Goal: Task Accomplishment & Management: Use online tool/utility

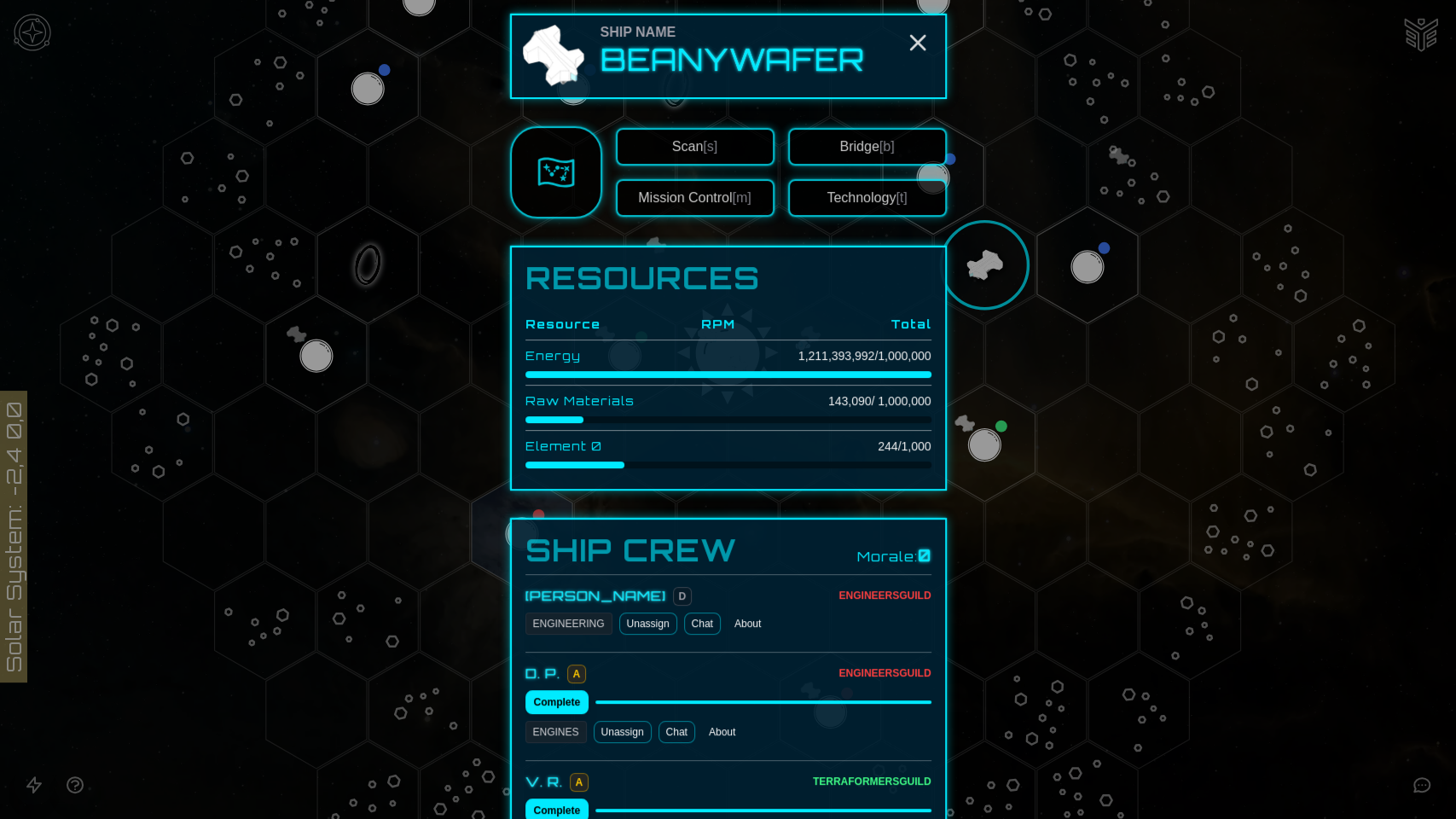
click at [858, 180] on button "Technology [t]" at bounding box center [867, 198] width 158 height 38
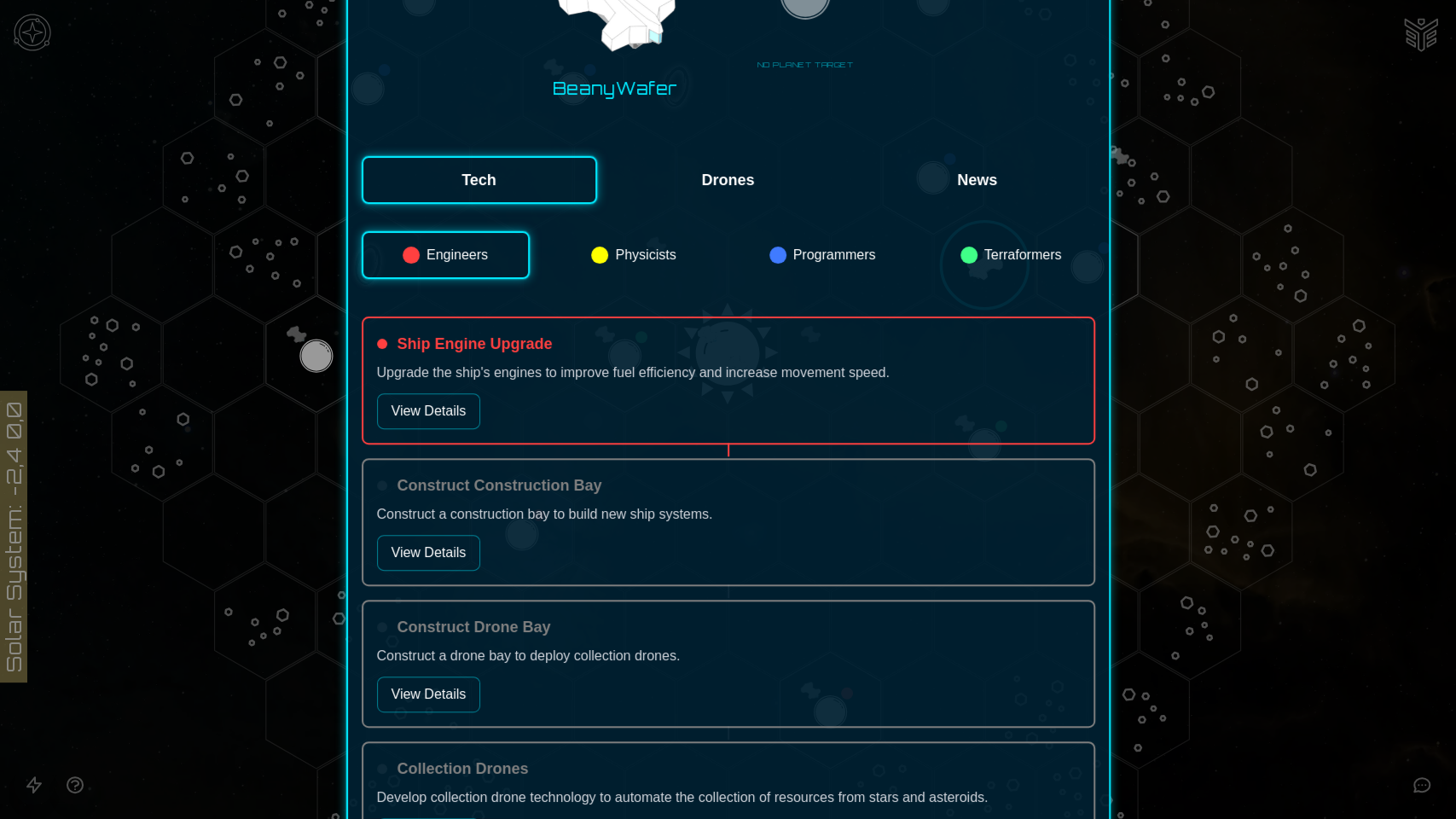
scroll to position [162, 0]
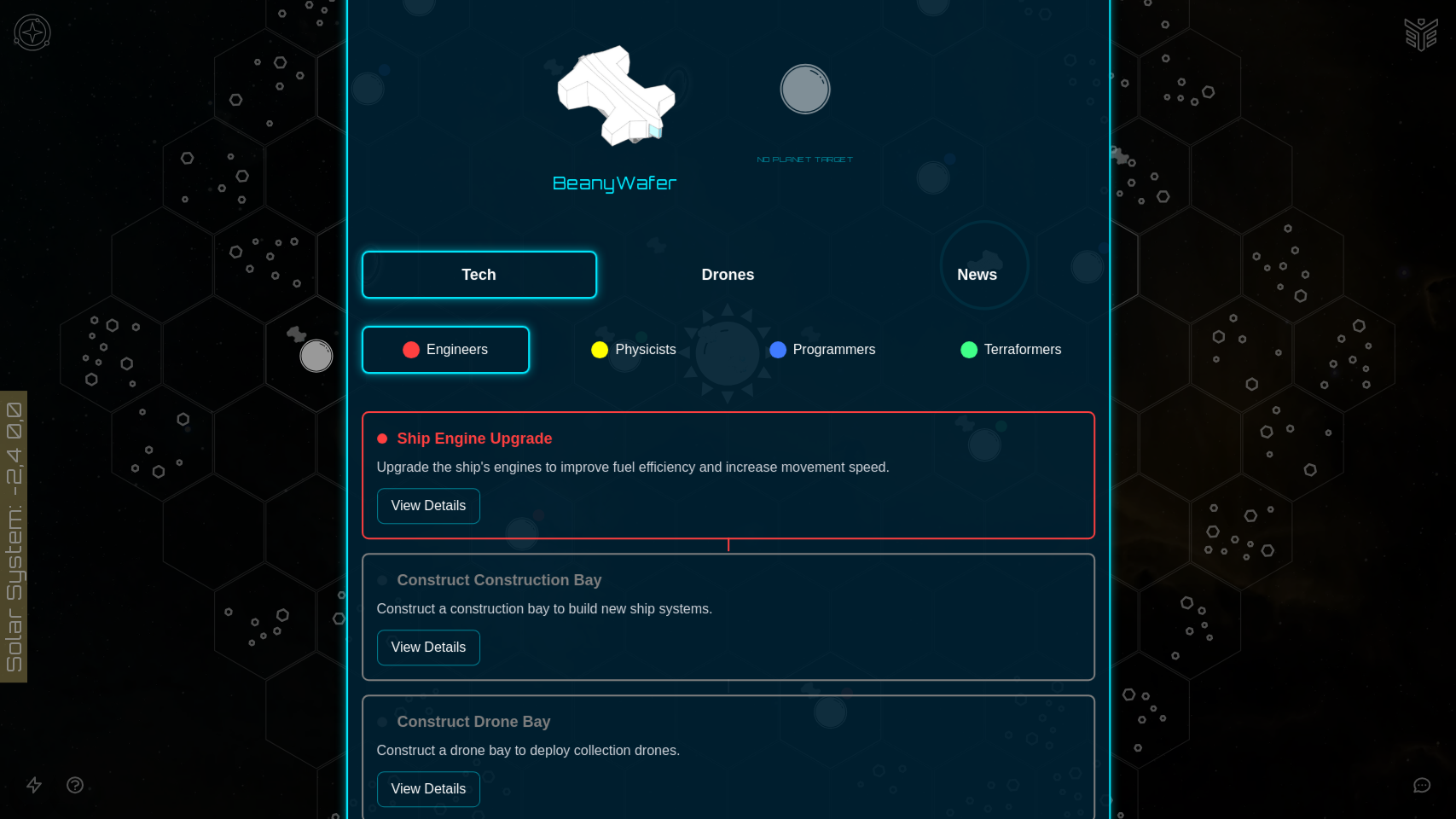
click at [517, 270] on button "Tech" at bounding box center [479, 275] width 235 height 48
click at [696, 270] on button "Drones" at bounding box center [728, 275] width 235 height 48
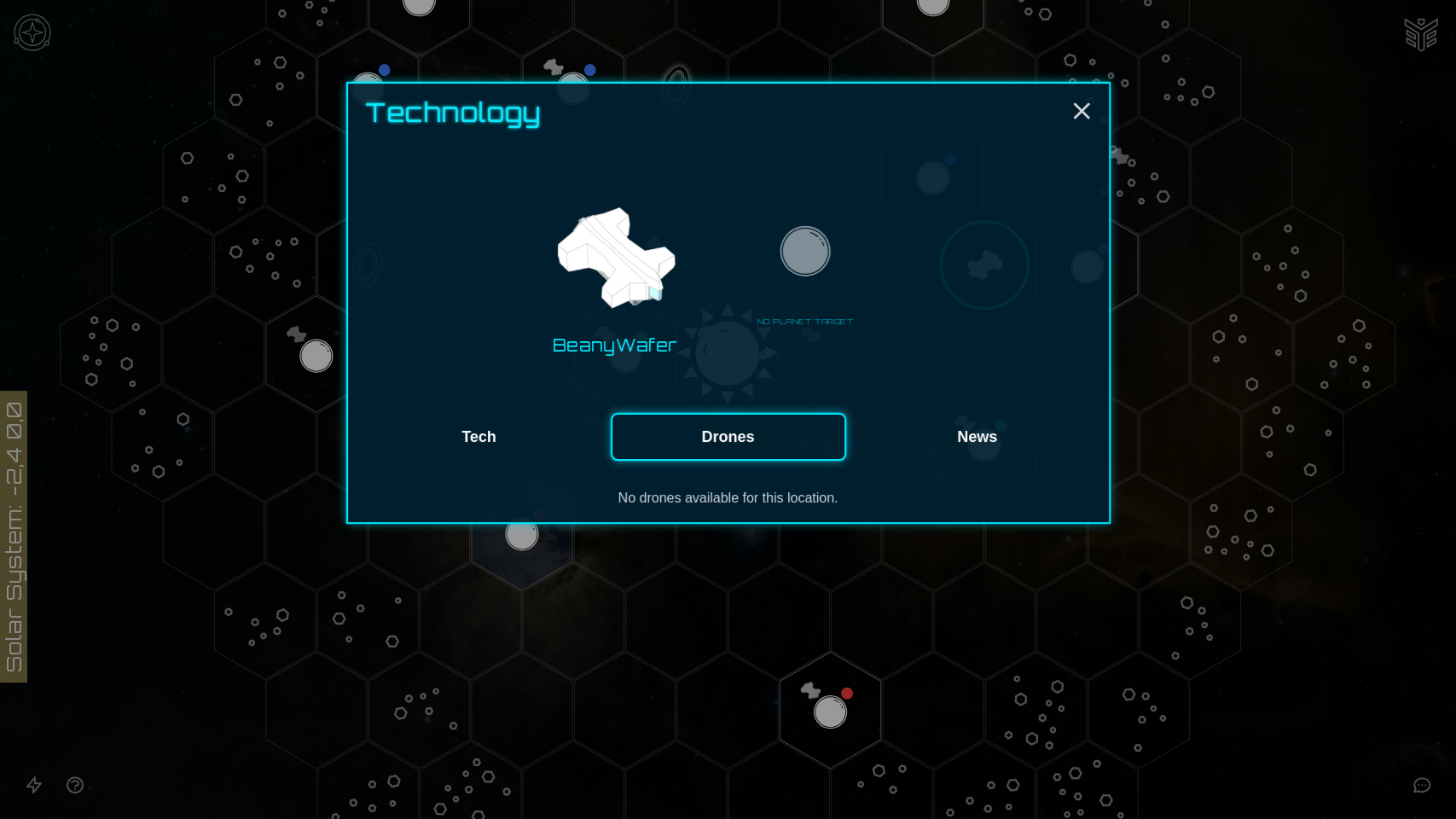
click at [484, 436] on button "Tech" at bounding box center [479, 437] width 235 height 48
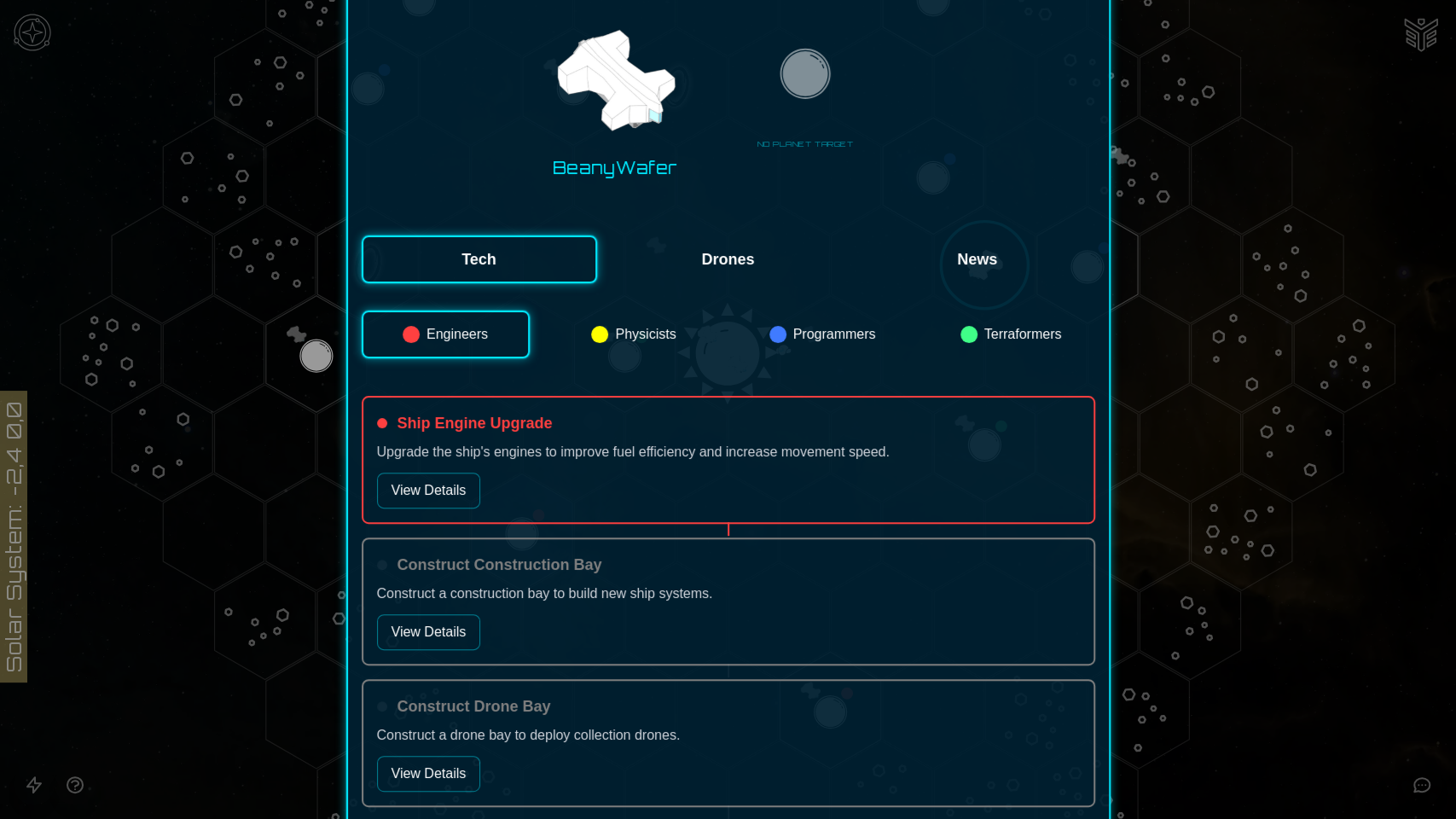
scroll to position [190, 0]
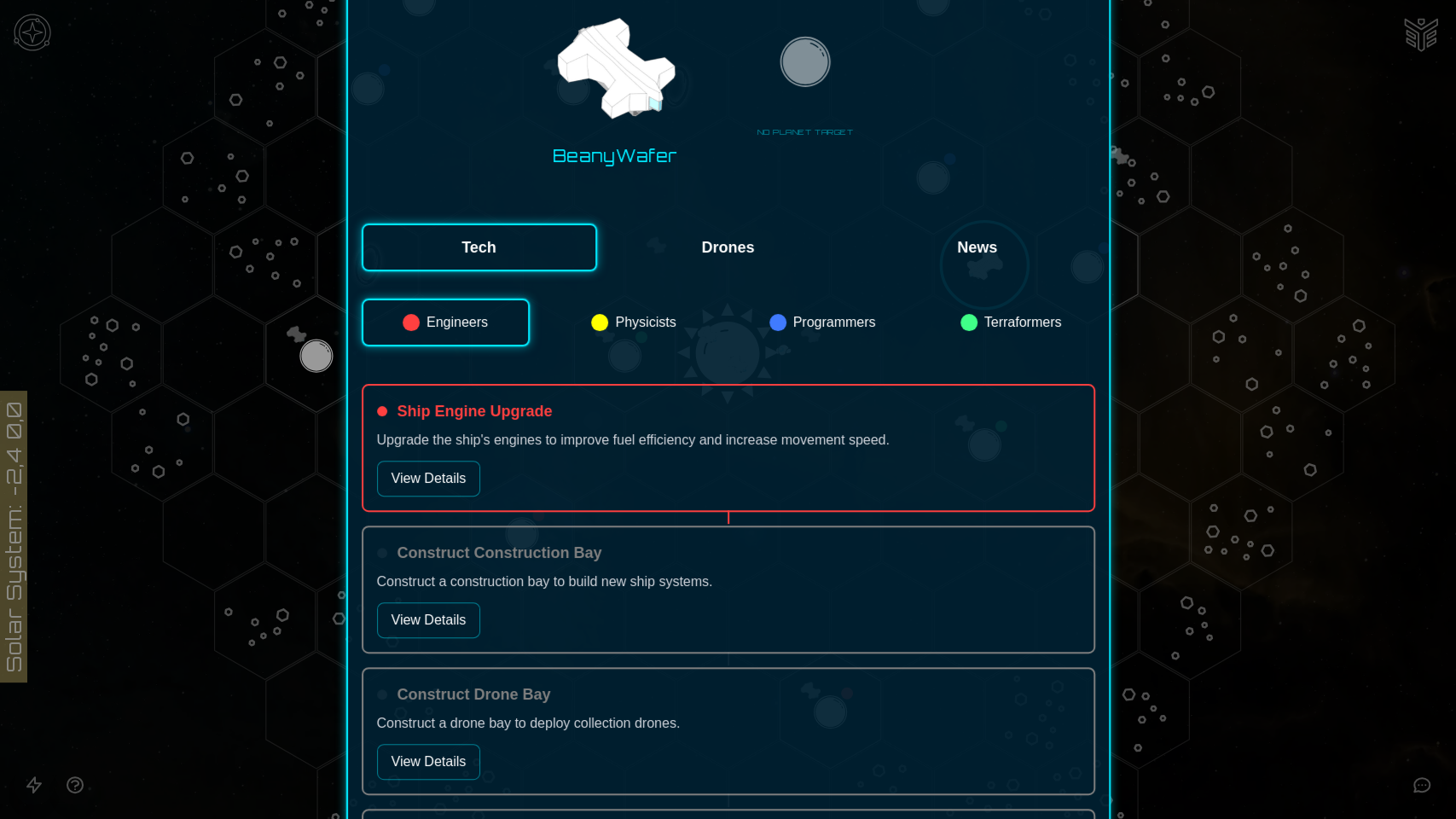
click at [615, 315] on button "Physicists" at bounding box center [634, 322] width 168 height 48
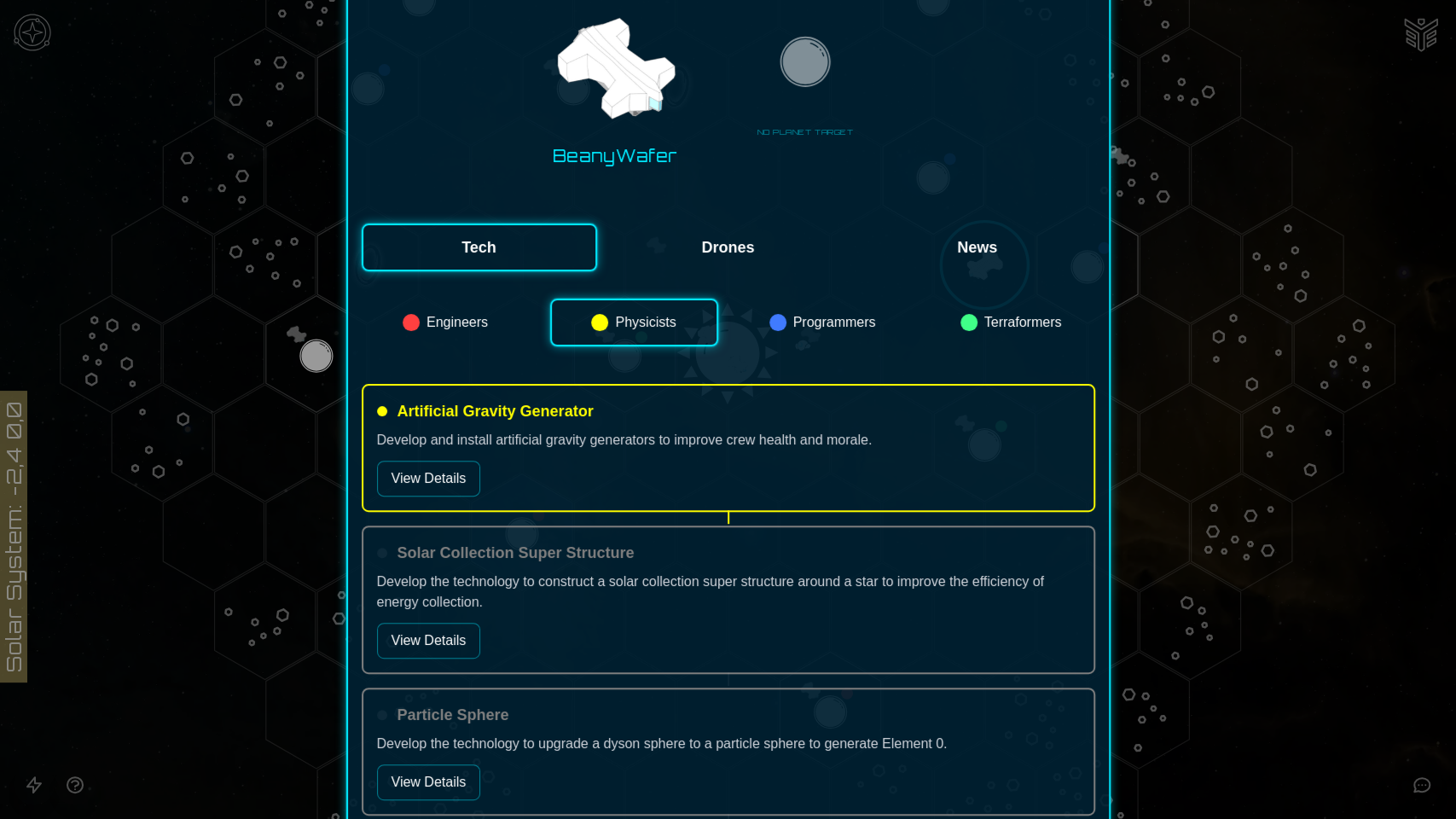
click at [466, 328] on button "Engineers" at bounding box center [446, 322] width 168 height 48
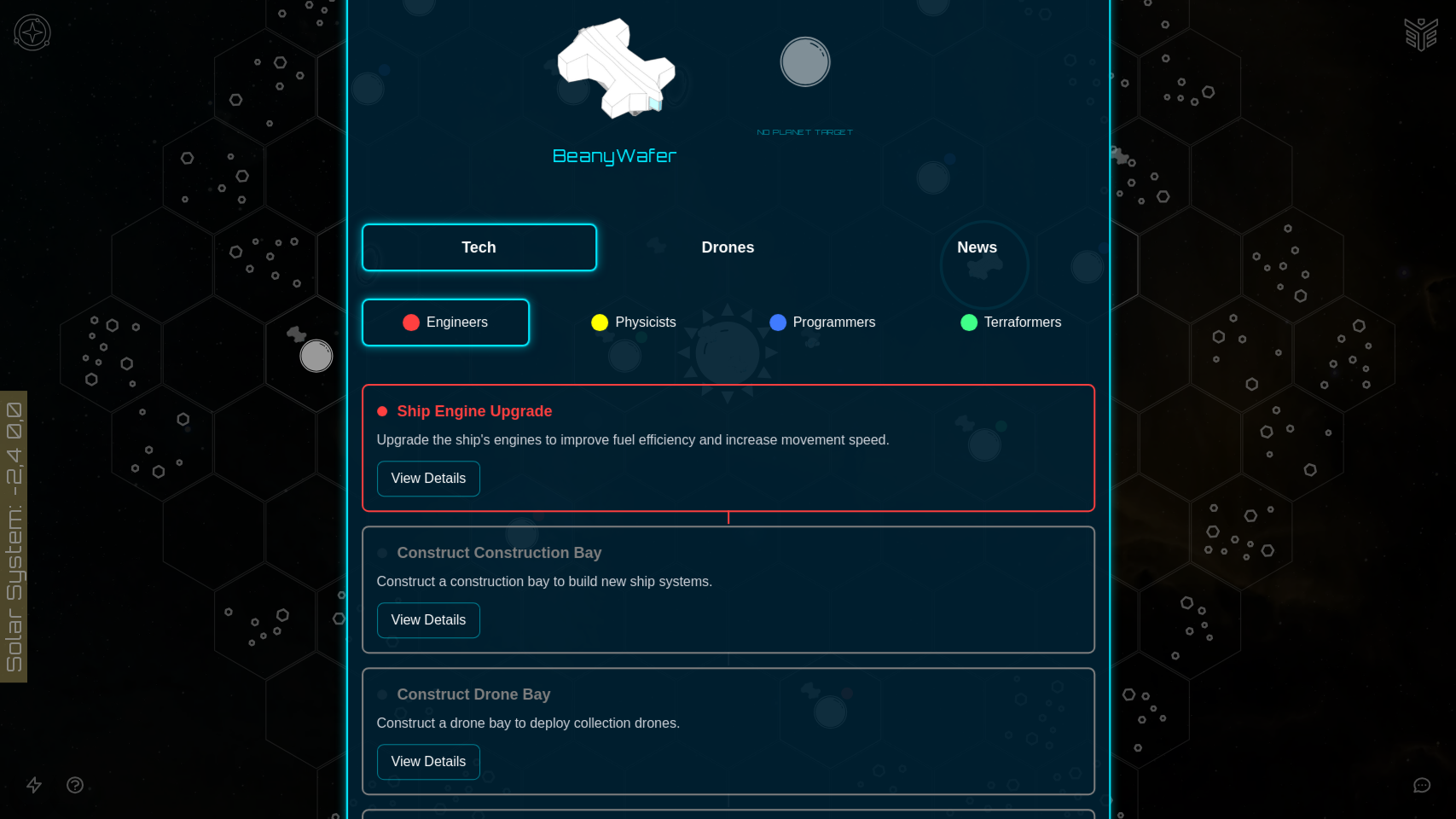
click at [441, 469] on button "View Details" at bounding box center [428, 479] width 104 height 36
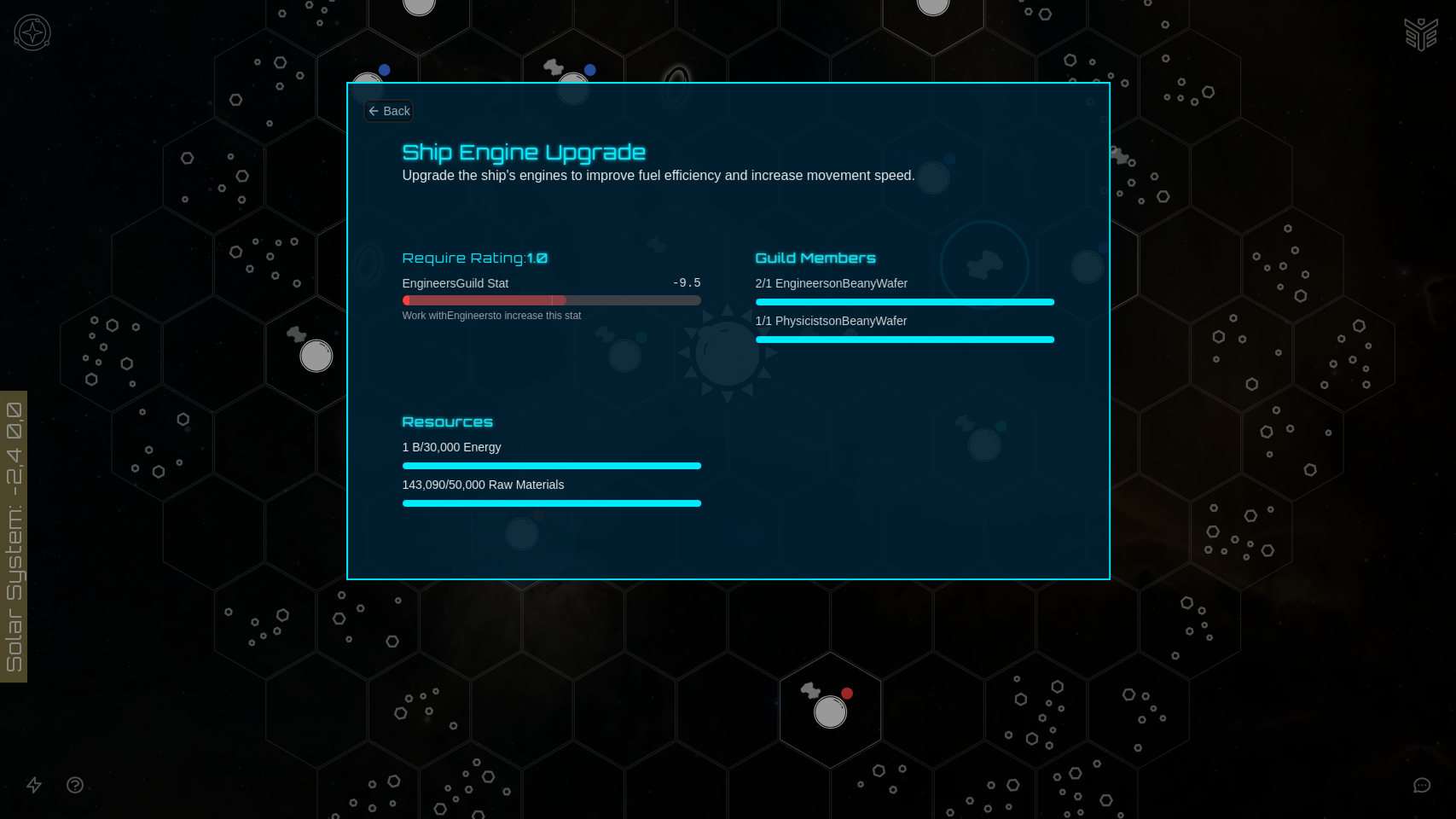
click at [394, 104] on span "Back" at bounding box center [397, 111] width 26 height 18
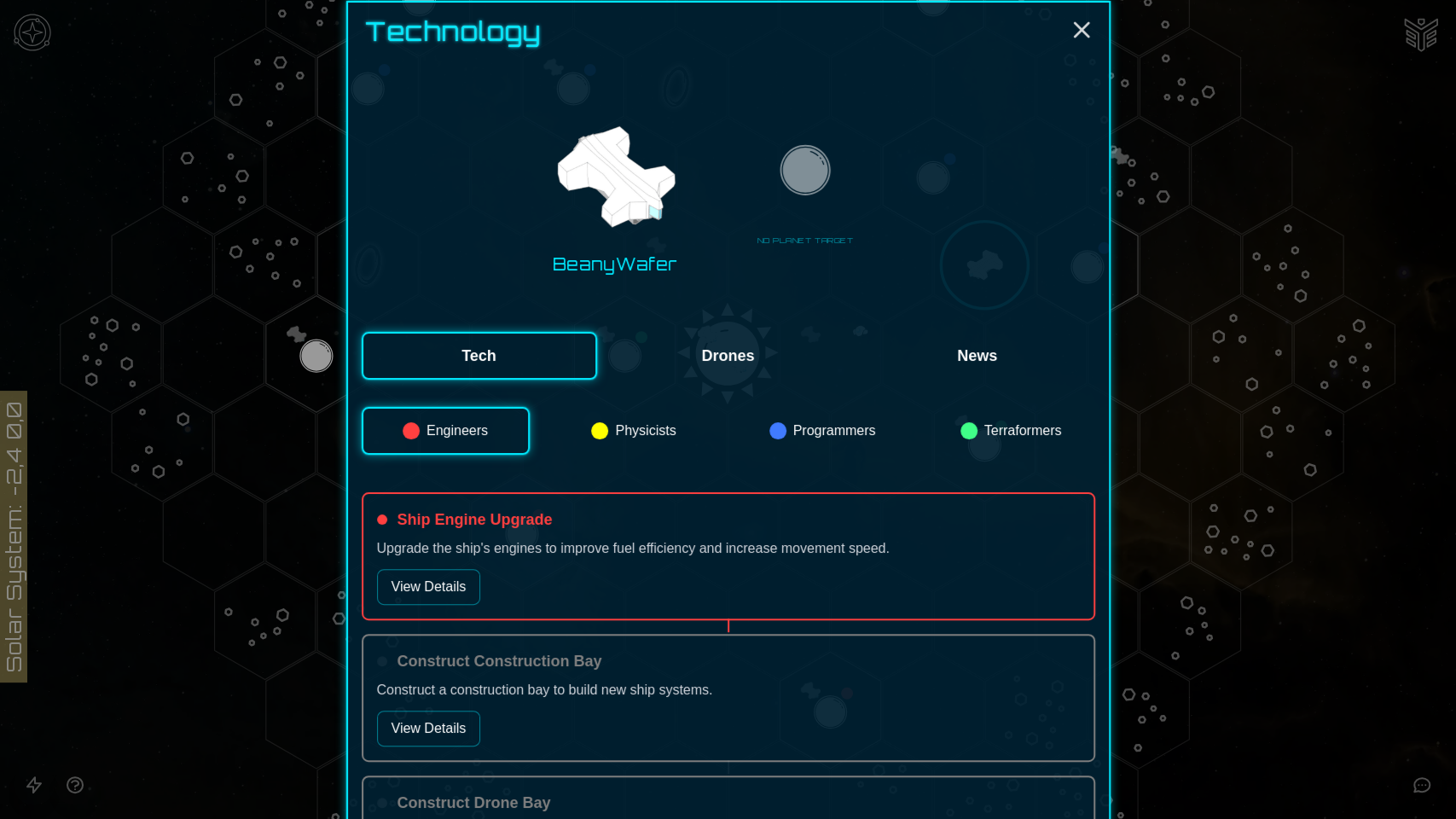
scroll to position [190, 0]
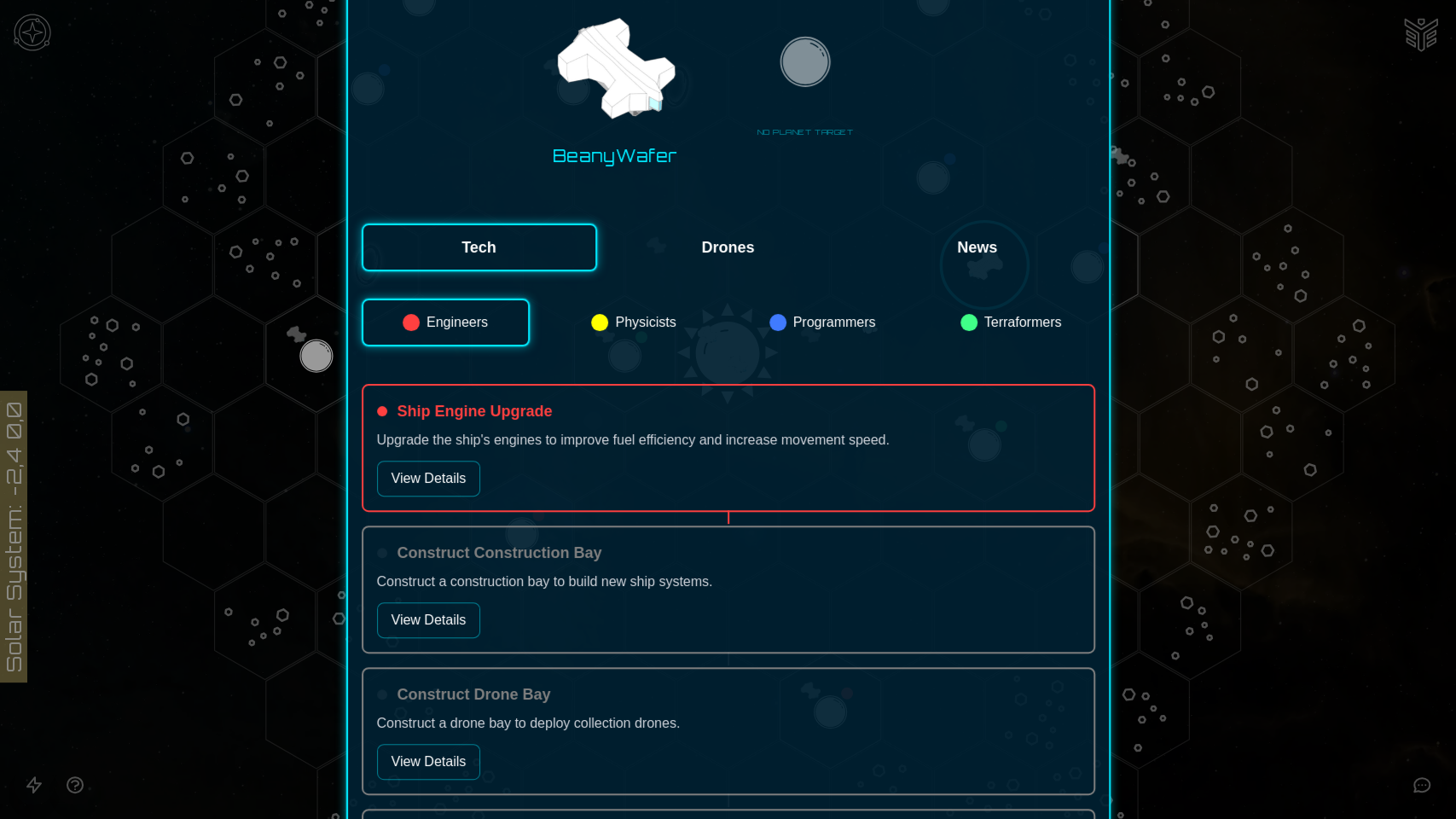
click at [452, 474] on button "View Details" at bounding box center [428, 479] width 104 height 36
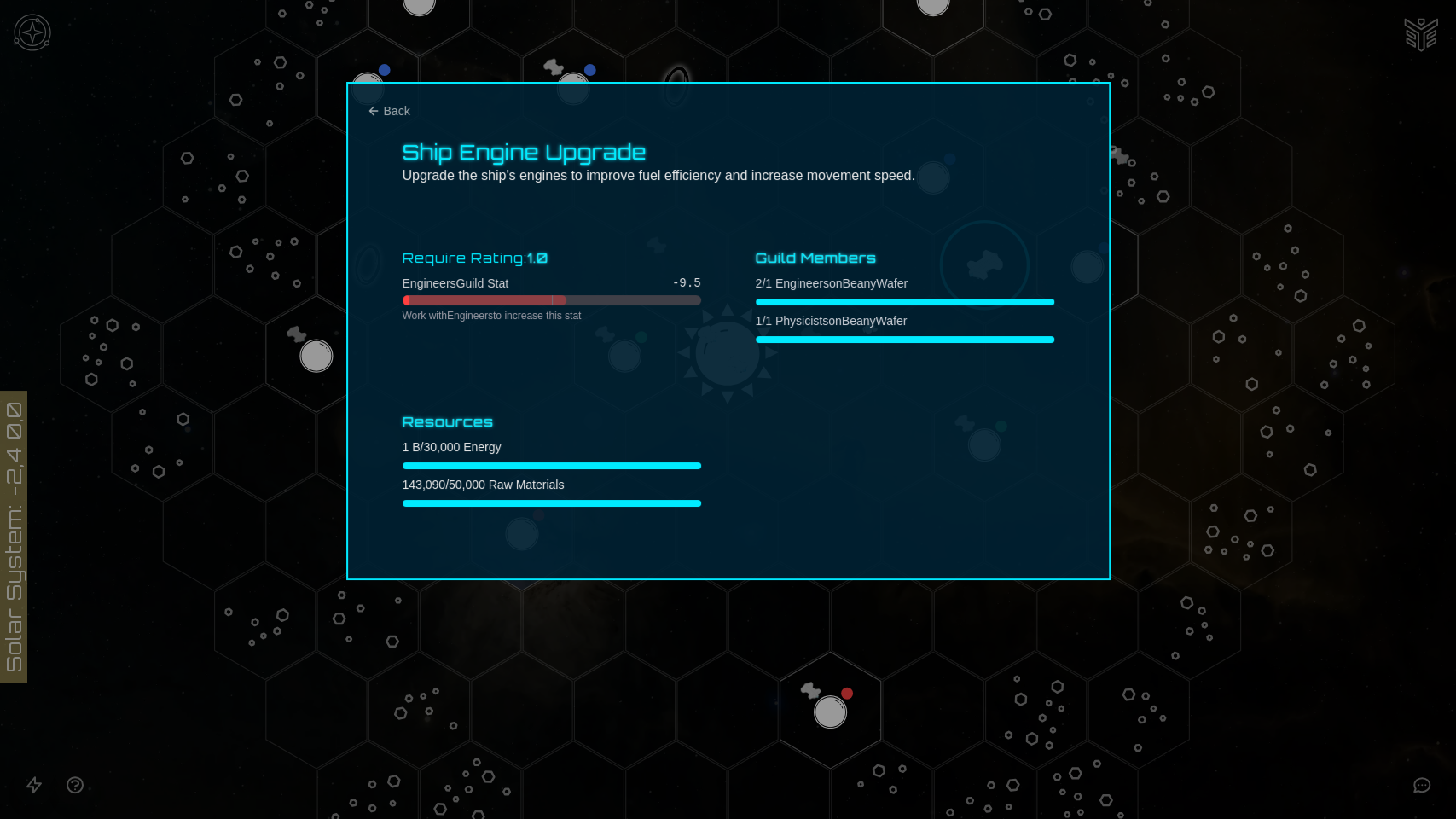
scroll to position [0, 0]
click at [860, 445] on div "Require Rating: 1.0 Engineers Guild Stat -9.5 Work with Engineers to increase t…" at bounding box center [728, 377] width 651 height 273
click at [373, 113] on icon "Back" at bounding box center [373, 111] width 14 height 14
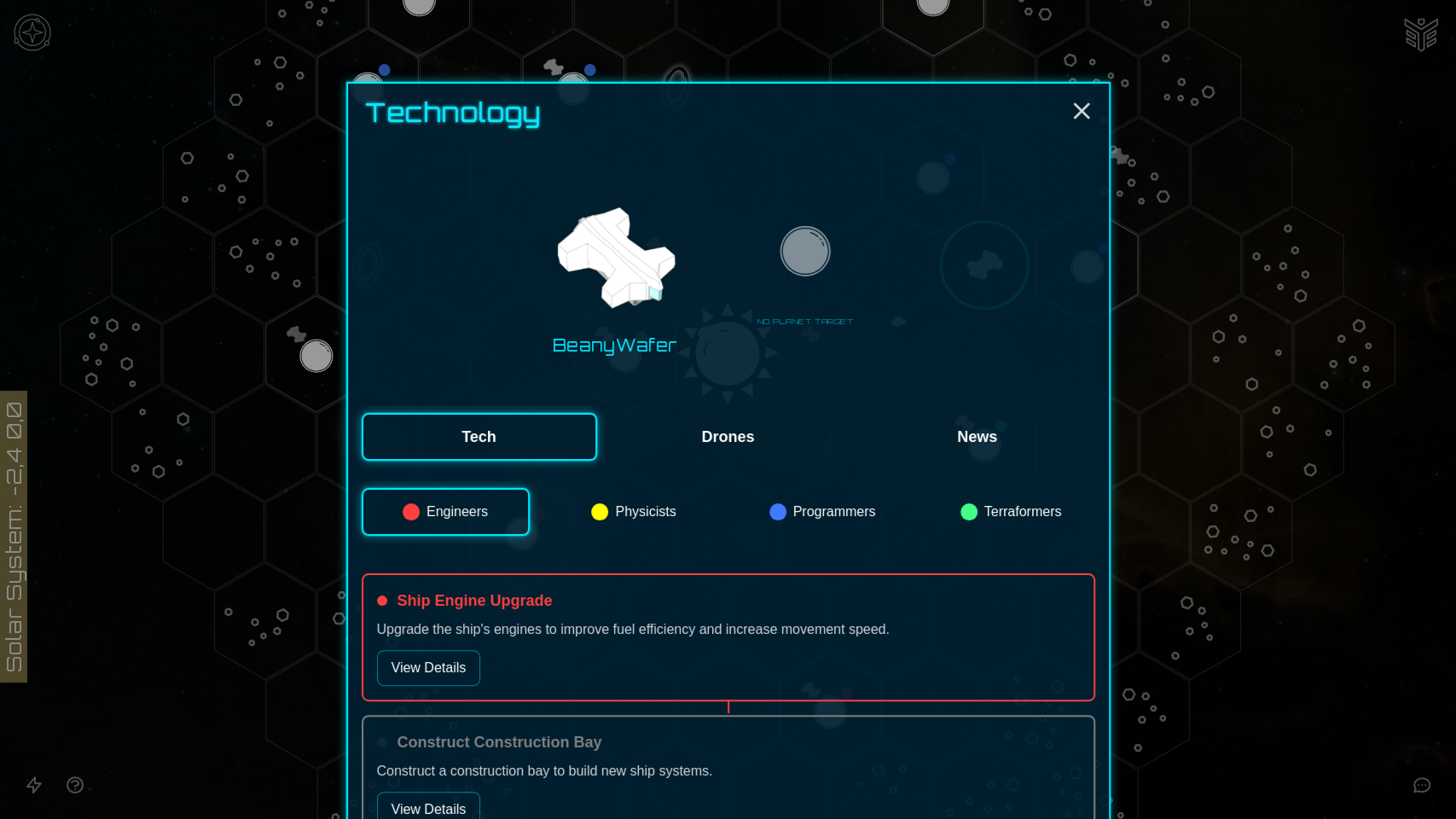
scroll to position [190, 0]
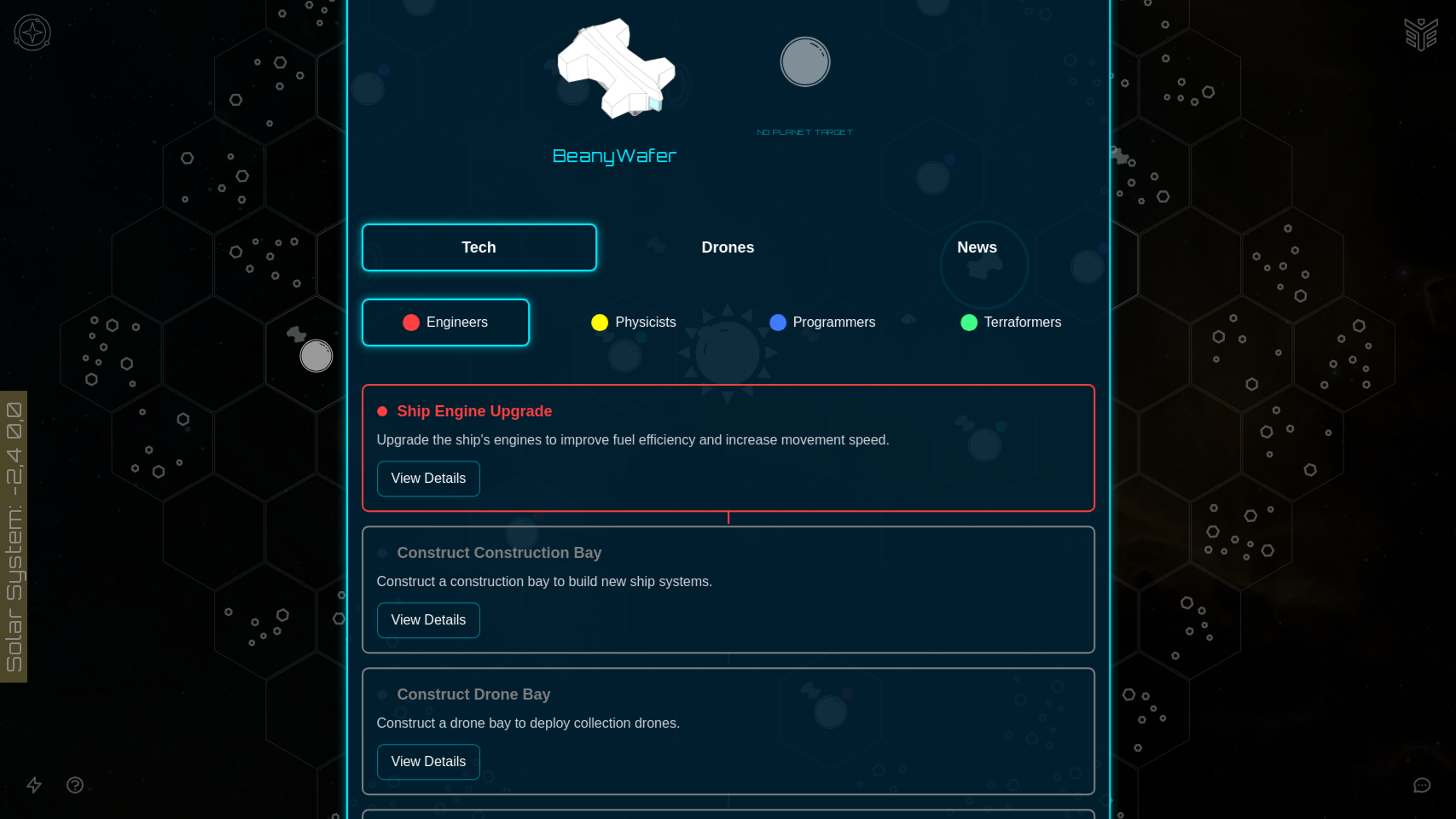
click at [987, 318] on button "Terraformers" at bounding box center [1011, 322] width 168 height 48
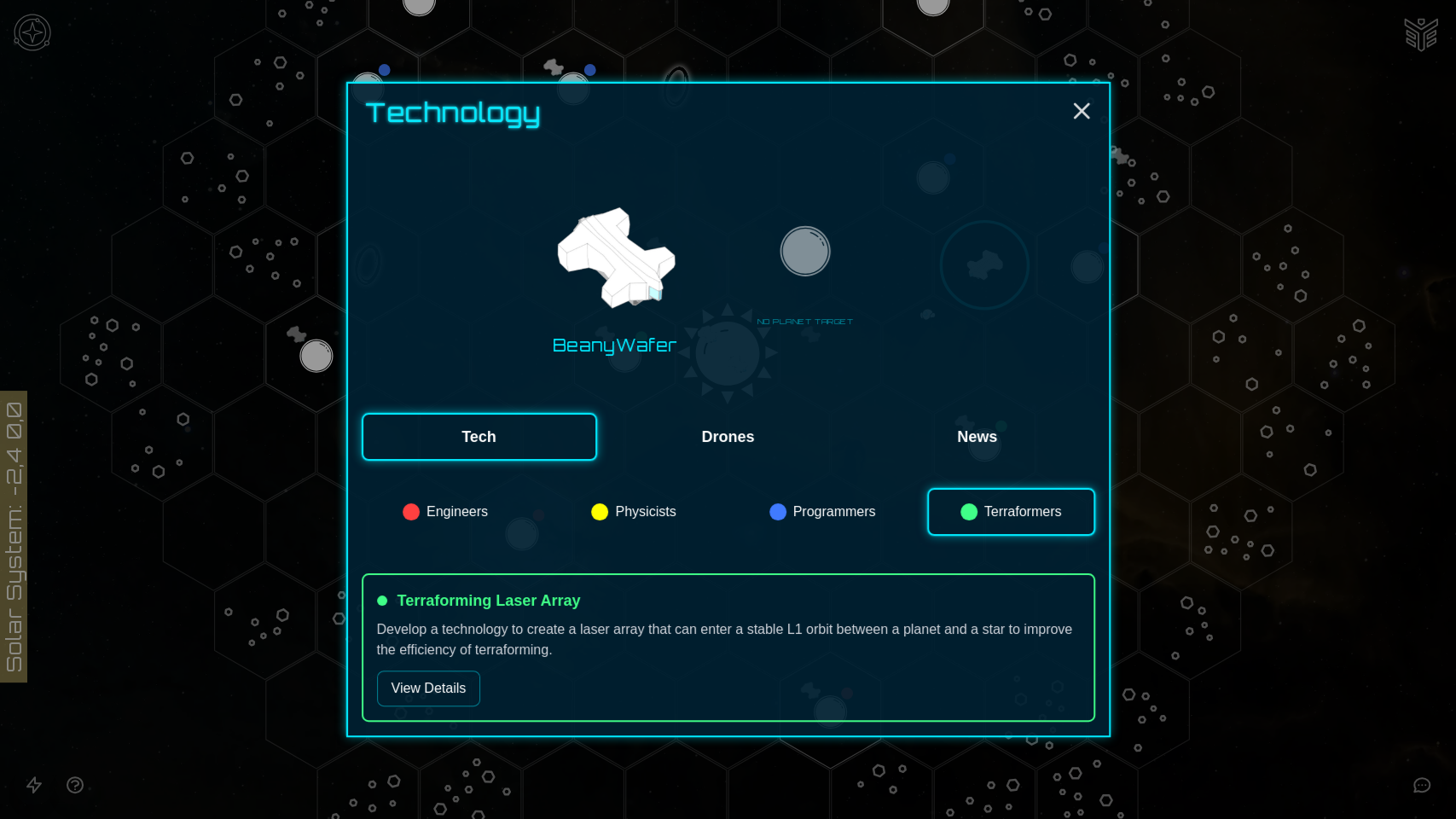
click at [464, 690] on button "View Details" at bounding box center [428, 689] width 104 height 36
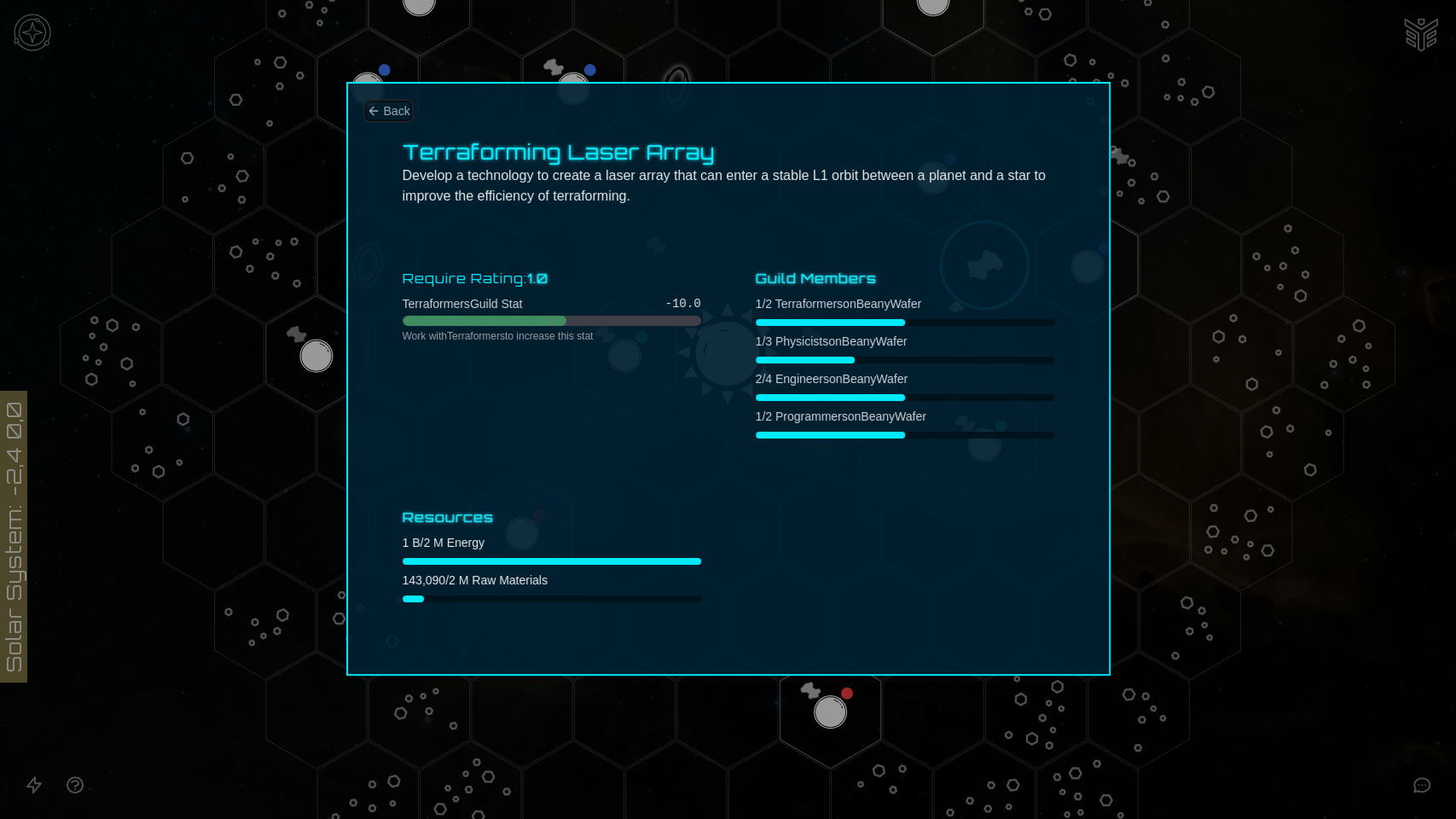
click at [389, 116] on span "Back" at bounding box center [397, 111] width 26 height 18
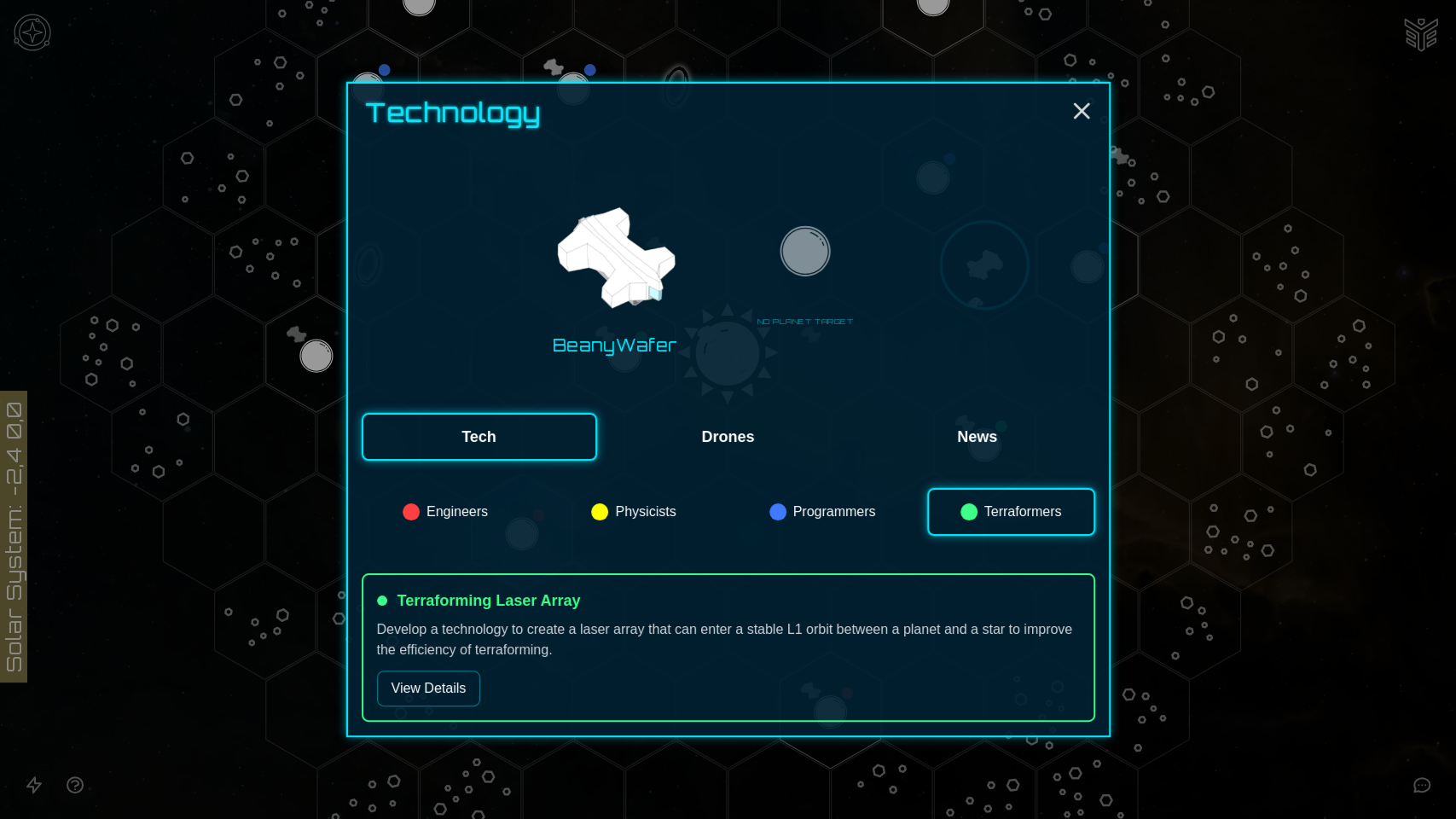
click at [1096, 110] on div "Technology BeanyWafer NO PLANET TARGET Tech Drones News Engineers Physicists Pr…" at bounding box center [728, 410] width 764 height 655
click at [1083, 111] on line "Close" at bounding box center [1082, 111] width 14 height 14
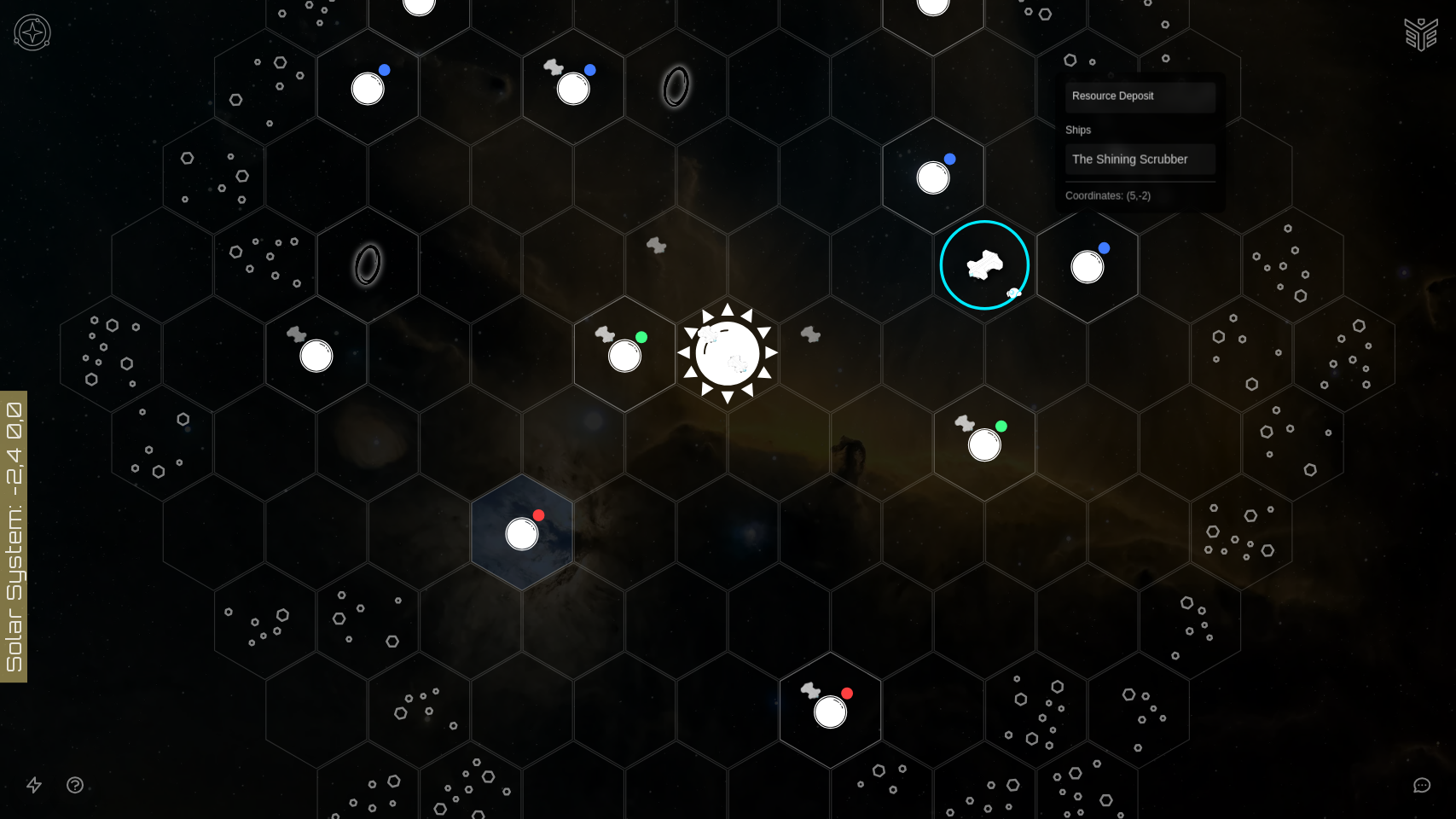
click at [1132, 186] on polygon "Hex at coordinates 5,-2, clickable" at bounding box center [1139, 177] width 101 height 117
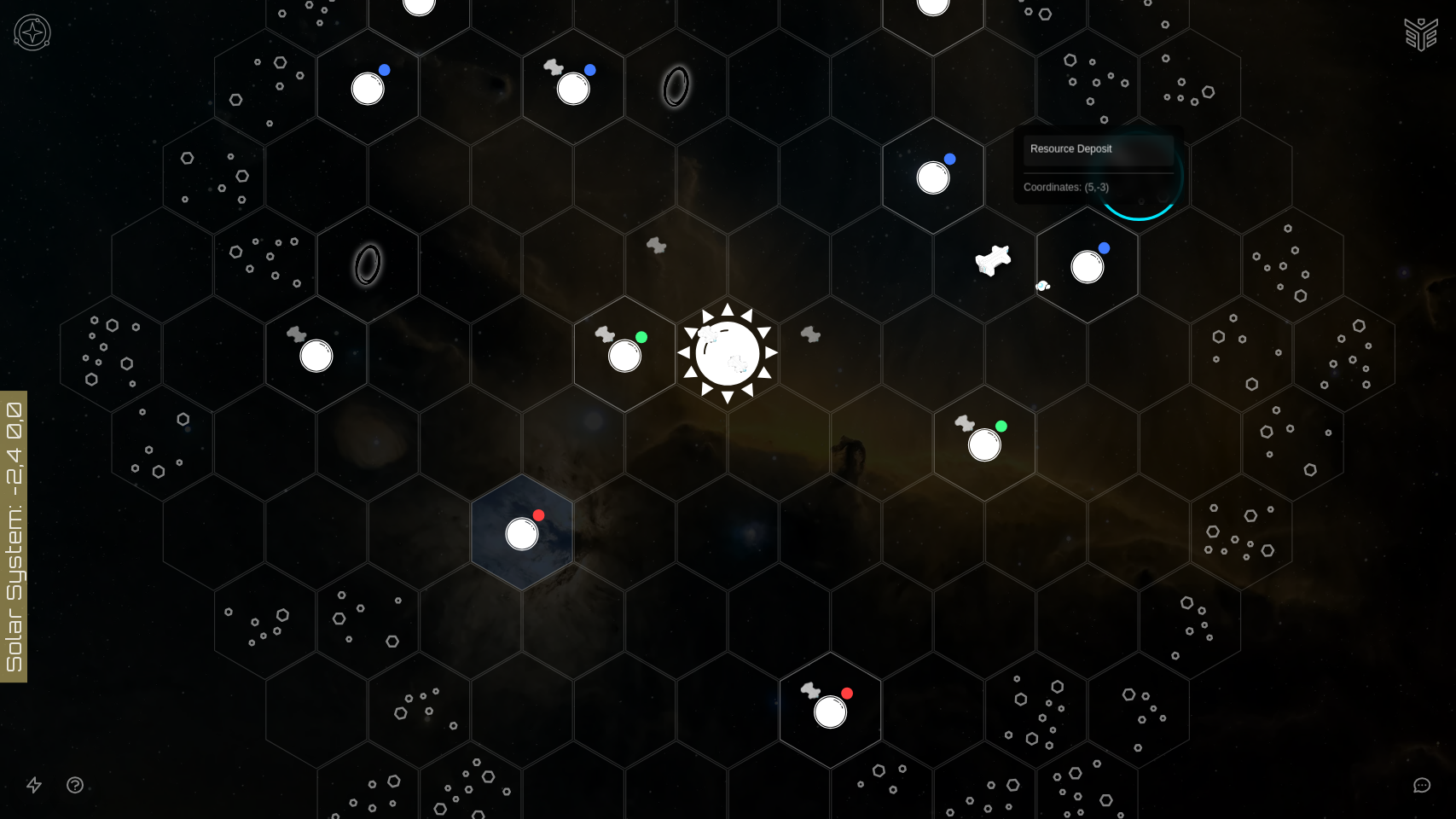
click at [1094, 96] on polygon "Hex at coordinates 5,-3, clickable" at bounding box center [1087, 88] width 101 height 117
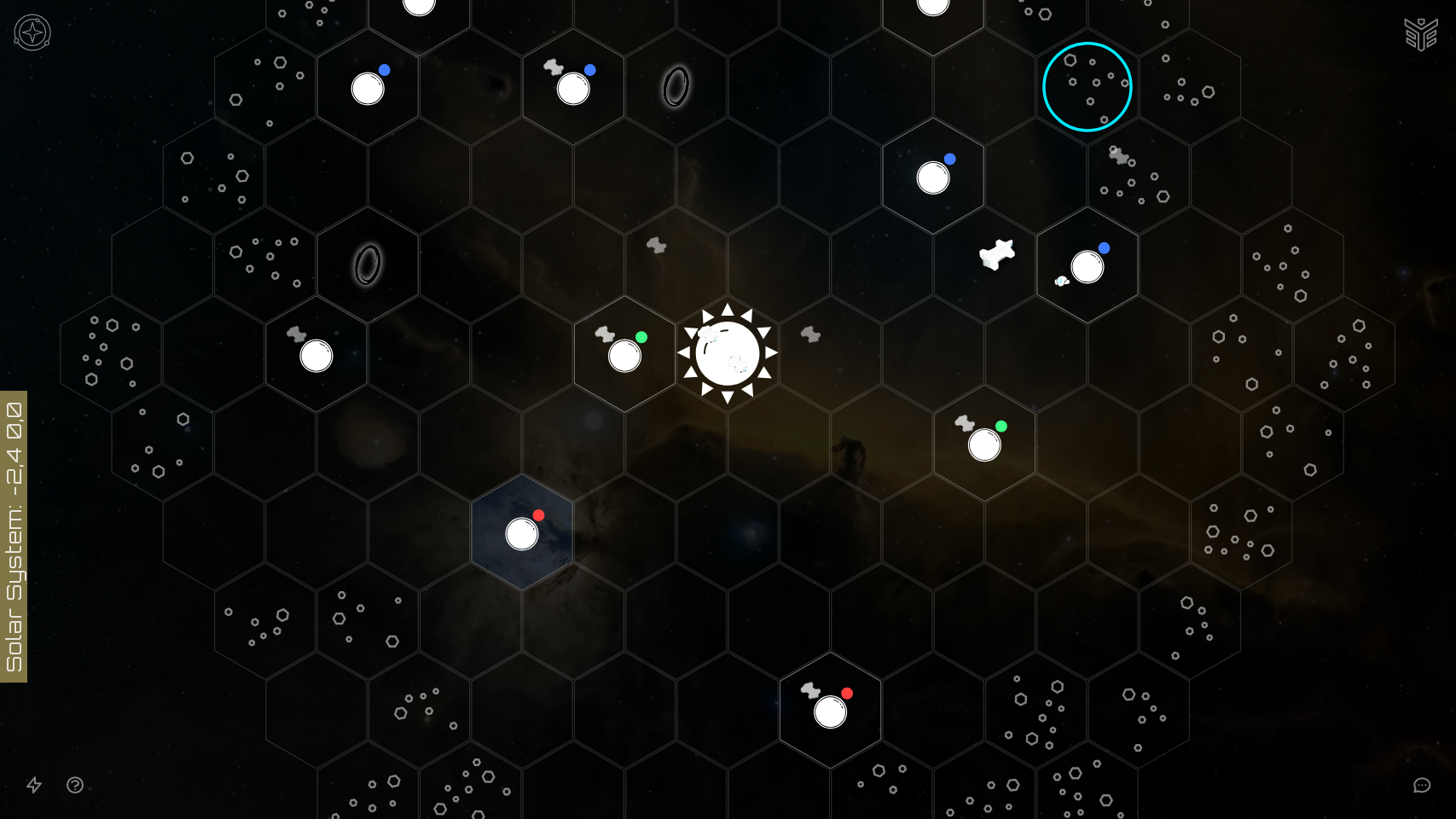
click at [1074, 86] on image at bounding box center [1087, 87] width 150 height 150
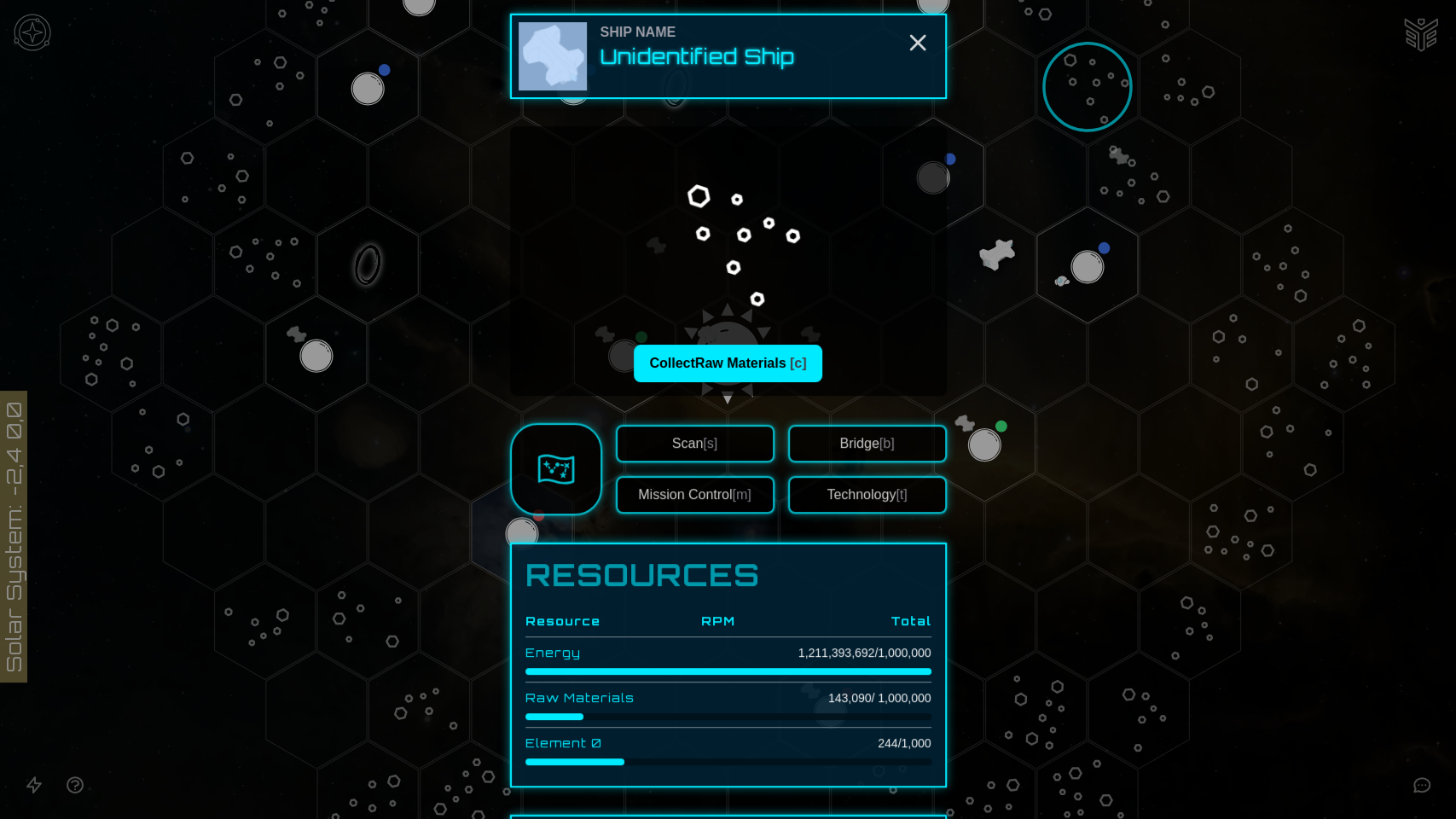
click at [1074, 86] on div at bounding box center [728, 410] width 1456 height 819
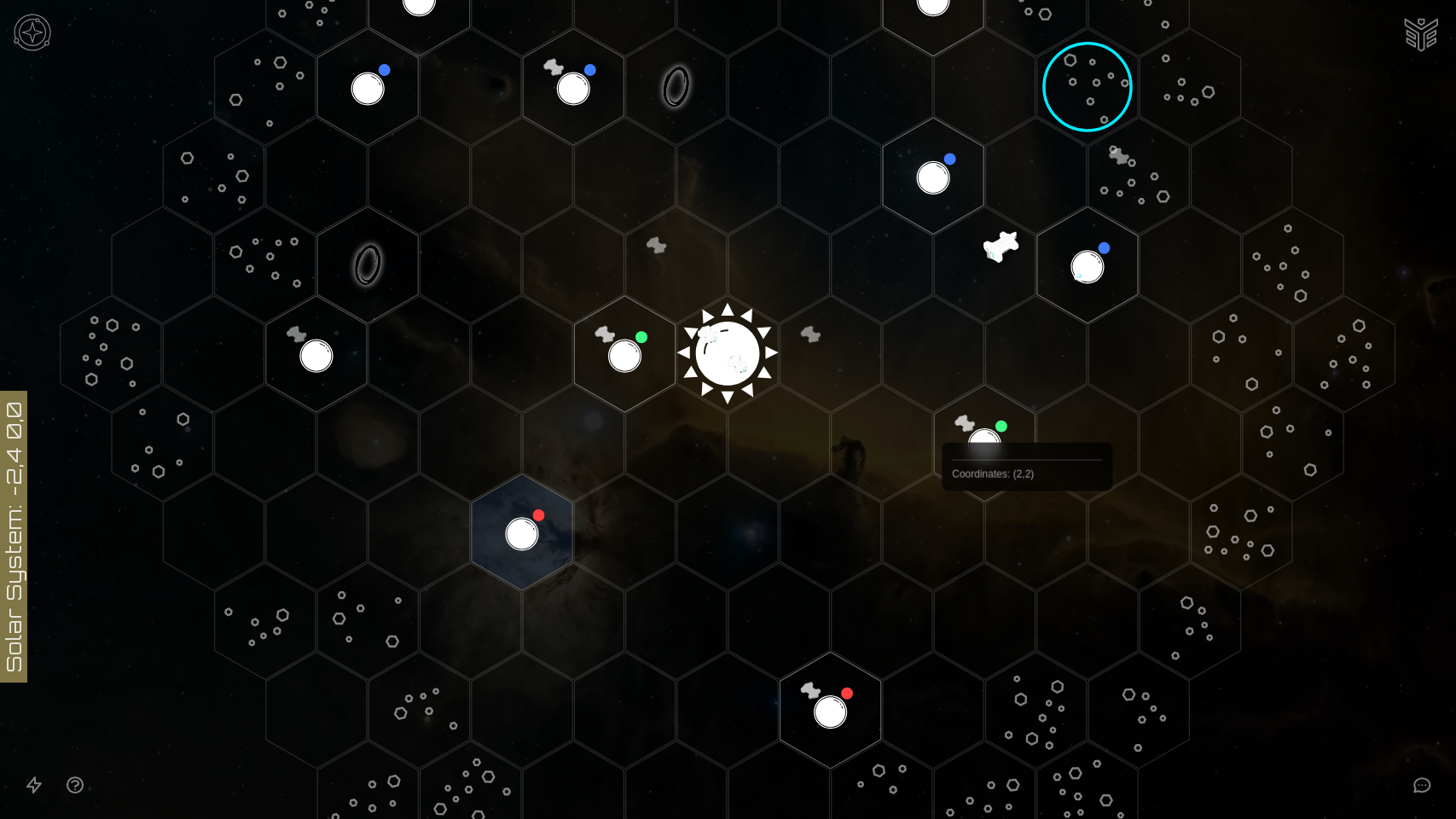
drag, startPoint x: 1103, startPoint y: 402, endPoint x: 1017, endPoint y: 511, distance: 138.8
click at [1026, 532] on icon at bounding box center [728, 354] width 1456 height 1277
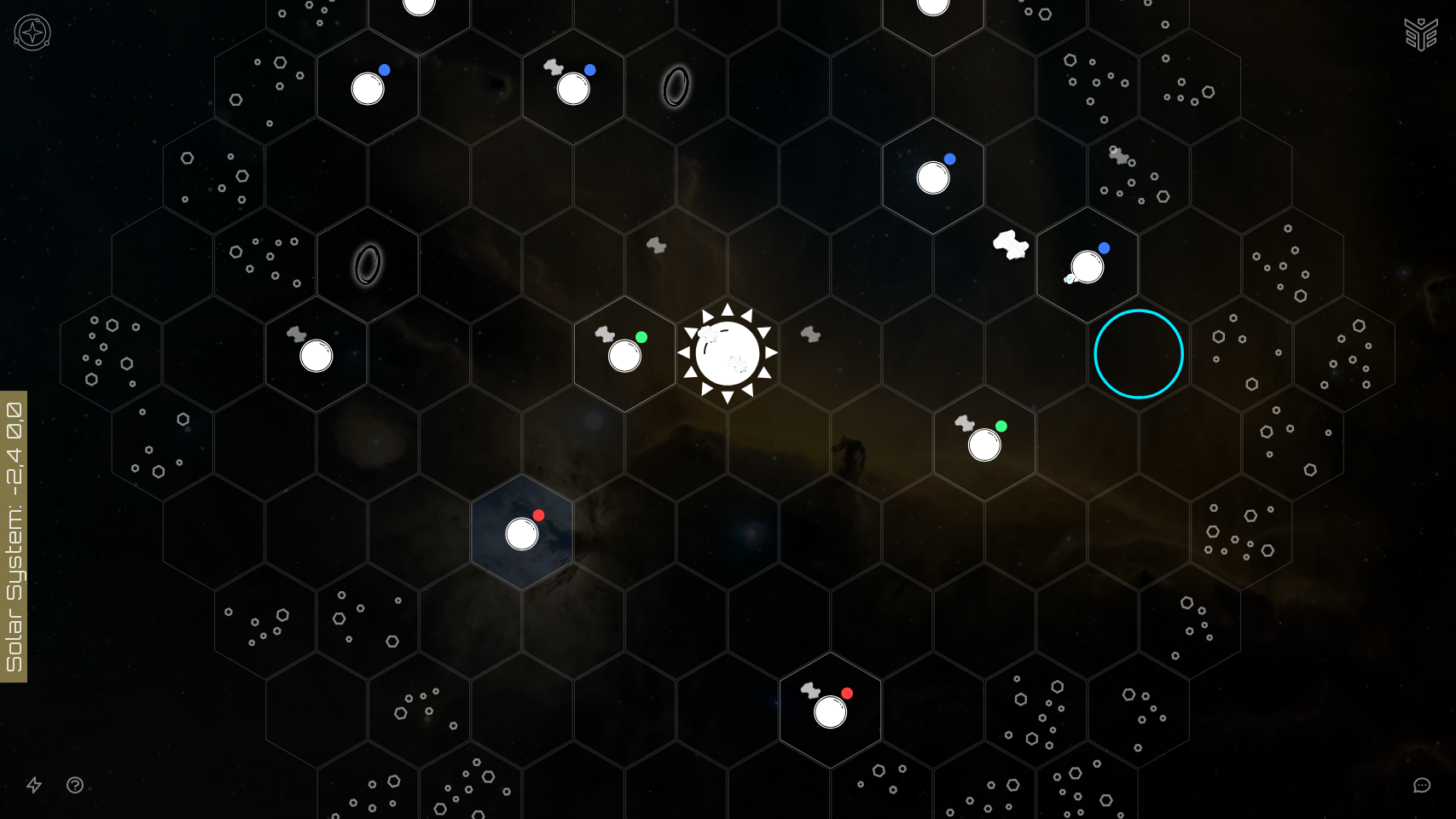
click at [1074, 110] on polygon "Hex at coordinates 5,-3, clickable" at bounding box center [1087, 88] width 101 height 117
click at [1083, 97] on image at bounding box center [1087, 87] width 150 height 150
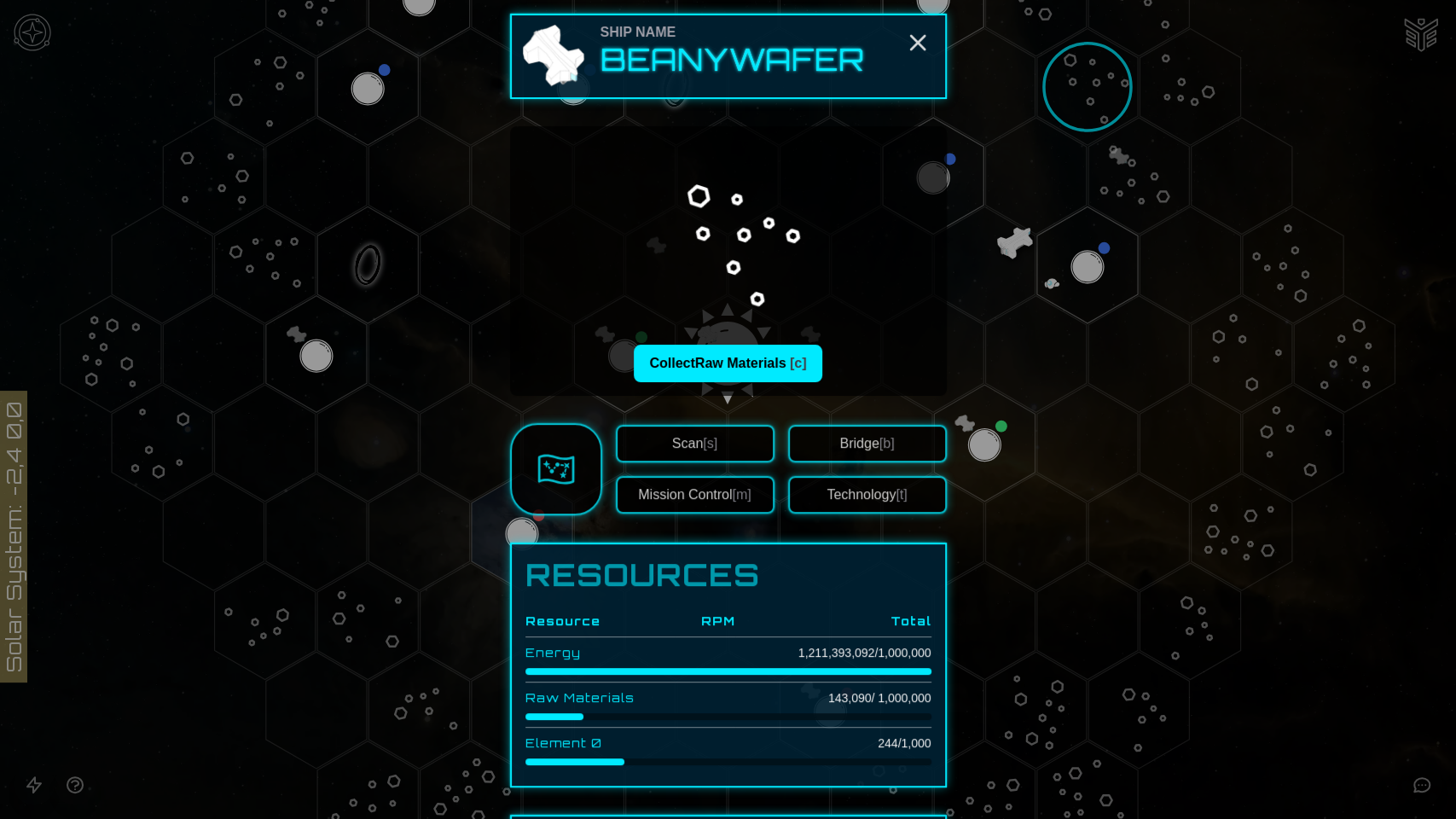
click at [1083, 95] on div at bounding box center [728, 410] width 1456 height 819
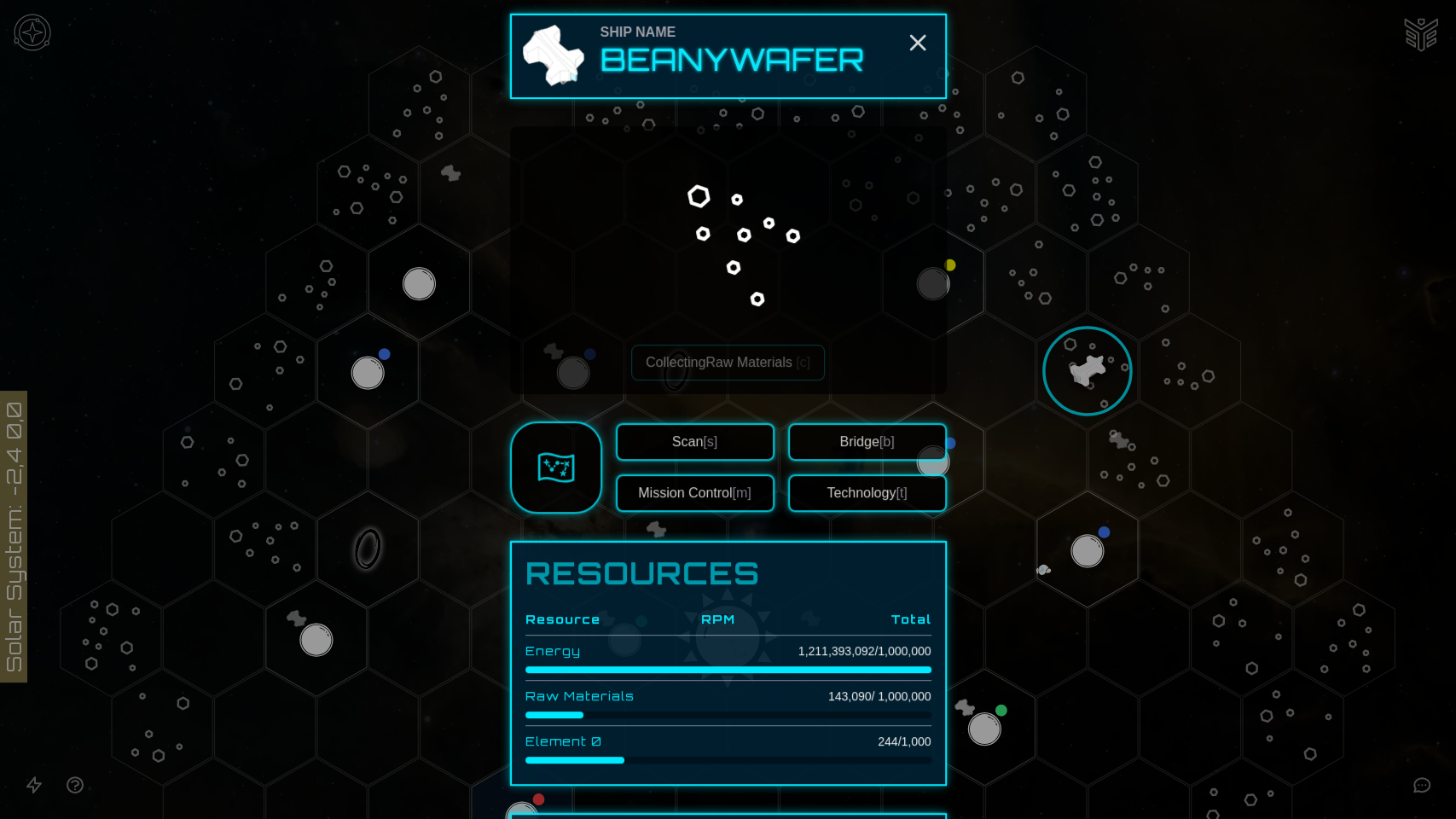
click at [706, 495] on button "Mission Control [m]" at bounding box center [694, 493] width 158 height 38
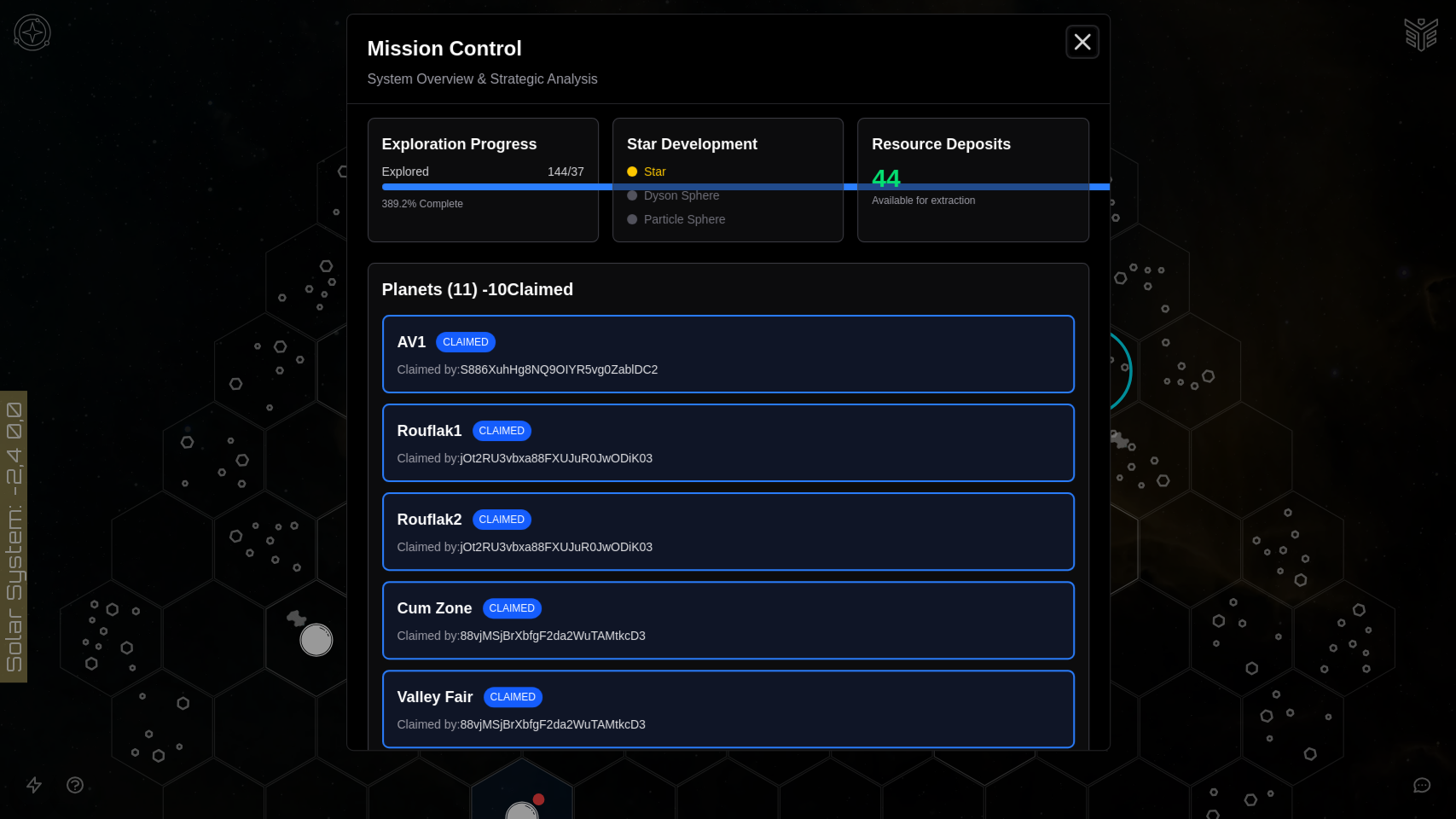
click at [1083, 38] on icon "Close" at bounding box center [1082, 41] width 27 height 27
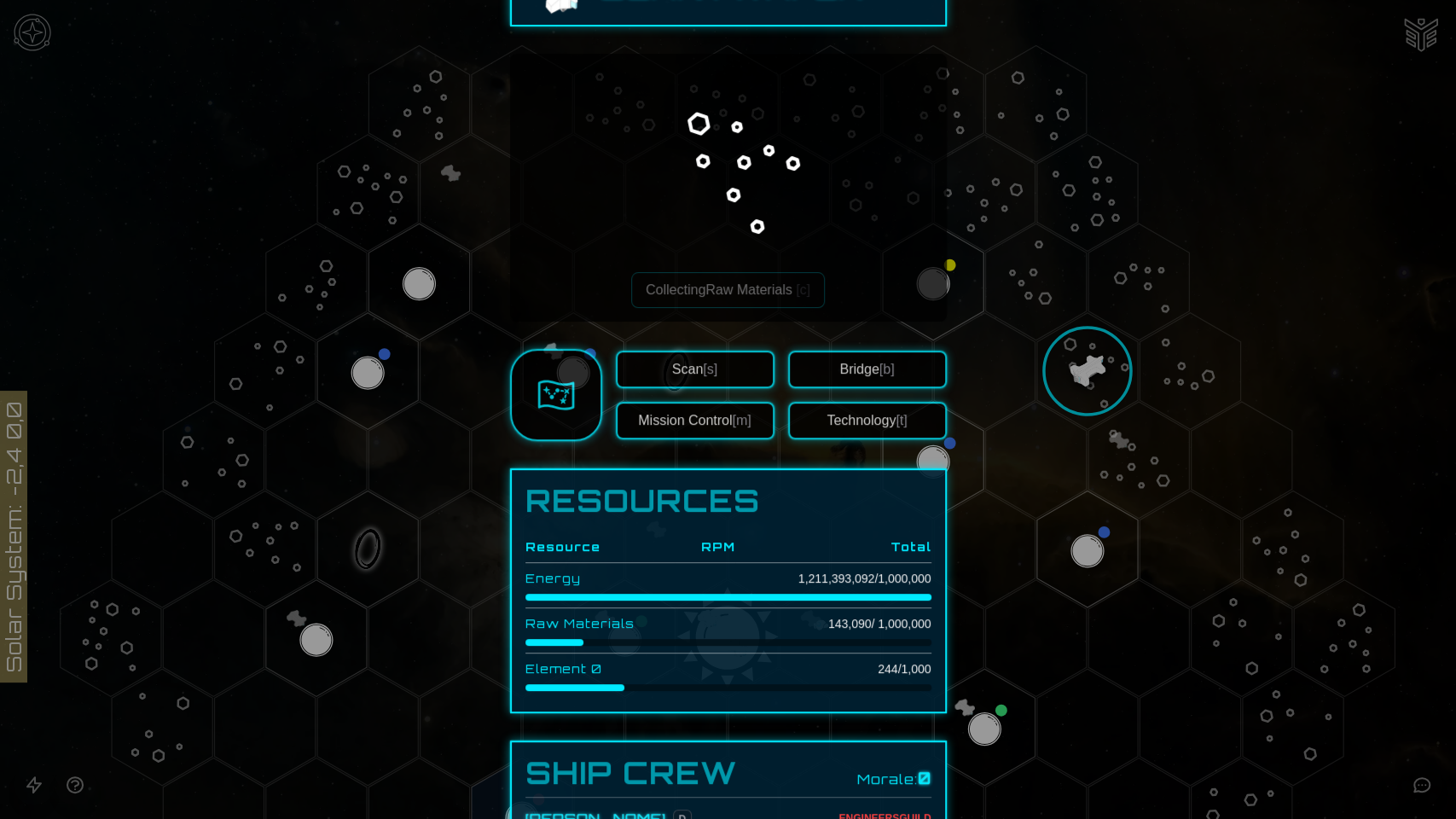
scroll to position [190, 0]
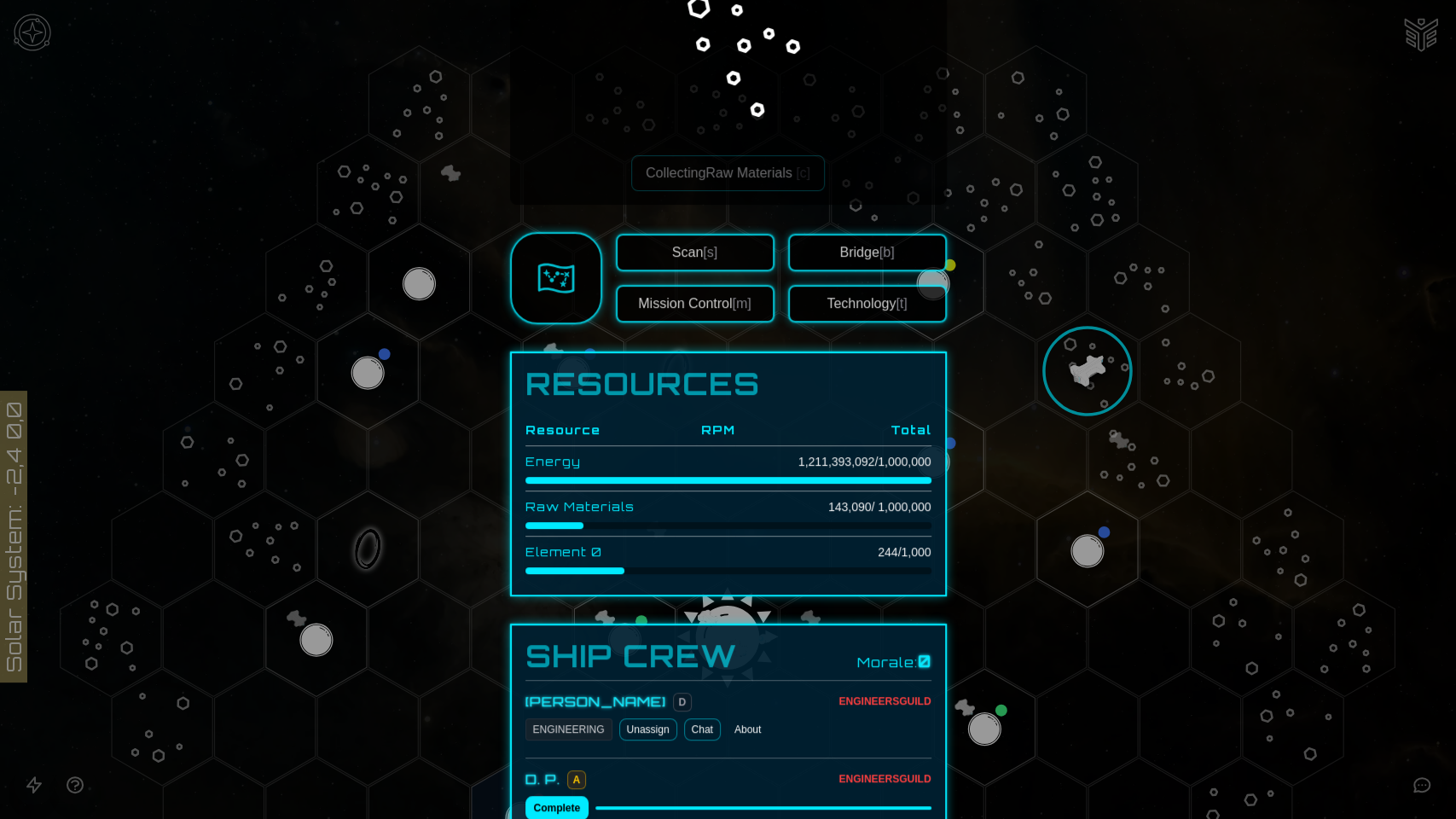
click at [817, 306] on button "Technology [t]" at bounding box center [867, 304] width 158 height 38
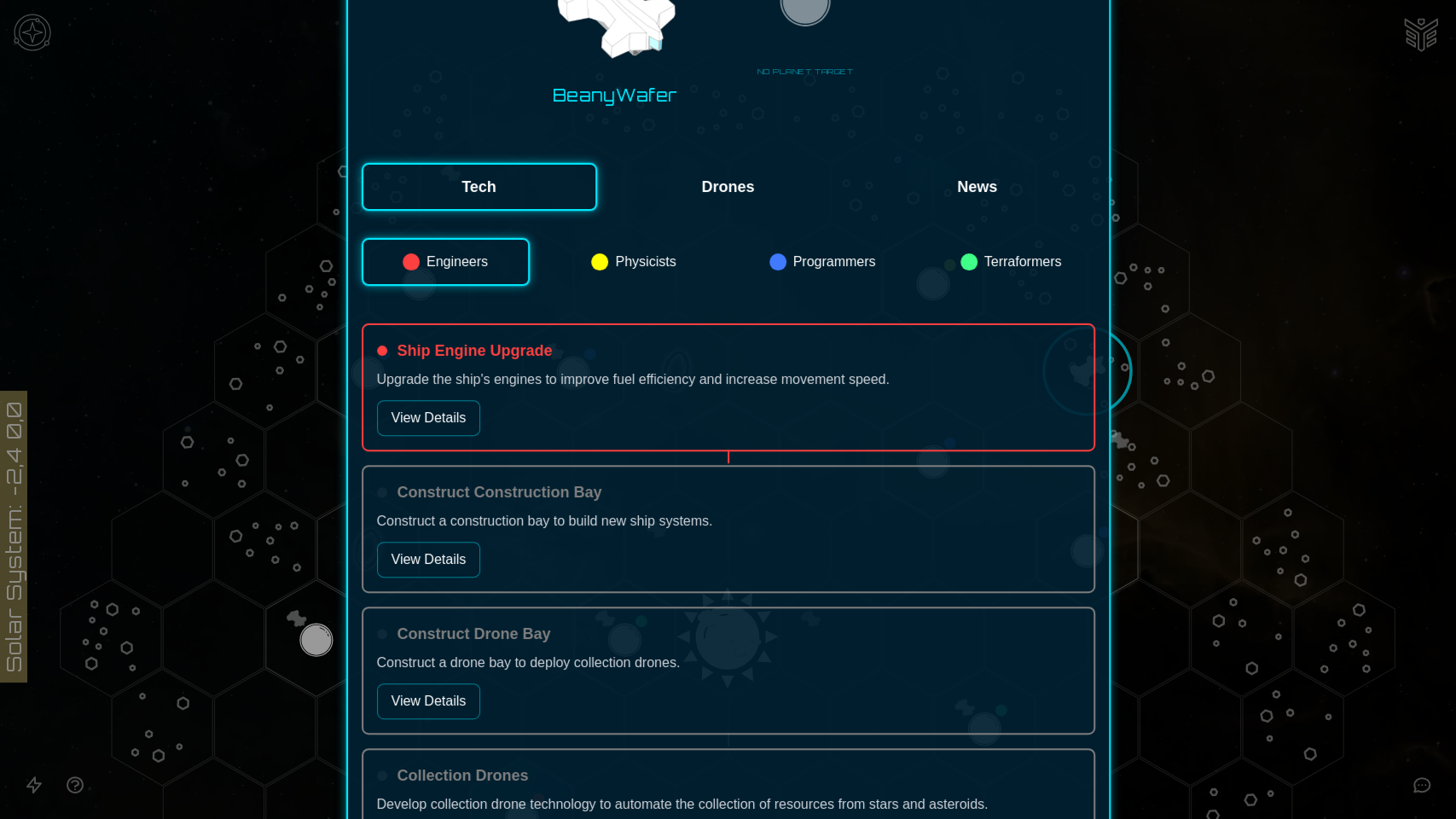
scroll to position [284, 0]
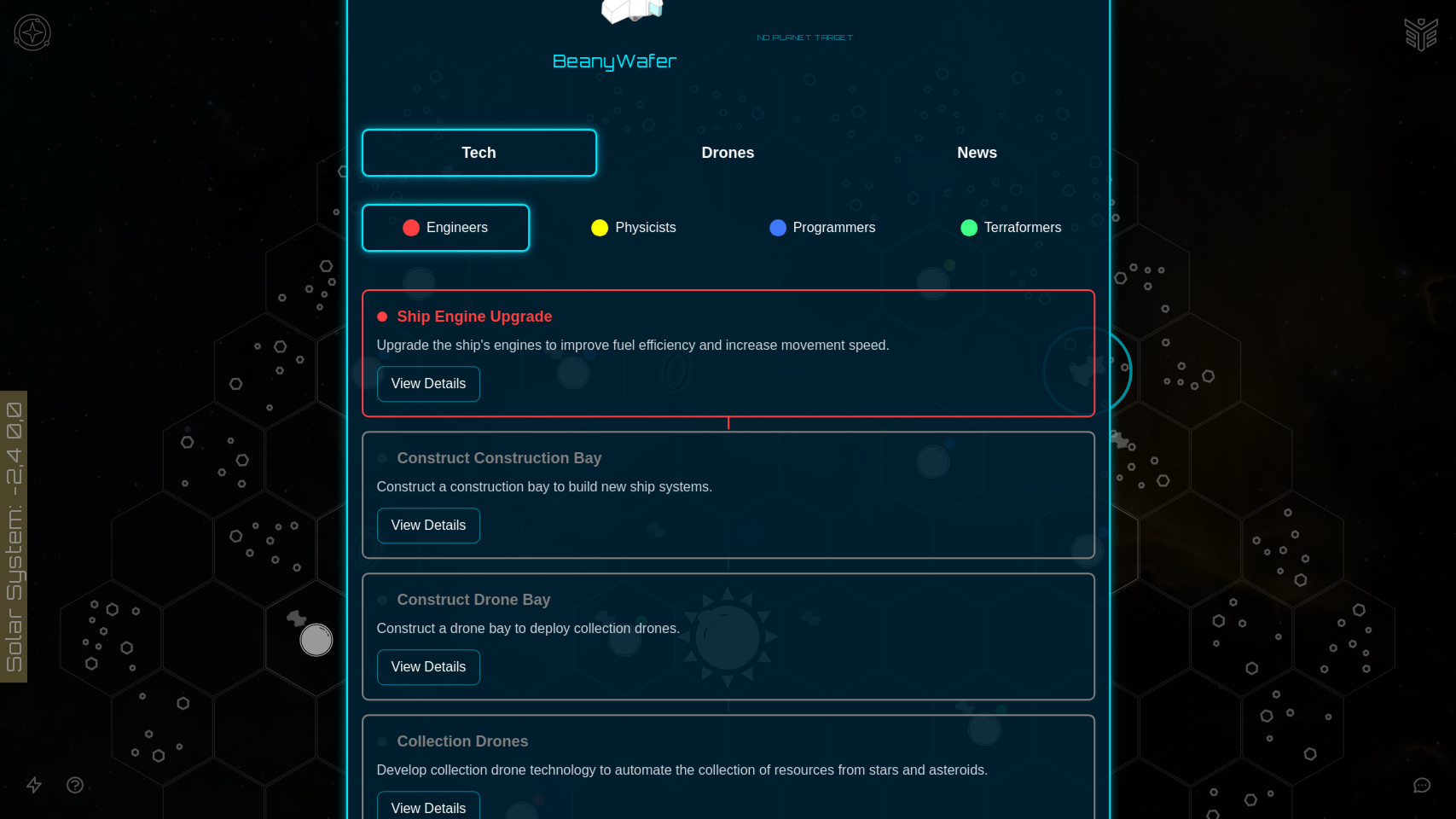
click at [450, 388] on button "View Details" at bounding box center [428, 383] width 104 height 36
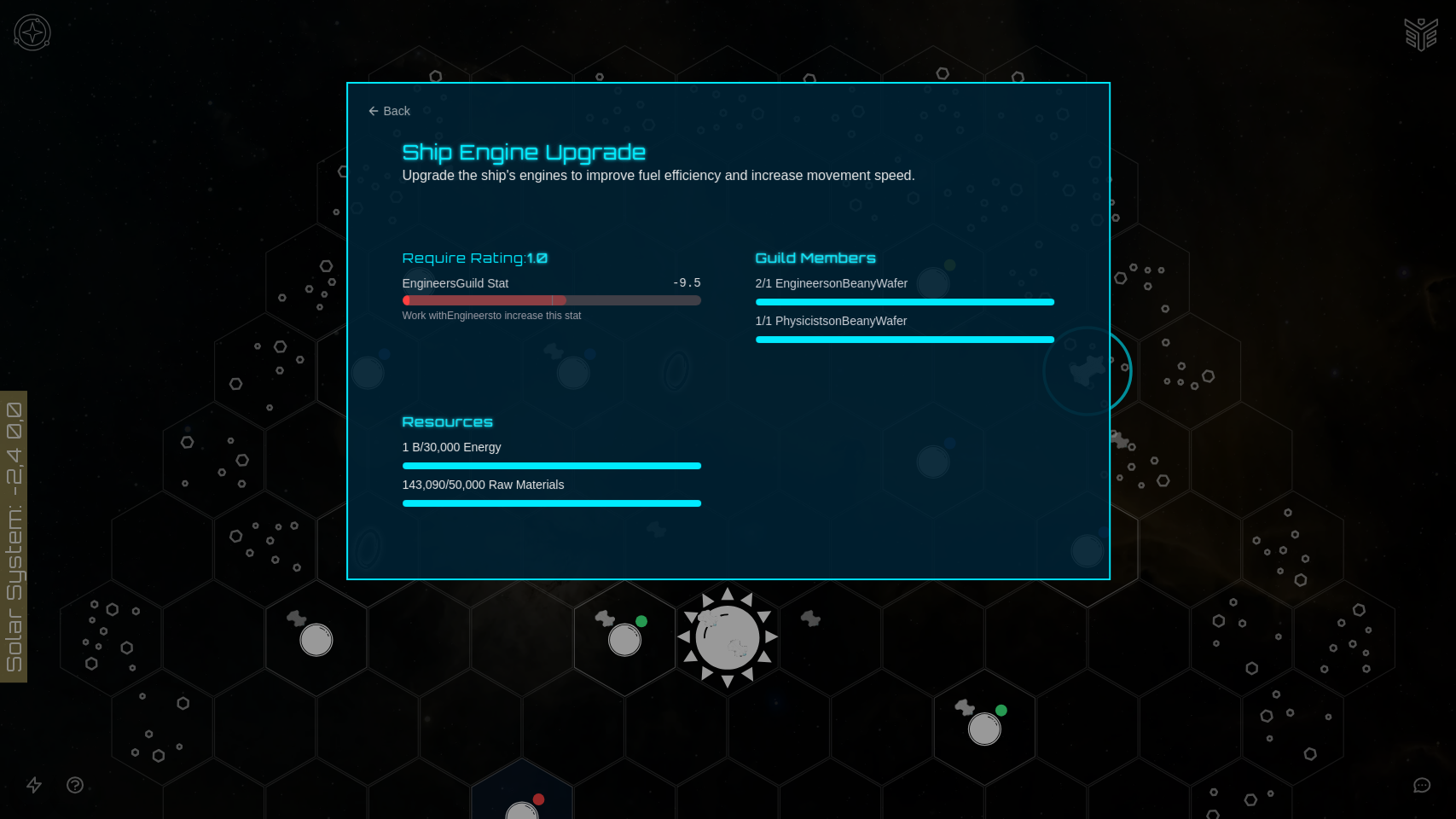
scroll to position [0, 0]
click at [583, 387] on div "Require Rating: 1.0 Engineers Guild Stat -9.5 Work with Engineers to increase t…" at bounding box center [728, 377] width 651 height 273
click at [386, 108] on span "Back" at bounding box center [397, 111] width 26 height 18
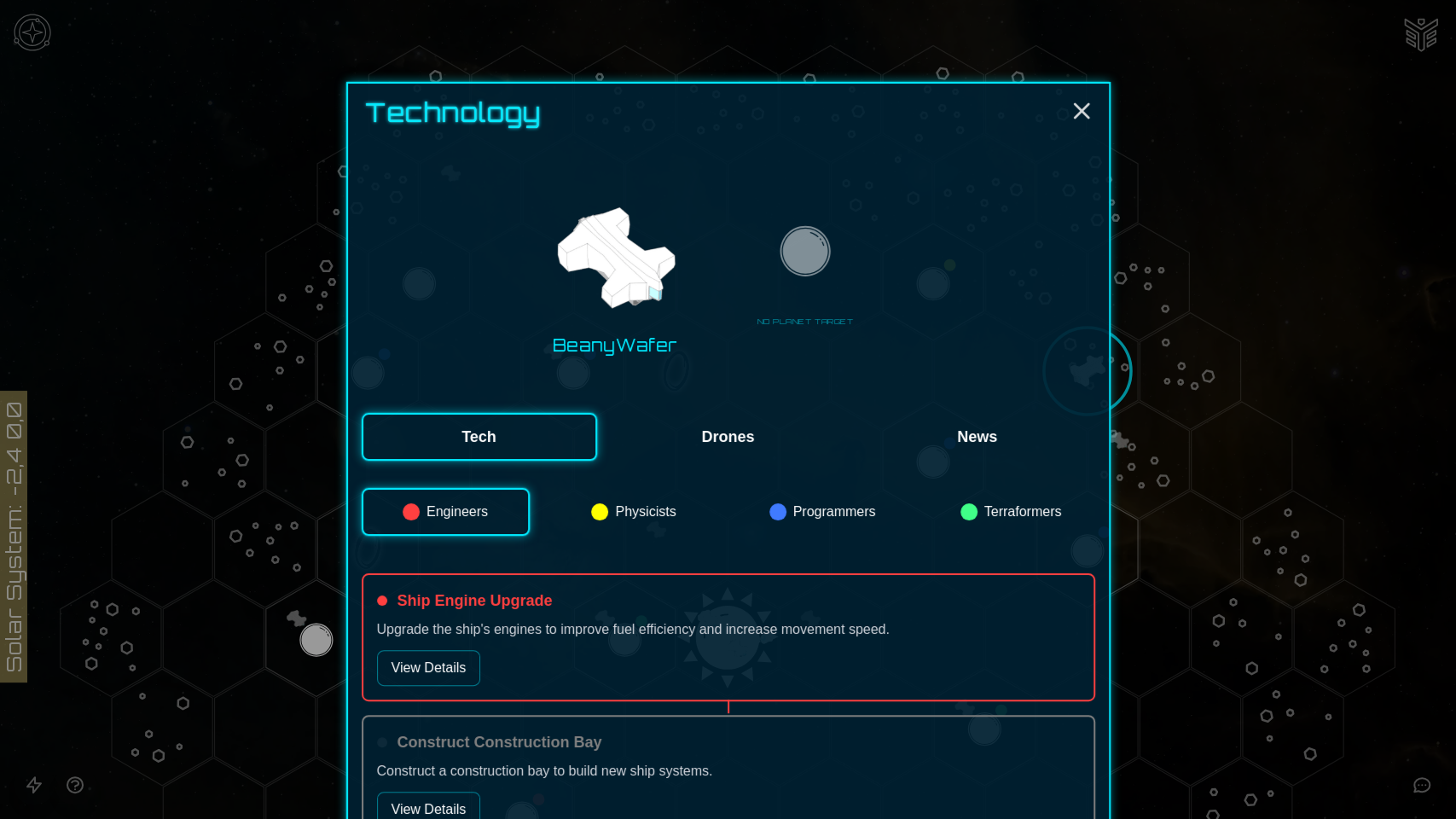
click at [727, 617] on div "Ship Engine Upgrade Upgrade the ship's engines to improve fuel efficiency and i…" at bounding box center [728, 638] width 734 height 128
click at [698, 626] on p "Upgrade the ship's engines to improve fuel efficiency and increase movement spe…" at bounding box center [728, 629] width 703 height 20
drag, startPoint x: 696, startPoint y: 627, endPoint x: 673, endPoint y: 634, distance: 24.0
click at [696, 628] on p "Upgrade the ship's engines to improve fuel efficiency and increase movement spe…" at bounding box center [728, 629] width 703 height 20
drag, startPoint x: 658, startPoint y: 646, endPoint x: 646, endPoint y: 650, distance: 12.6
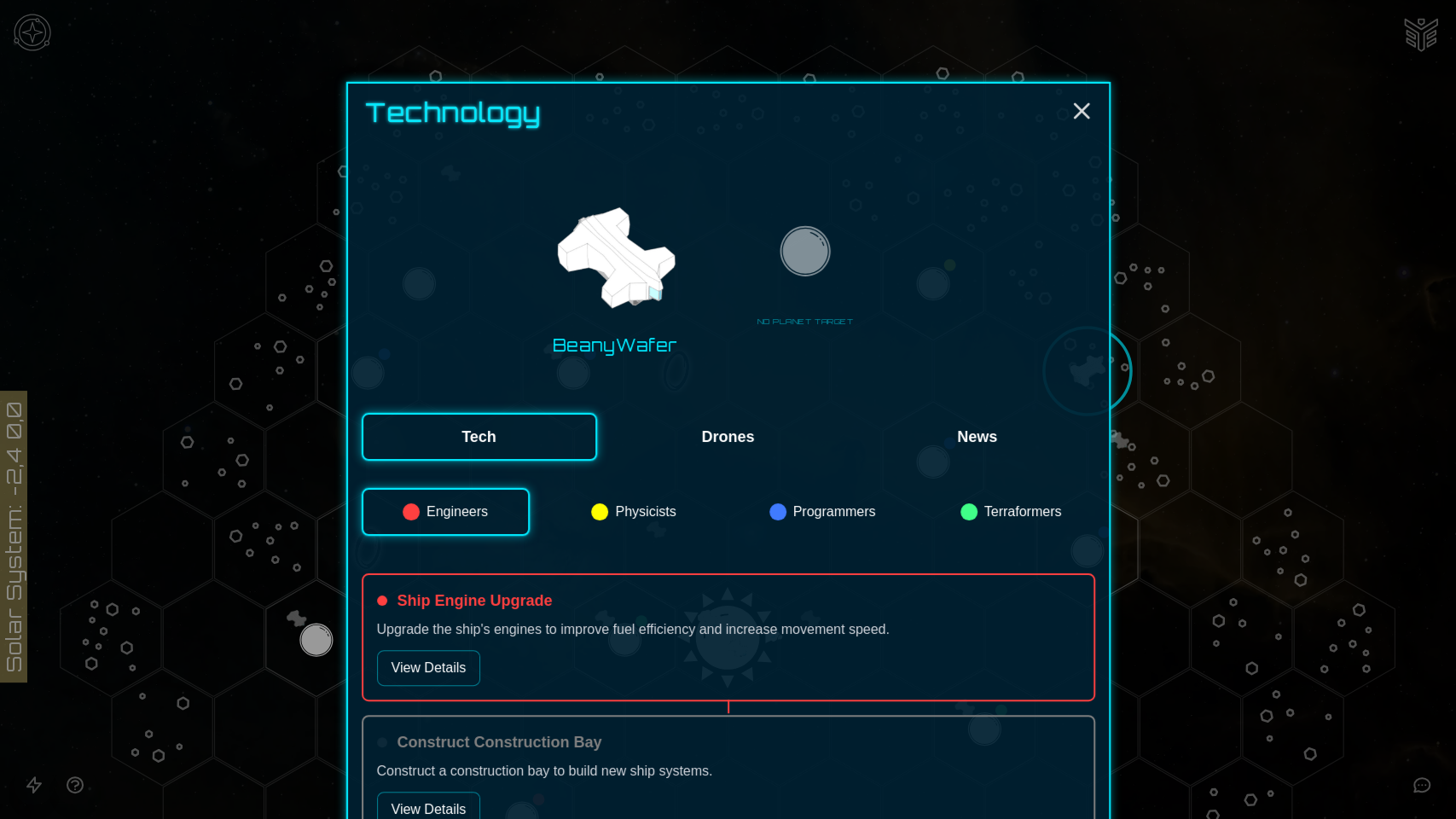
click at [657, 648] on div "Ship Engine Upgrade Upgrade the ship's engines to improve fuel efficiency and i…" at bounding box center [728, 638] width 734 height 128
click at [630, 663] on div "Ship Engine Upgrade Upgrade the ship's engines to improve fuel efficiency and i…" at bounding box center [728, 638] width 734 height 128
click at [651, 648] on div "Ship Engine Upgrade Upgrade the ship's engines to improve fuel efficiency and i…" at bounding box center [728, 638] width 734 height 128
drag, startPoint x: 651, startPoint y: 648, endPoint x: 659, endPoint y: 558, distance: 90.4
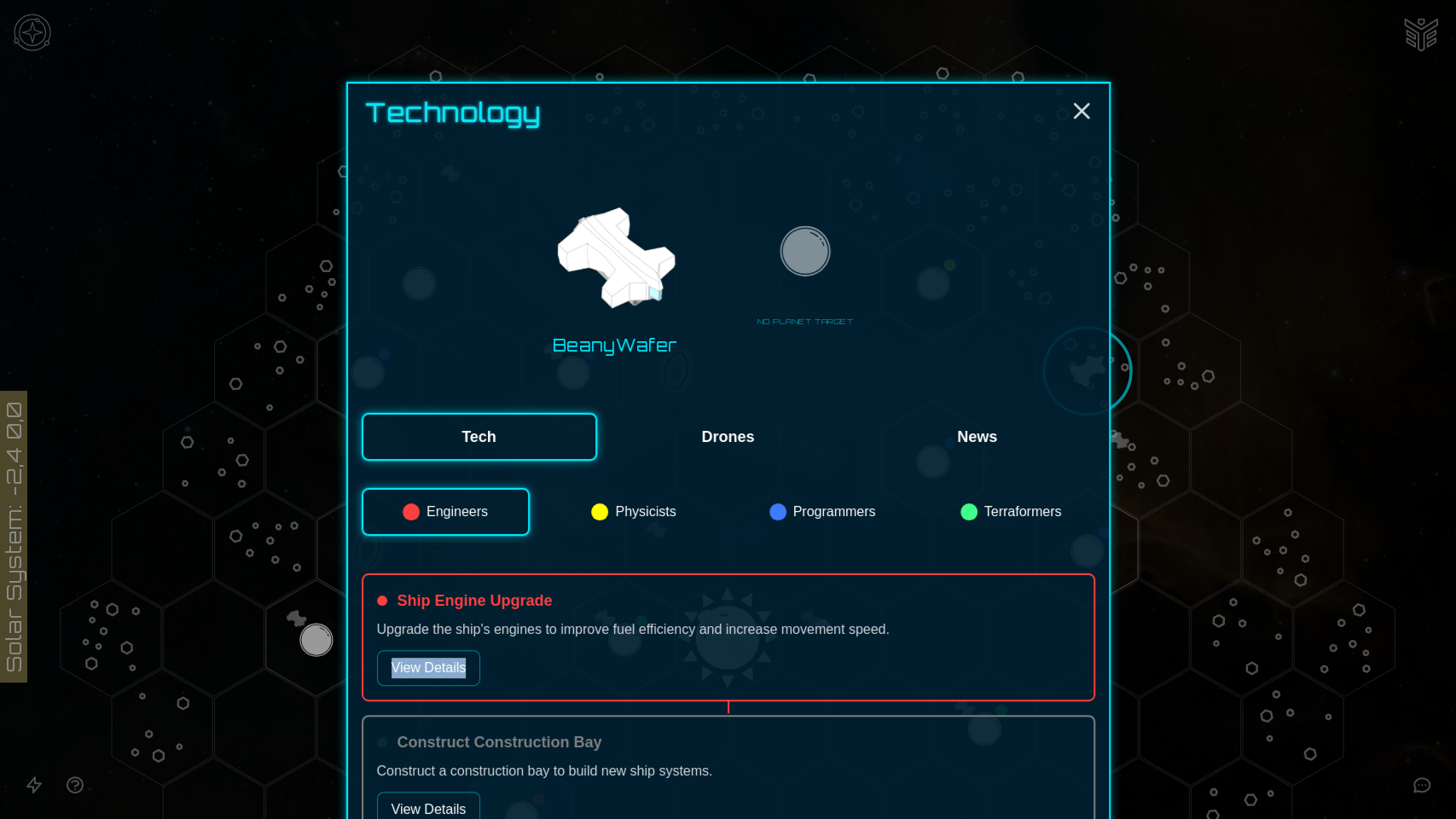
click at [652, 640] on div "Ship Engine Upgrade Upgrade the ship's engines to improve fuel efficiency and i…" at bounding box center [728, 638] width 734 height 128
click at [812, 352] on div "BeanyWafer NO PLANET TARGET" at bounding box center [728, 276] width 734 height 220
click at [798, 368] on div "BeanyWafer NO PLANET TARGET" at bounding box center [728, 276] width 734 height 220
click at [617, 621] on p "Upgrade the ship's engines to improve fuel efficiency and increase movement spe…" at bounding box center [728, 629] width 703 height 20
click at [575, 632] on p "Upgrade the ship's engines to improve fuel efficiency and increase movement spe…" at bounding box center [728, 629] width 703 height 20
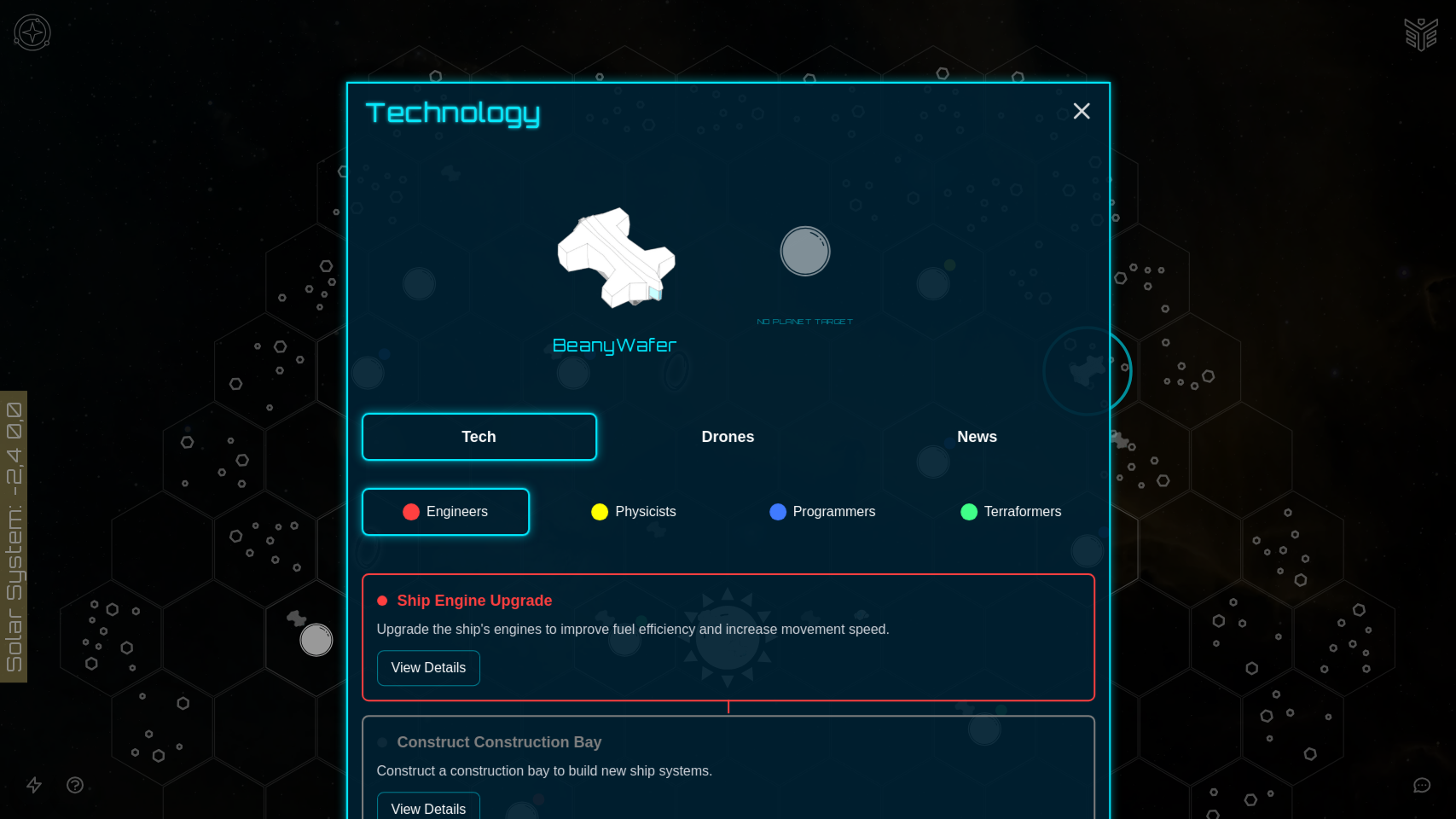
click at [399, 596] on h4 "Ship Engine Upgrade" at bounding box center [476, 600] width 156 height 24
click at [366, 601] on div "Ship Engine Upgrade Upgrade the ship's engines to improve fuel efficiency and i…" at bounding box center [728, 638] width 734 height 128
click at [443, 507] on button "Engineers" at bounding box center [446, 512] width 168 height 48
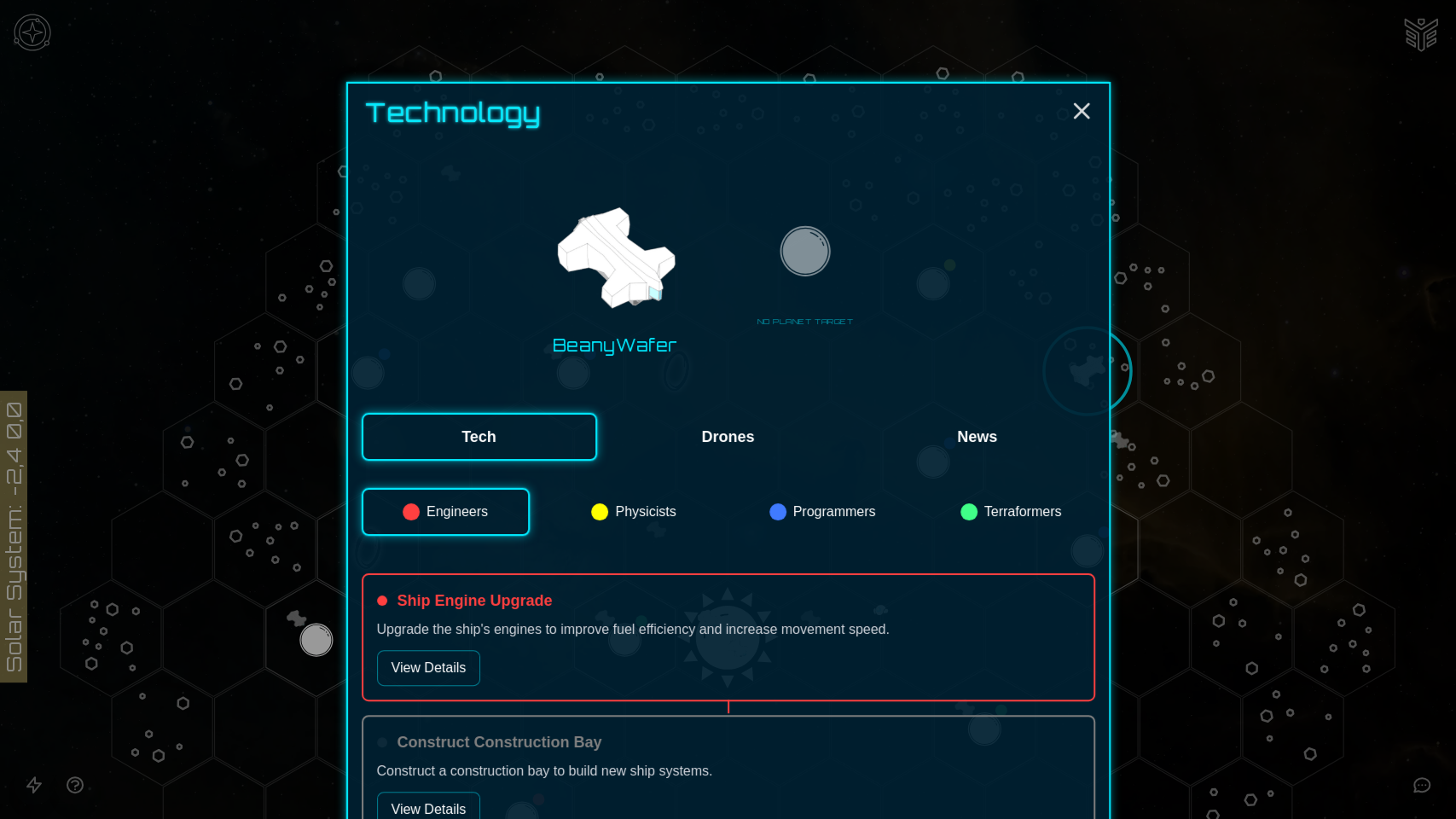
click at [443, 507] on button "Engineers" at bounding box center [446, 512] width 168 height 48
click at [996, 447] on button "News" at bounding box center [977, 437] width 235 height 48
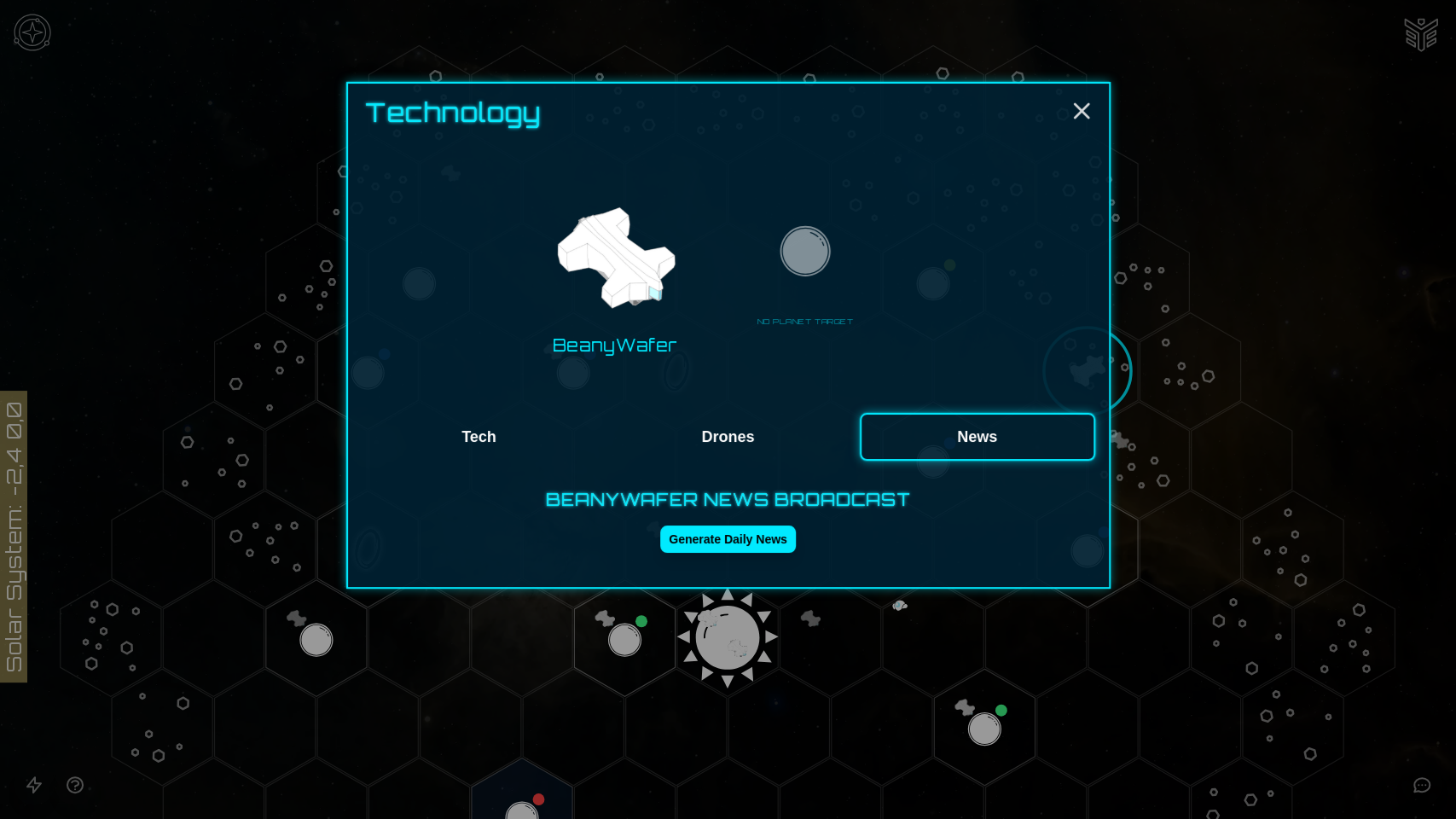
click at [503, 446] on button "Tech" at bounding box center [479, 437] width 235 height 48
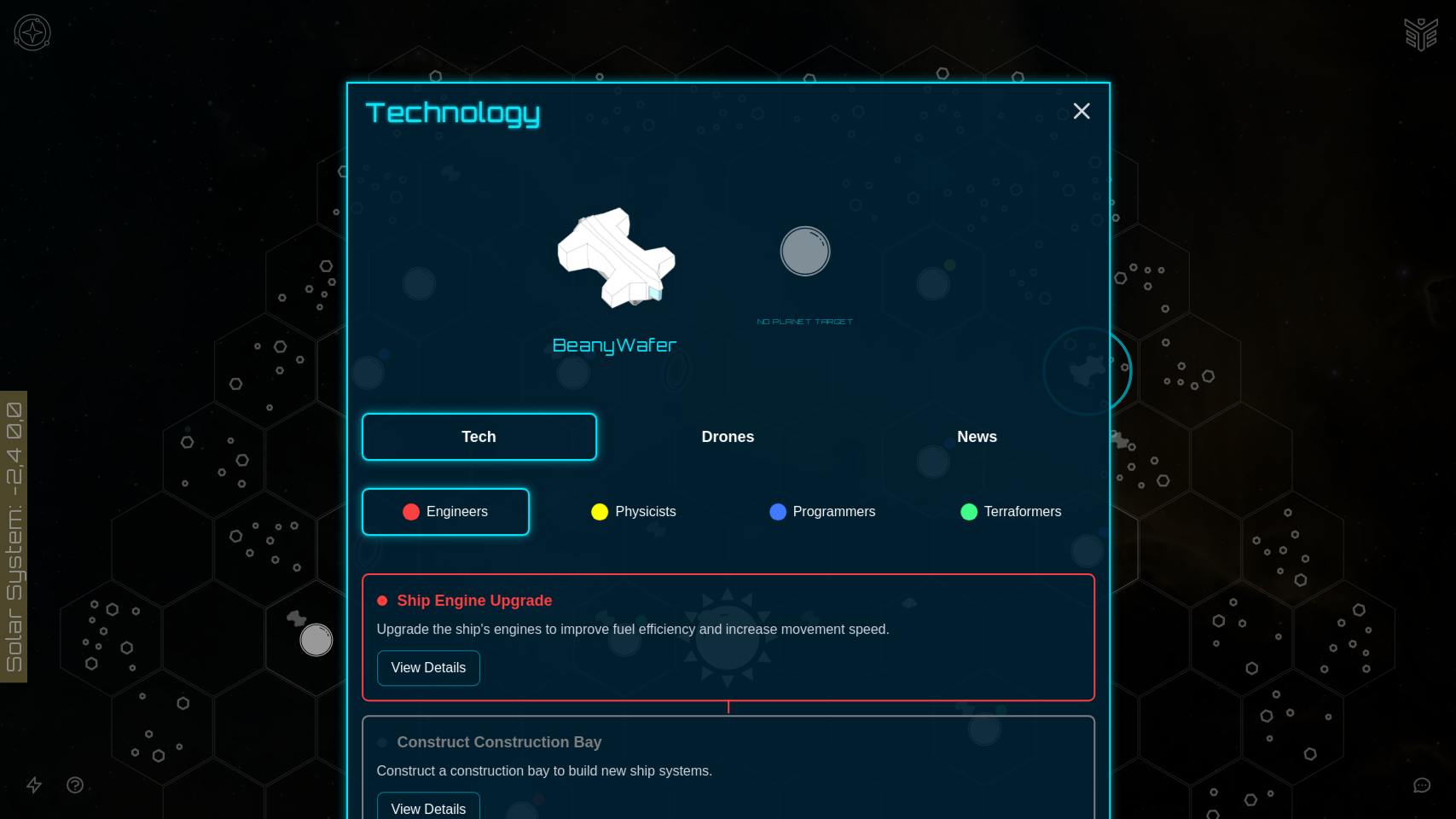
click at [996, 447] on button "News" at bounding box center [977, 437] width 235 height 48
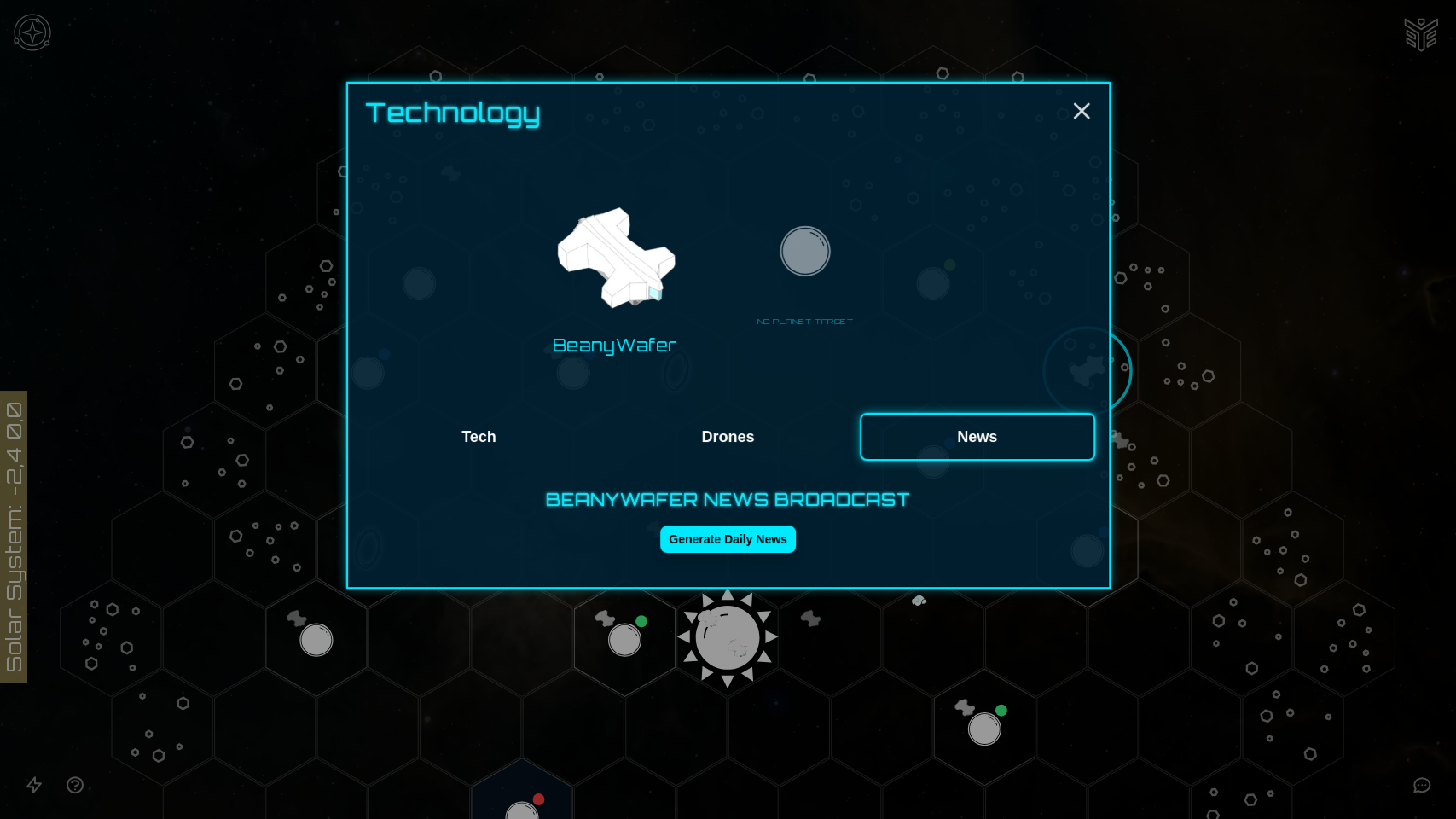
click at [487, 437] on button "Tech" at bounding box center [479, 437] width 235 height 48
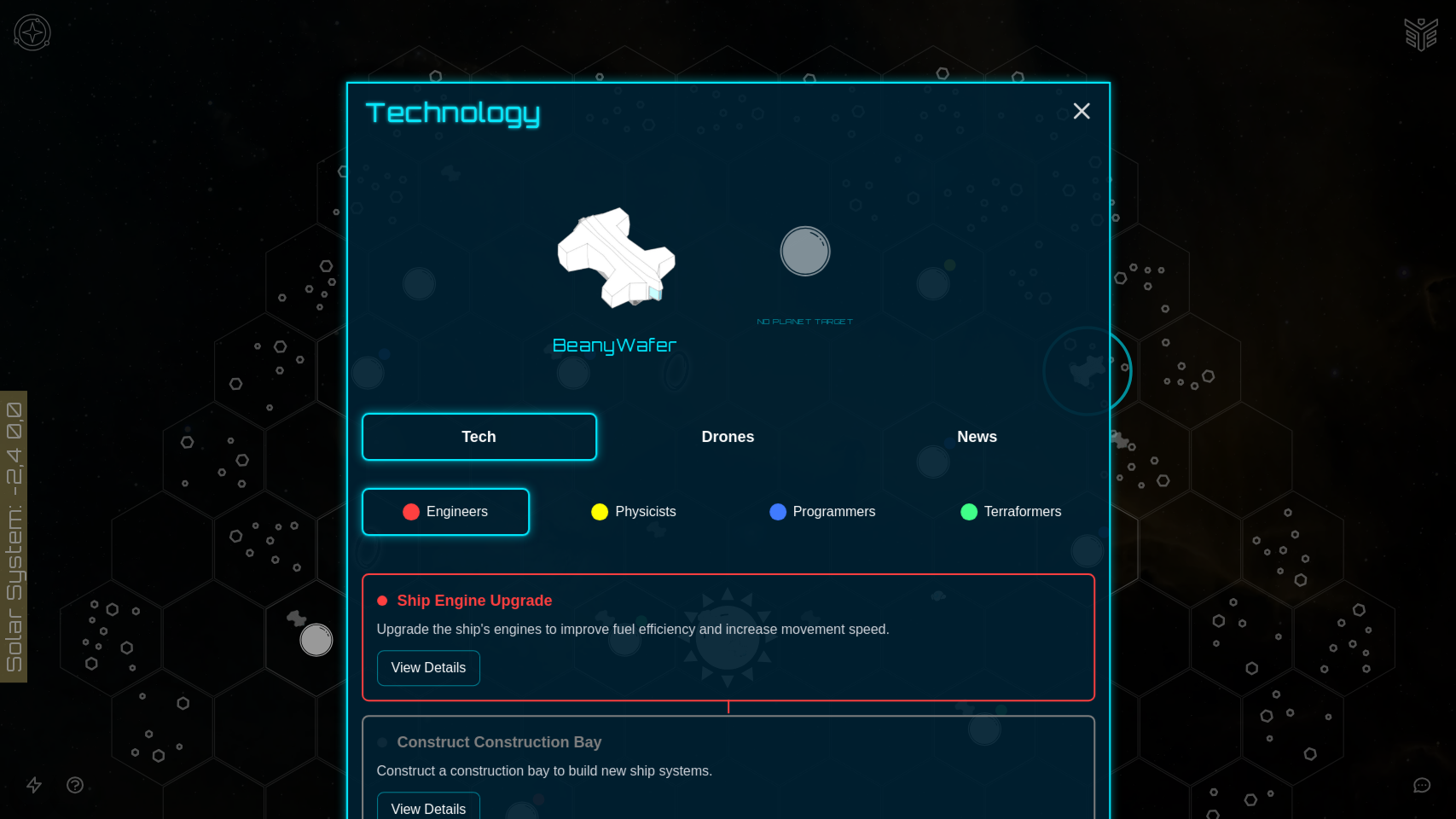
click at [830, 594] on div "Ship Engine Upgrade" at bounding box center [728, 600] width 703 height 24
click at [1083, 109] on icon "Close" at bounding box center [1081, 110] width 27 height 27
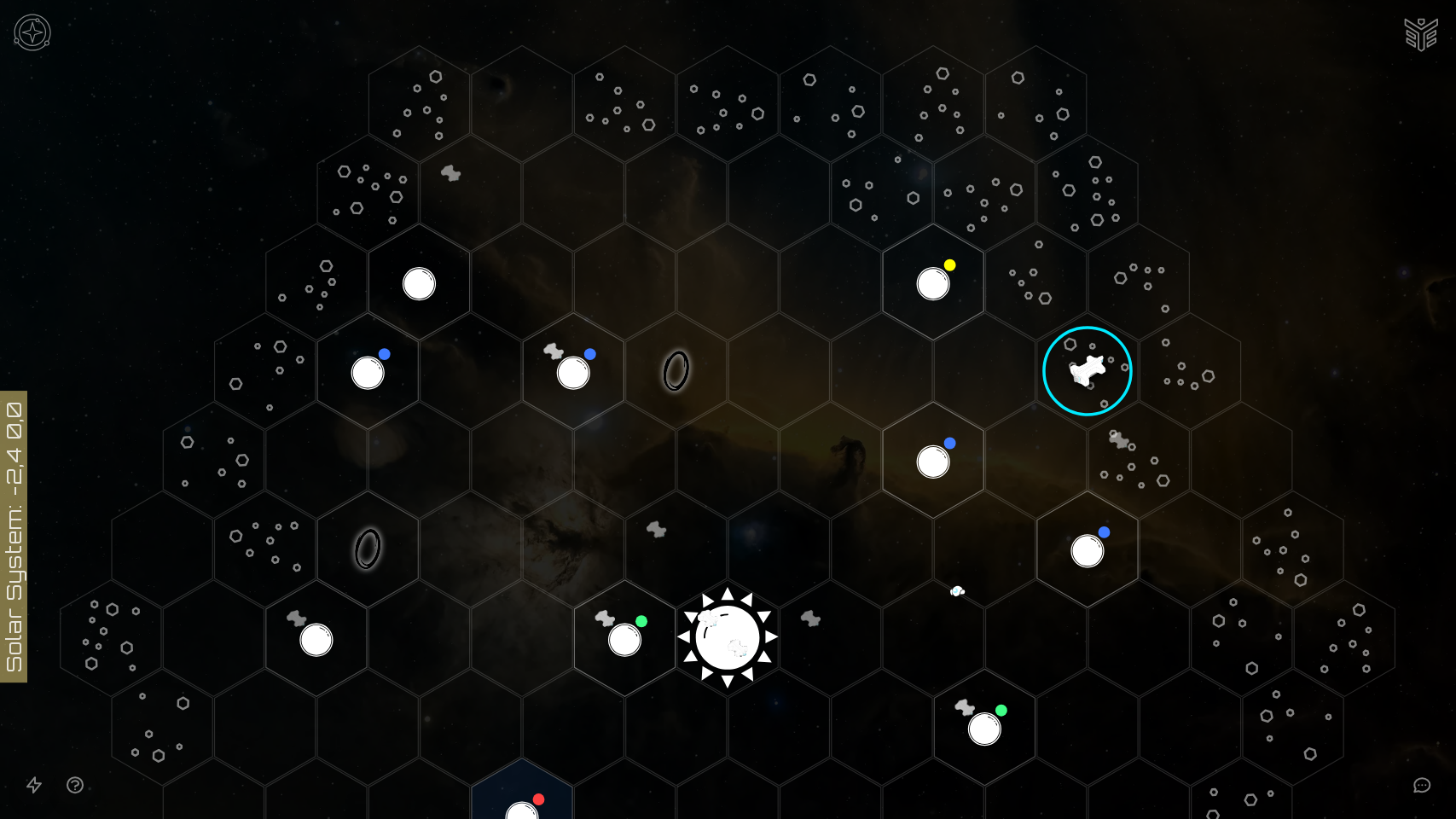
click at [1089, 389] on image at bounding box center [1087, 370] width 150 height 150
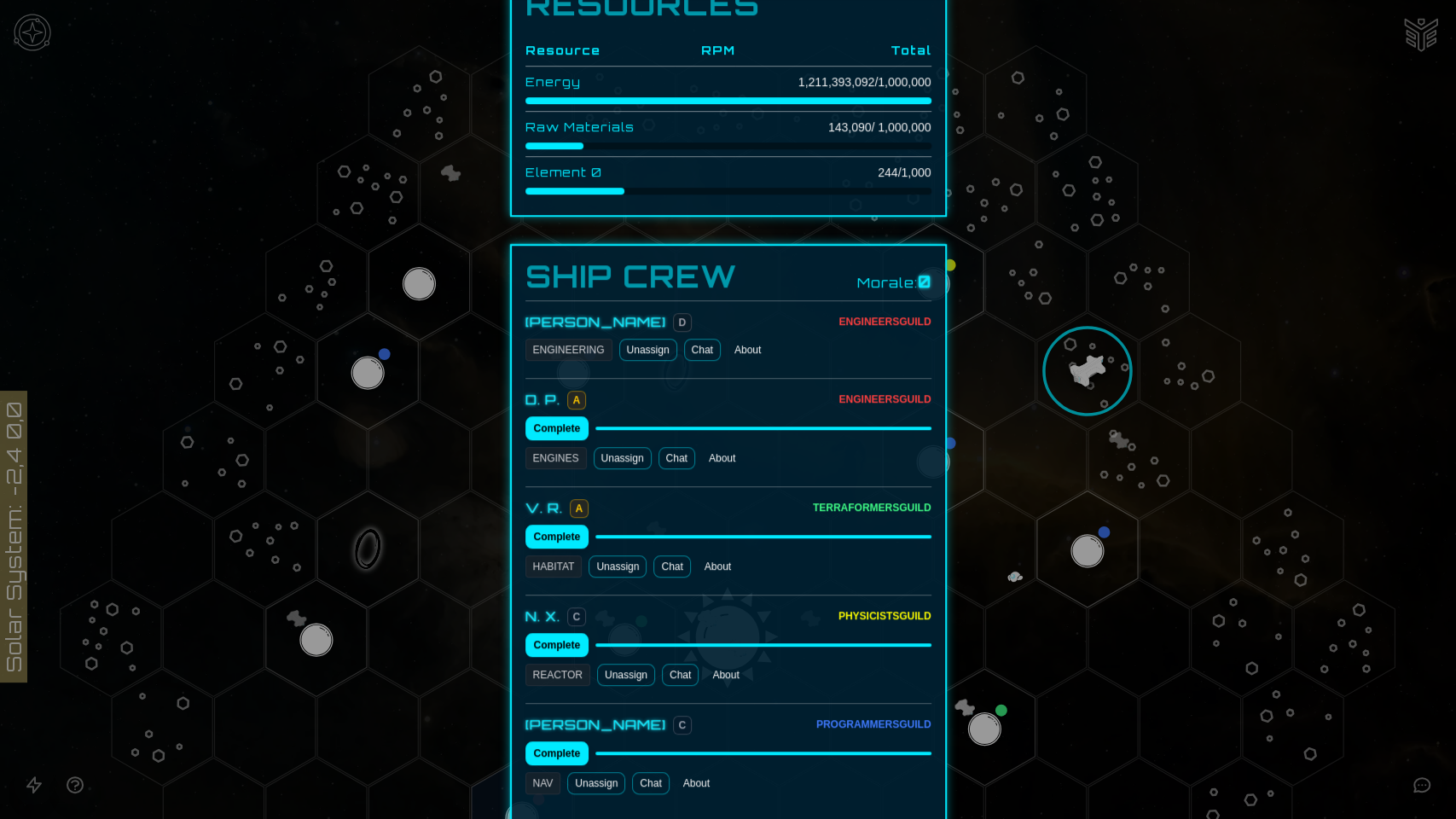
scroll to position [569, 0]
click at [548, 427] on button "Complete" at bounding box center [557, 429] width 64 height 24
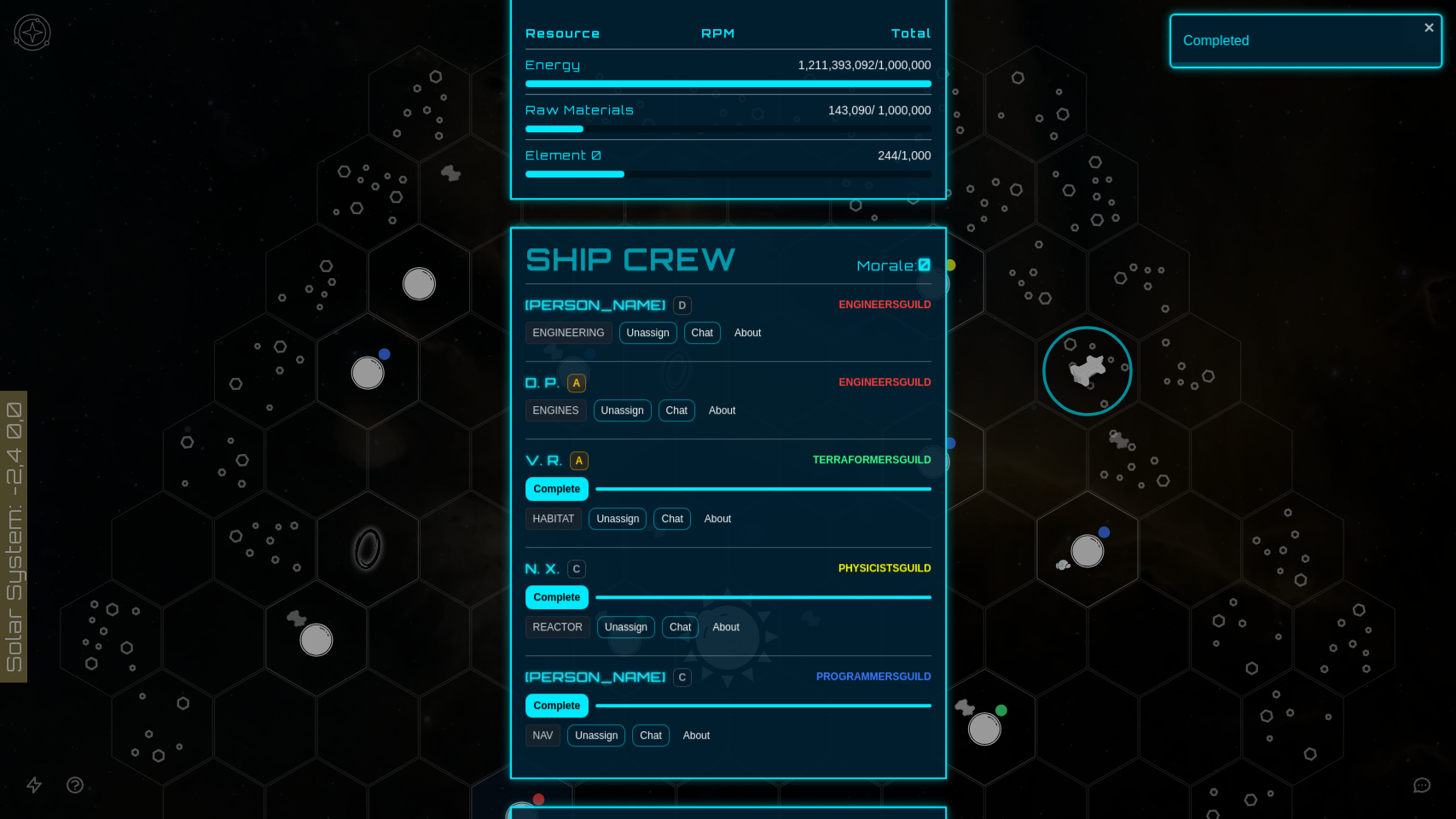
scroll to position [579, 0]
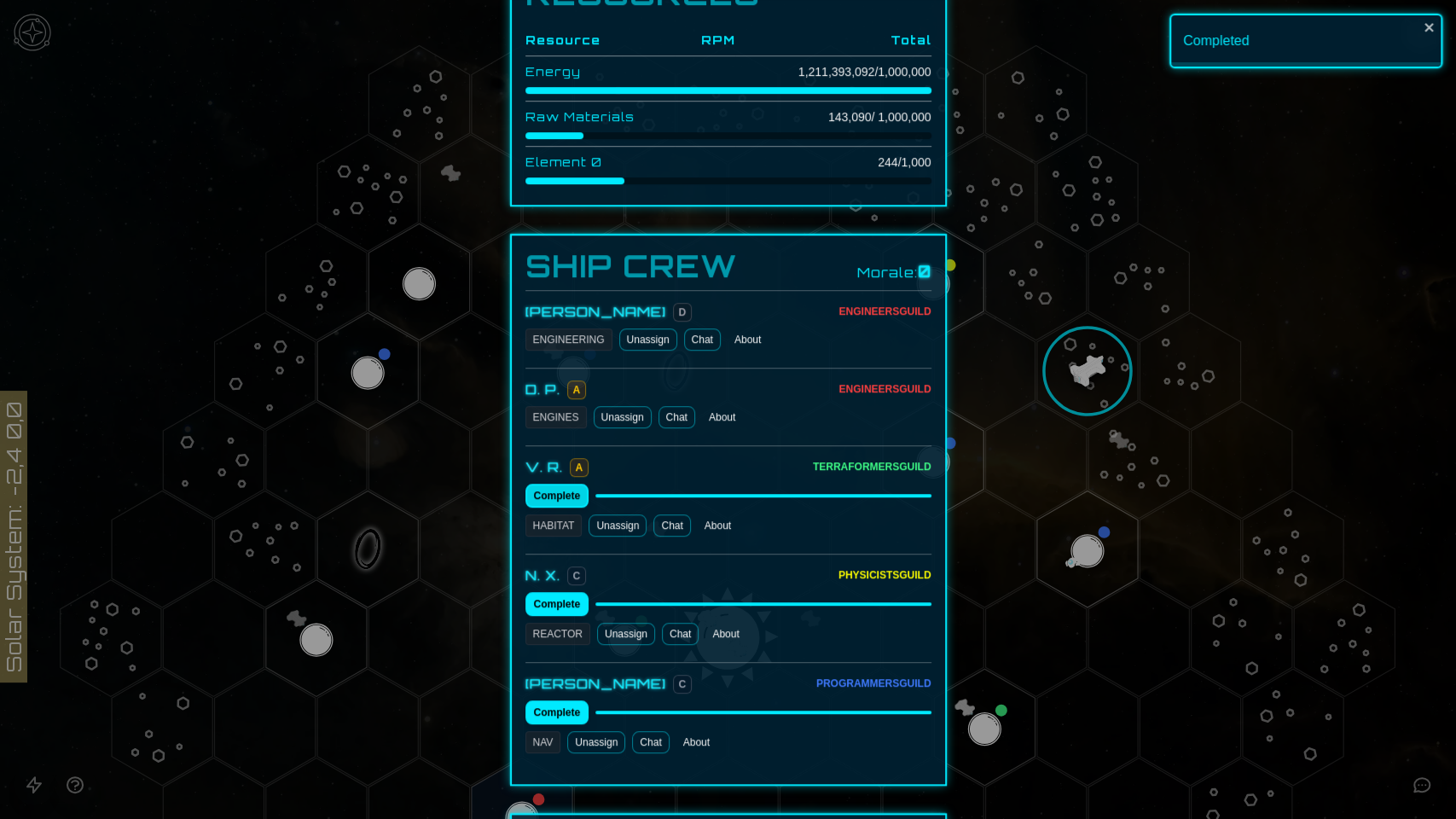
click at [558, 492] on button "Complete" at bounding box center [557, 495] width 64 height 24
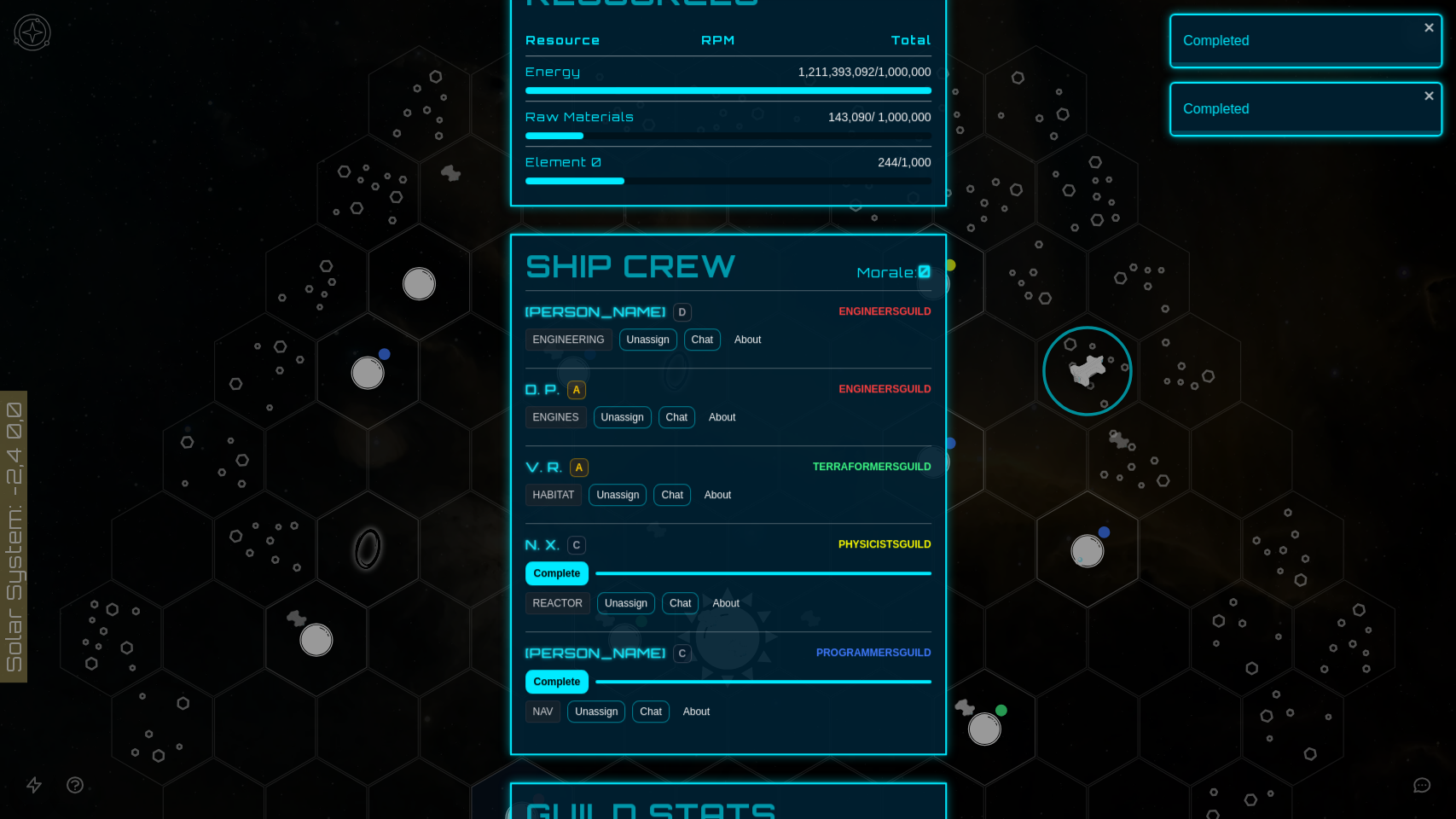
scroll to position [874, 0]
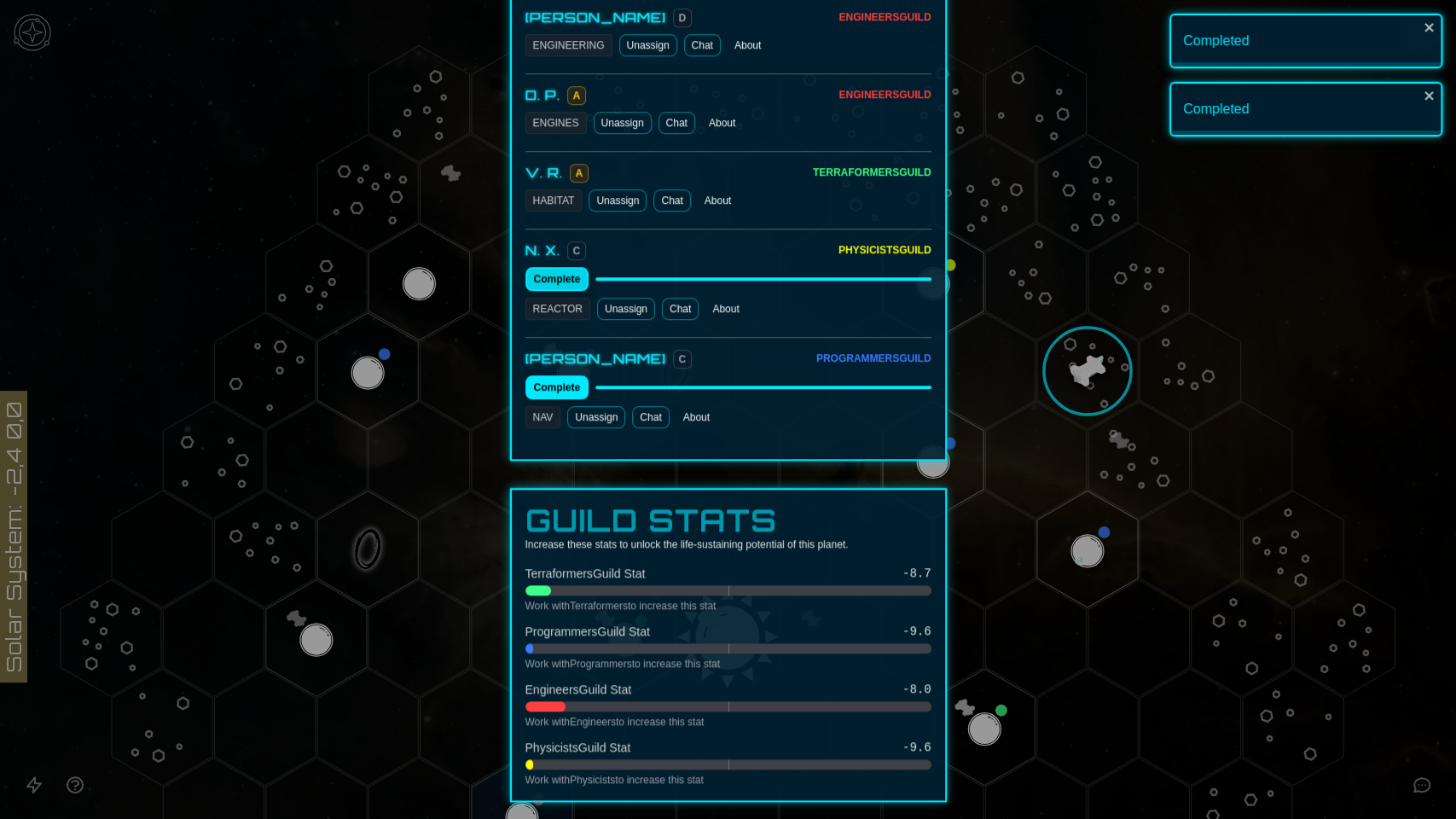
click at [544, 267] on button "Complete" at bounding box center [557, 278] width 64 height 24
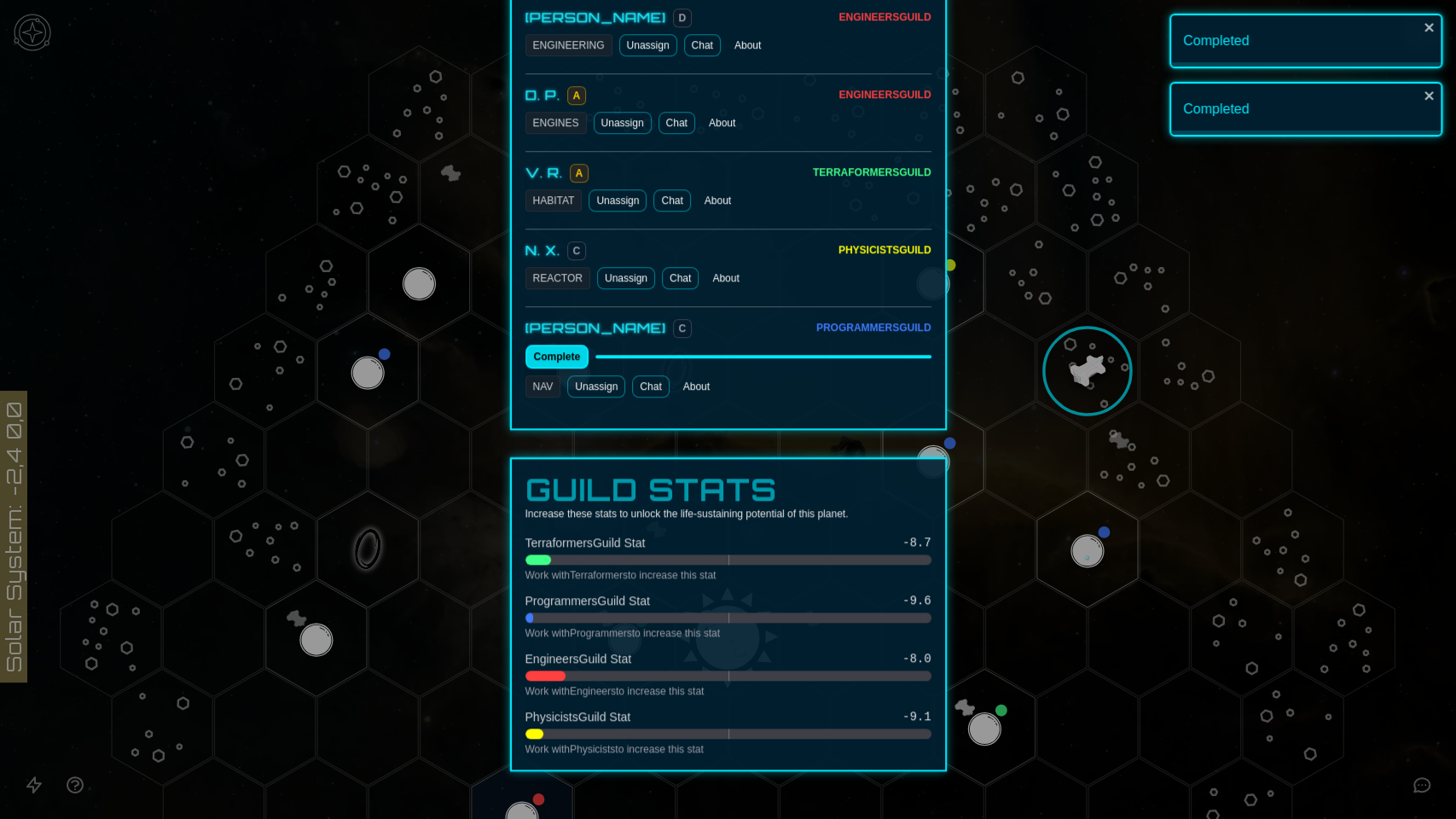
click at [546, 348] on button "Complete" at bounding box center [557, 356] width 64 height 24
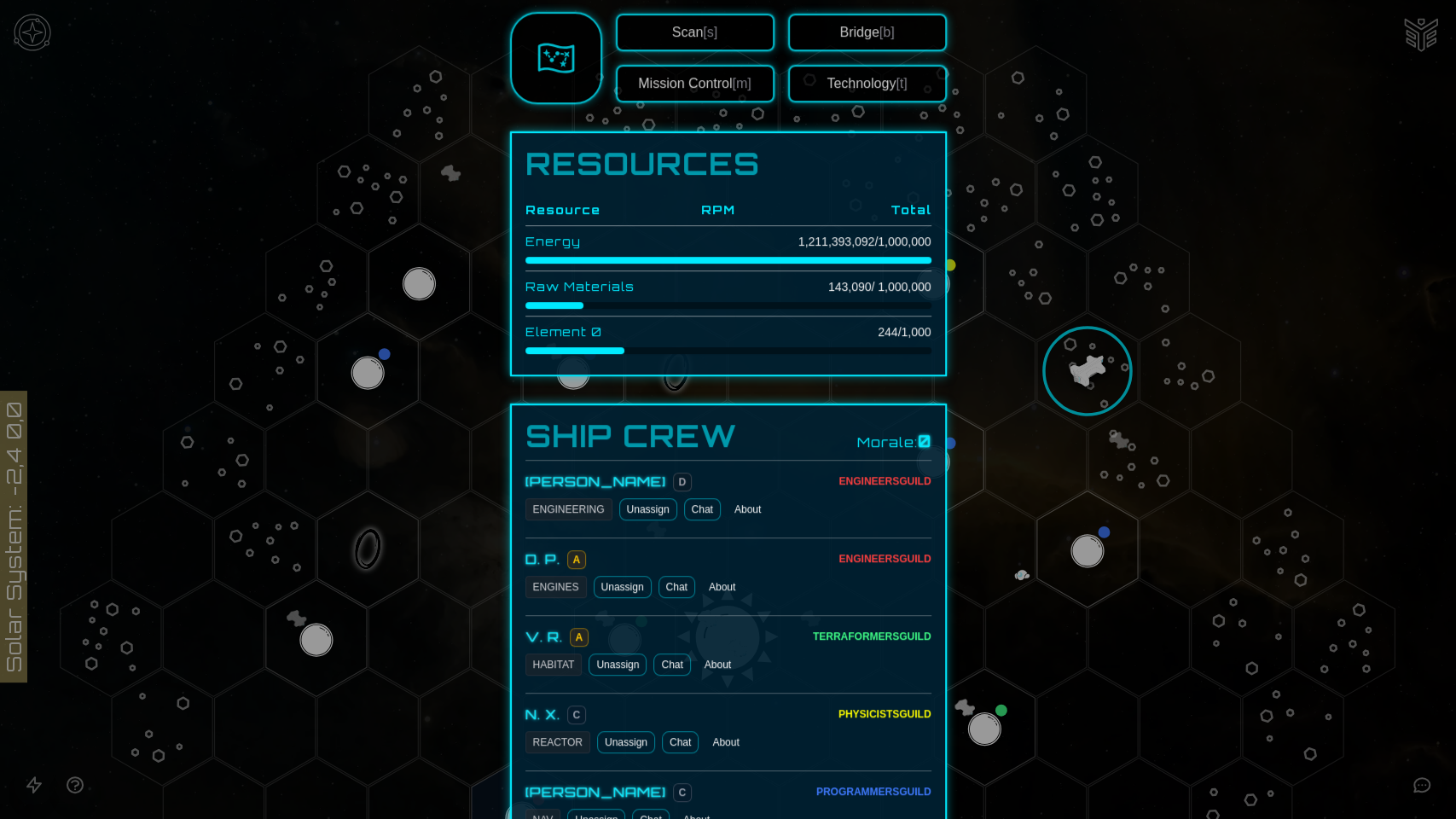
scroll to position [305, 0]
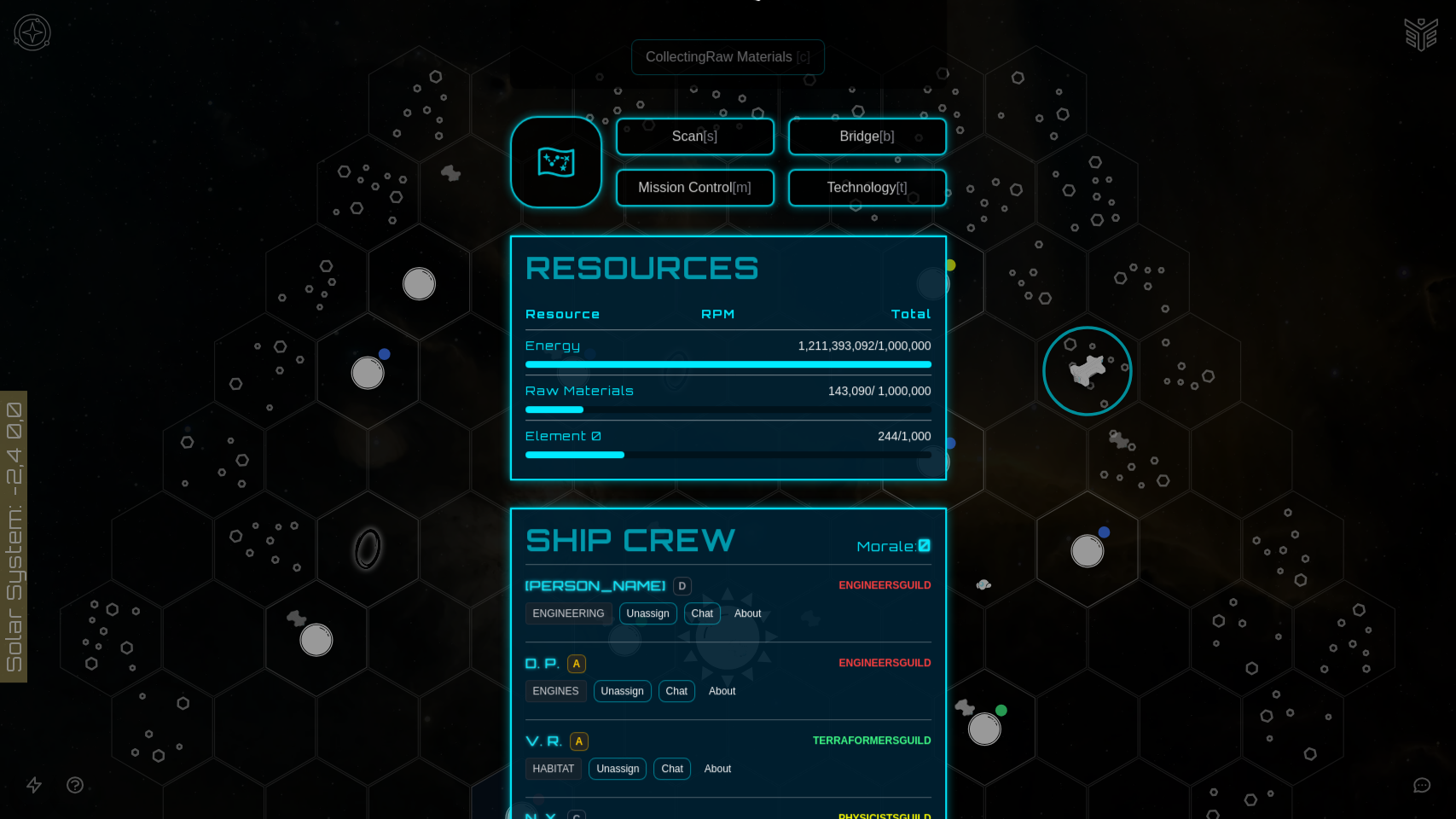
click at [852, 141] on button "Bridge [b]" at bounding box center [867, 136] width 158 height 38
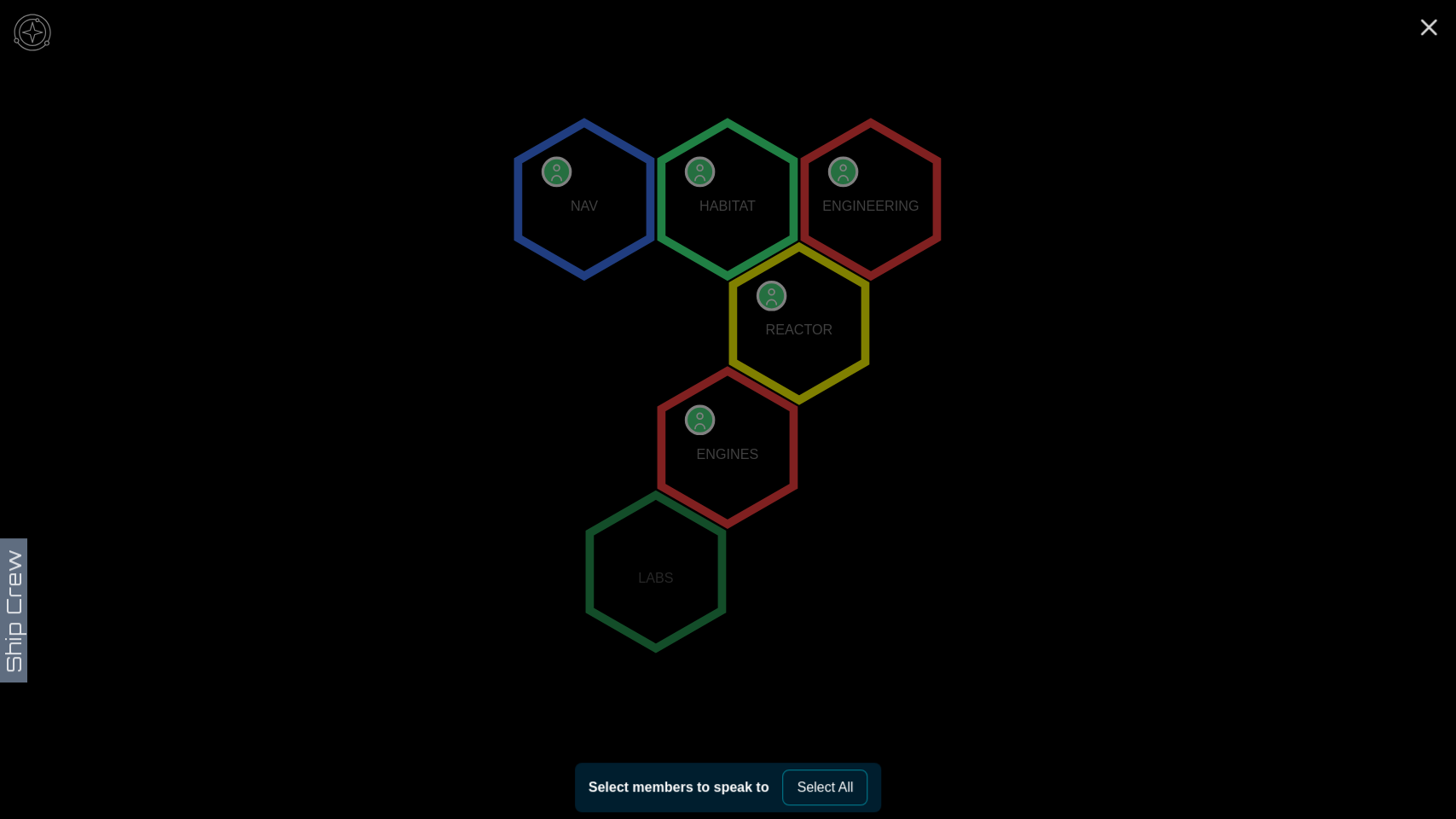
scroll to position [226, 0]
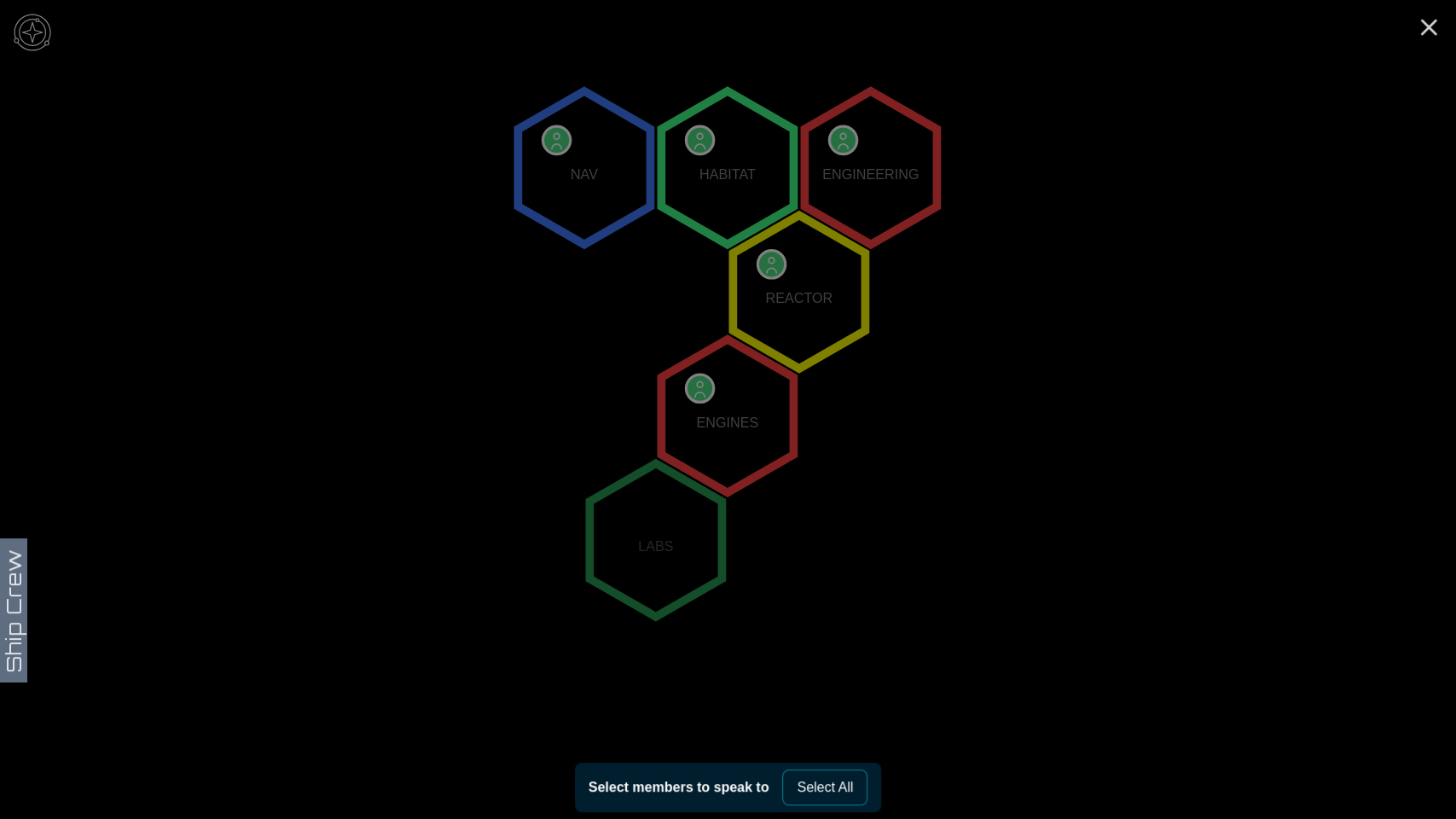
click at [963, 302] on icon "NAV HABITAT ENGINEERING REACTOR ENGINES LABS" at bounding box center [728, 416] width 1456 height 1283
click at [17, 27] on img at bounding box center [32, 32] width 52 height 52
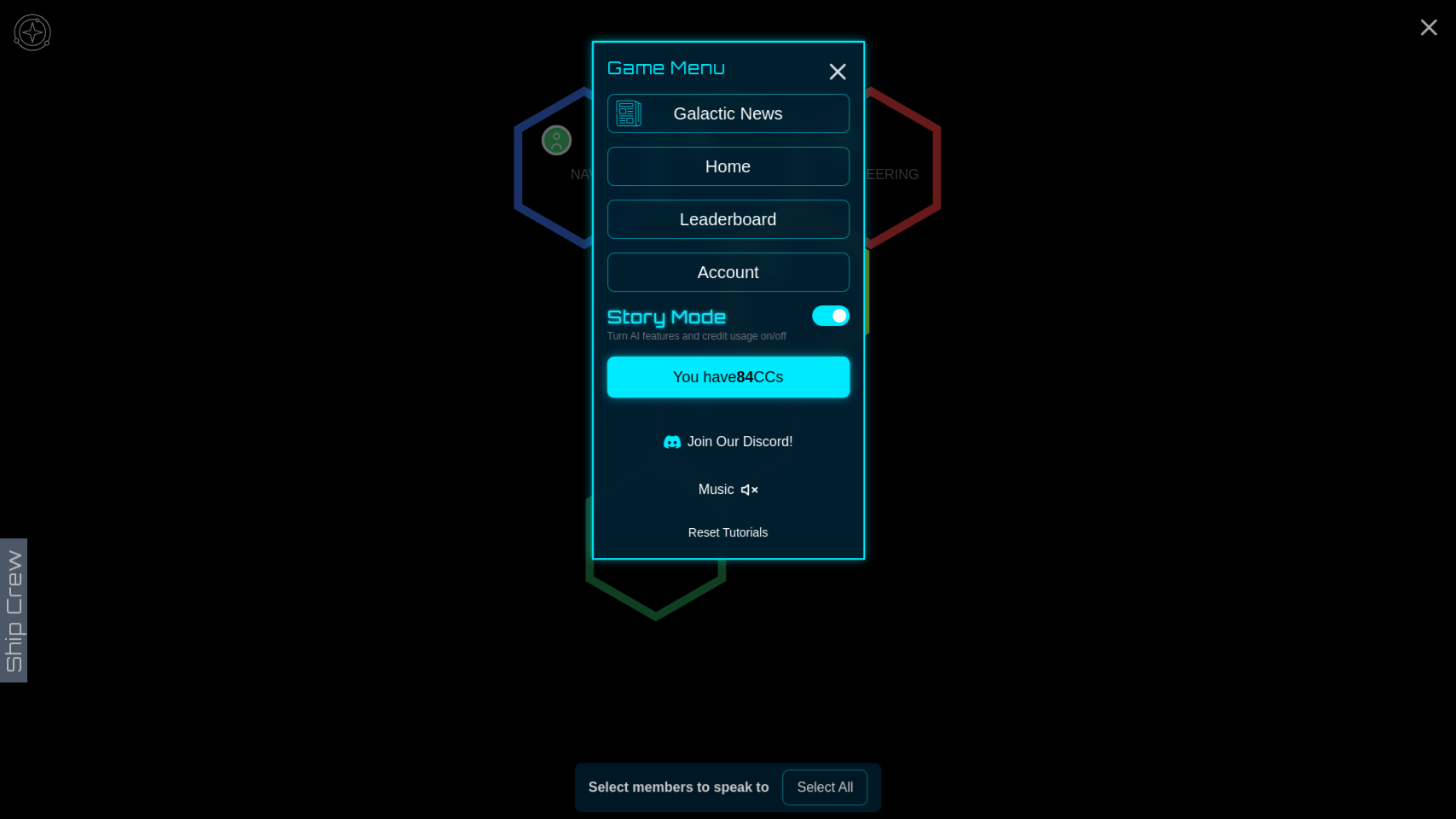
click at [798, 164] on link "Home" at bounding box center [728, 166] width 242 height 39
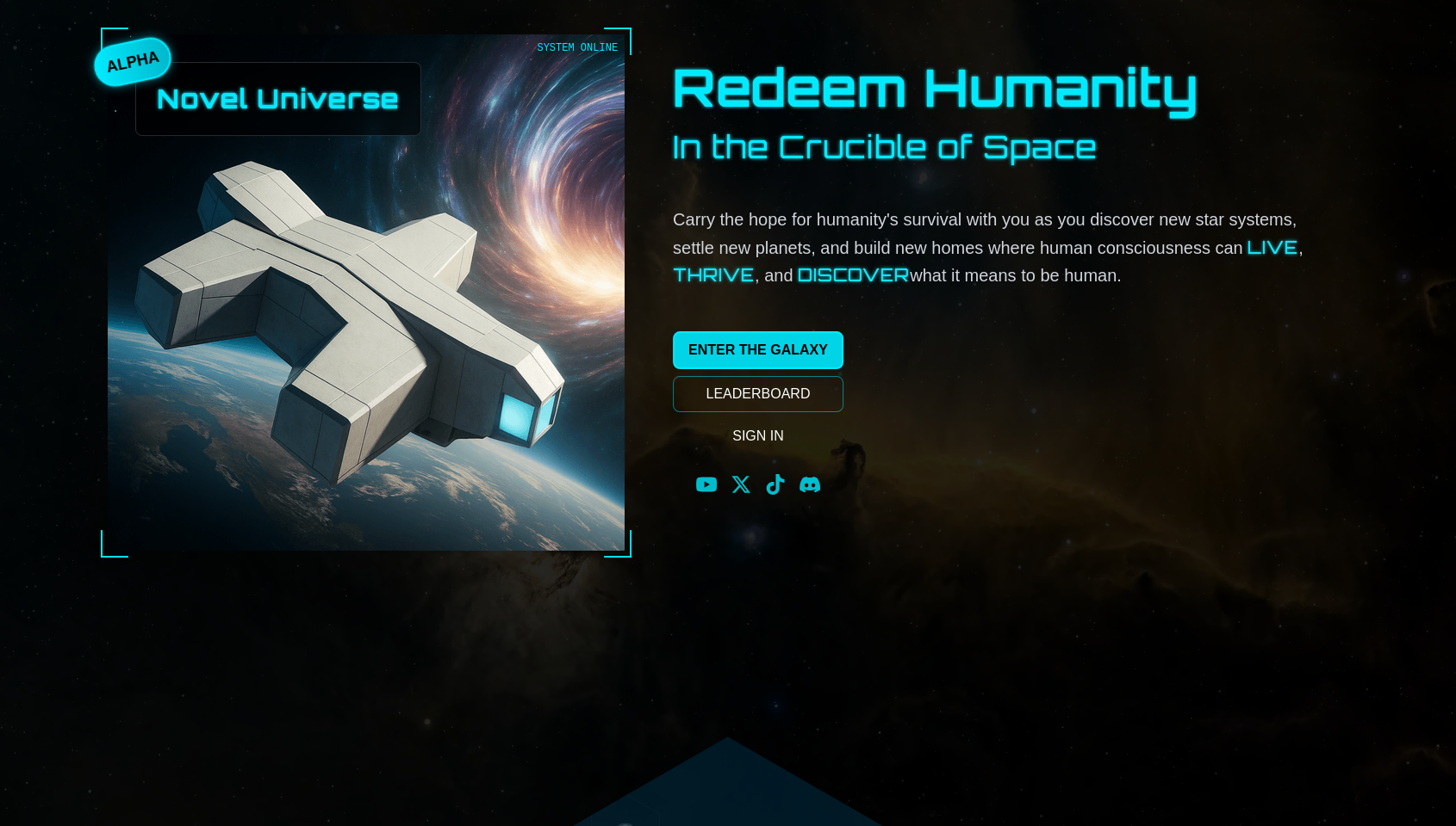
click at [827, 356] on link "ENTER THE GALAXY" at bounding box center [758, 350] width 170 height 38
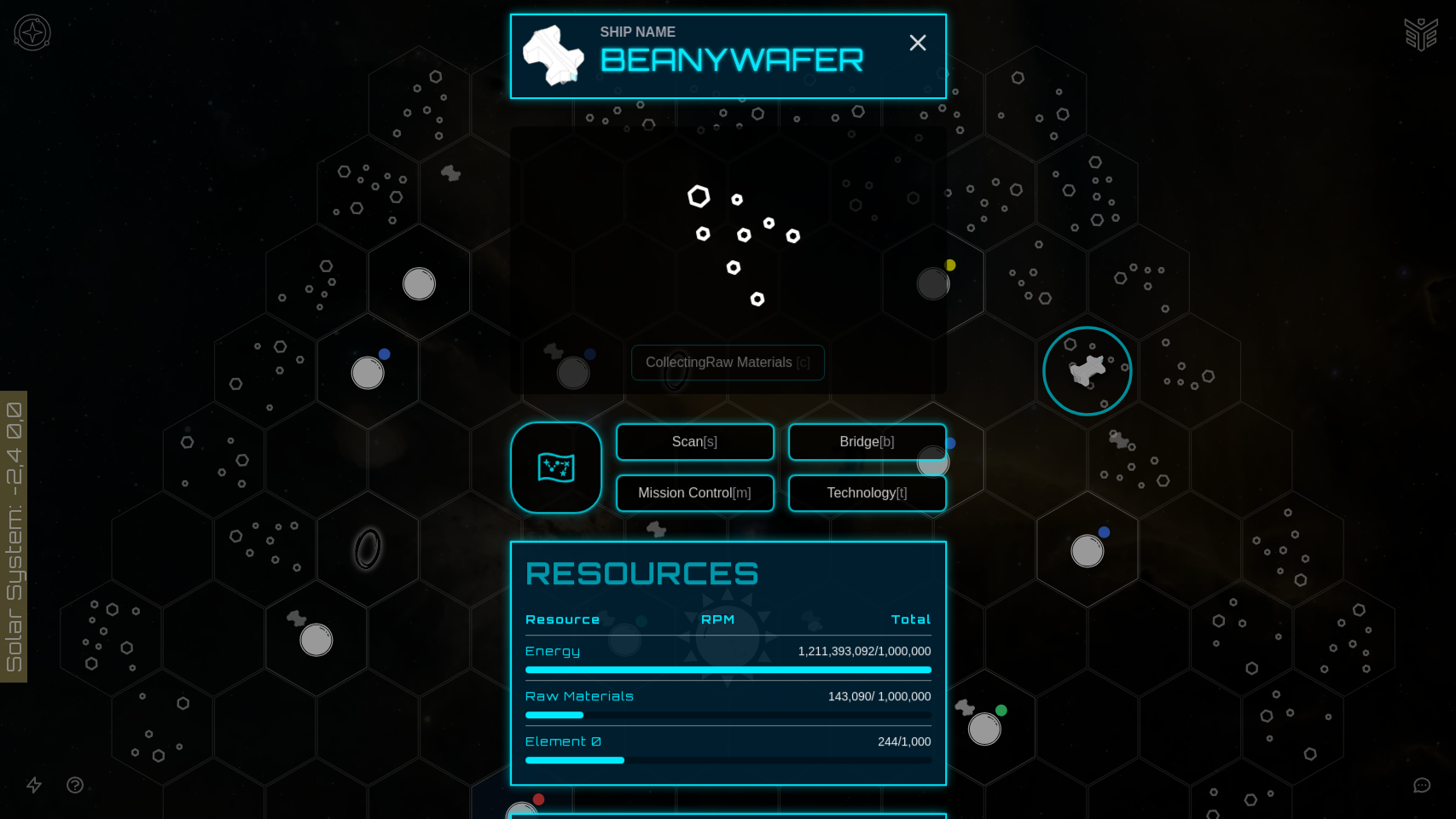
click at [882, 498] on button "Technology [t]" at bounding box center [867, 493] width 158 height 38
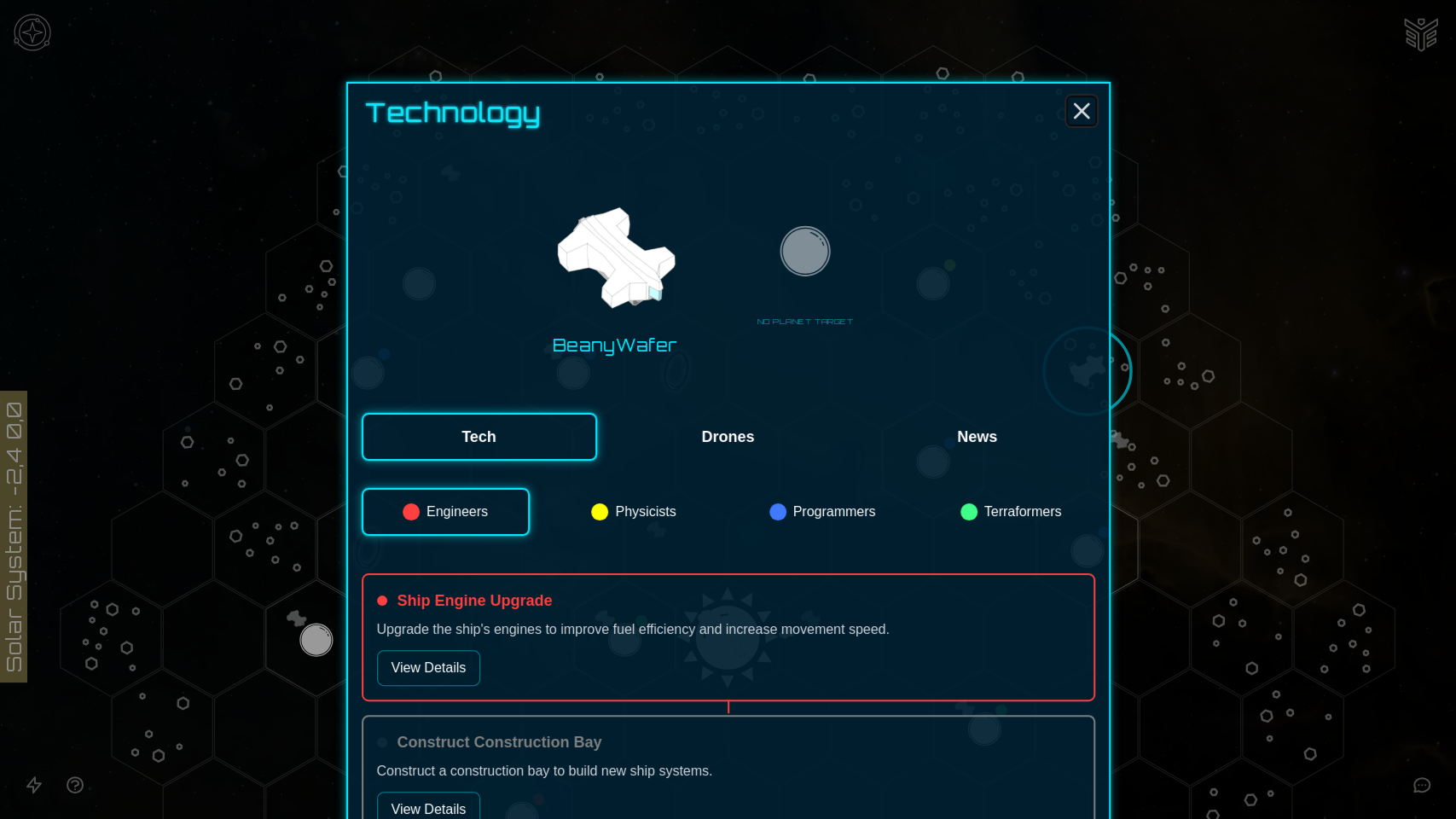
click at [1083, 122] on icon "Close" at bounding box center [1081, 110] width 27 height 27
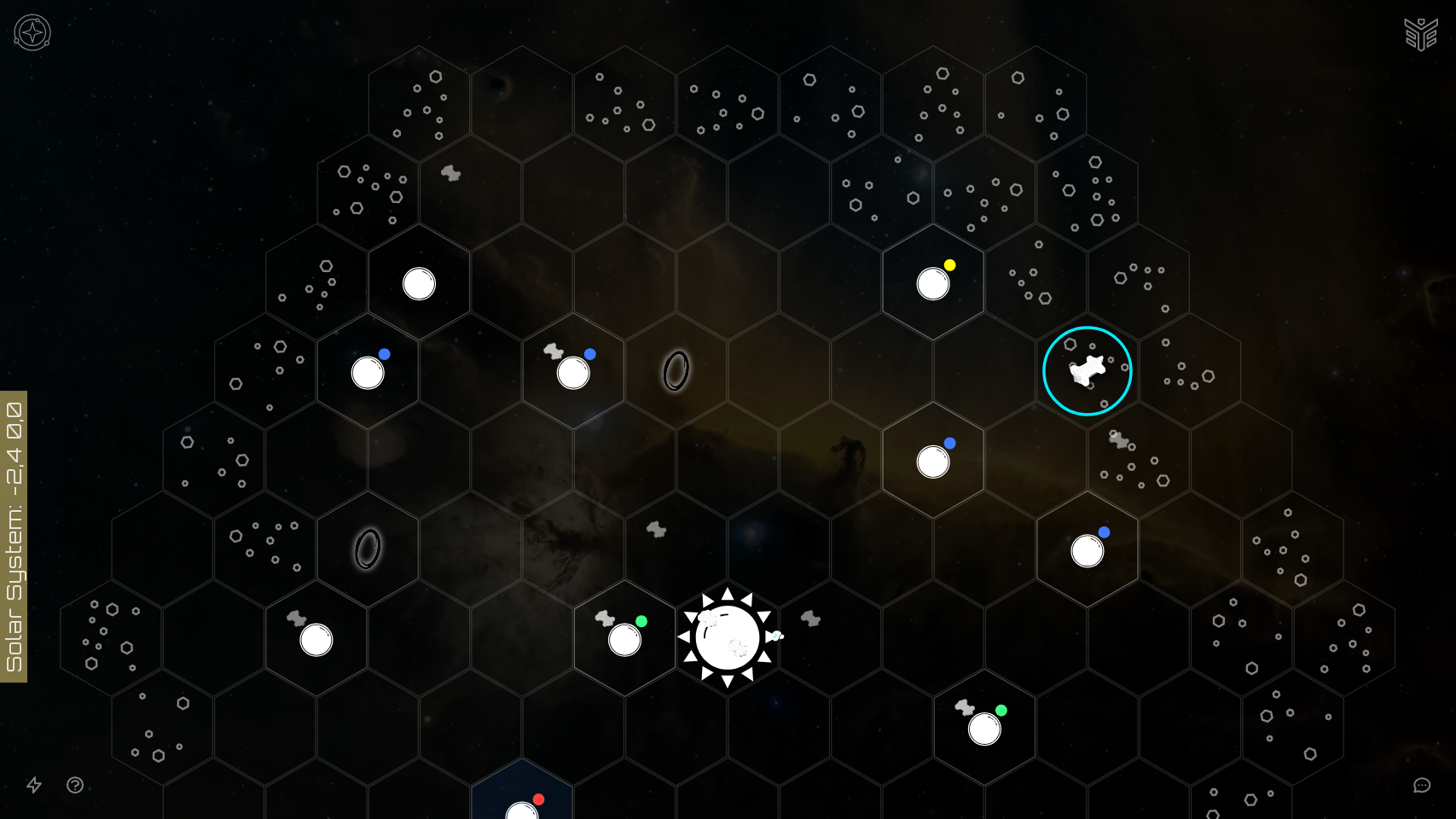
click at [1062, 372] on image at bounding box center [1087, 370] width 150 height 150
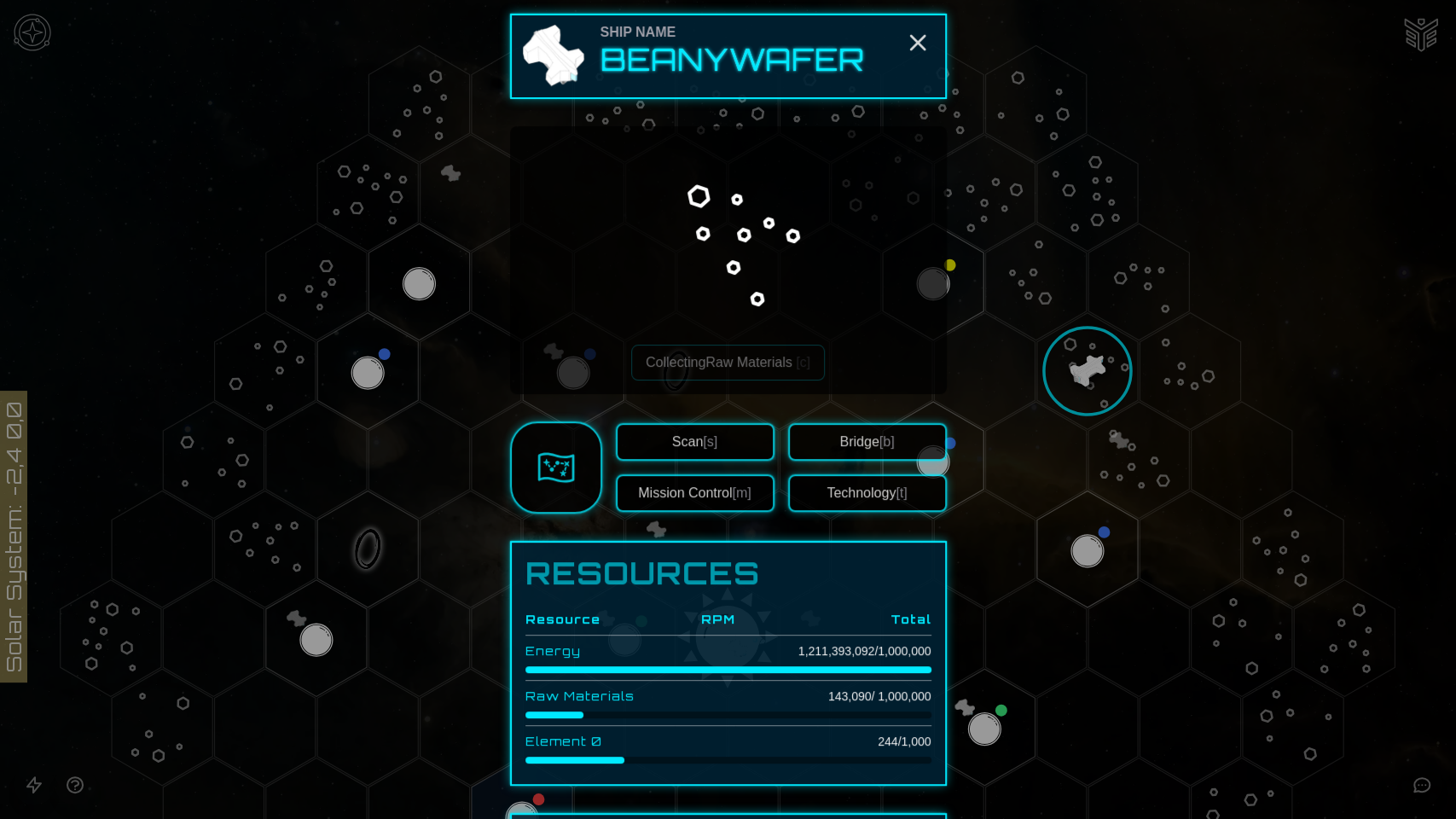
click at [858, 441] on button "Bridge [b]" at bounding box center [867, 442] width 158 height 38
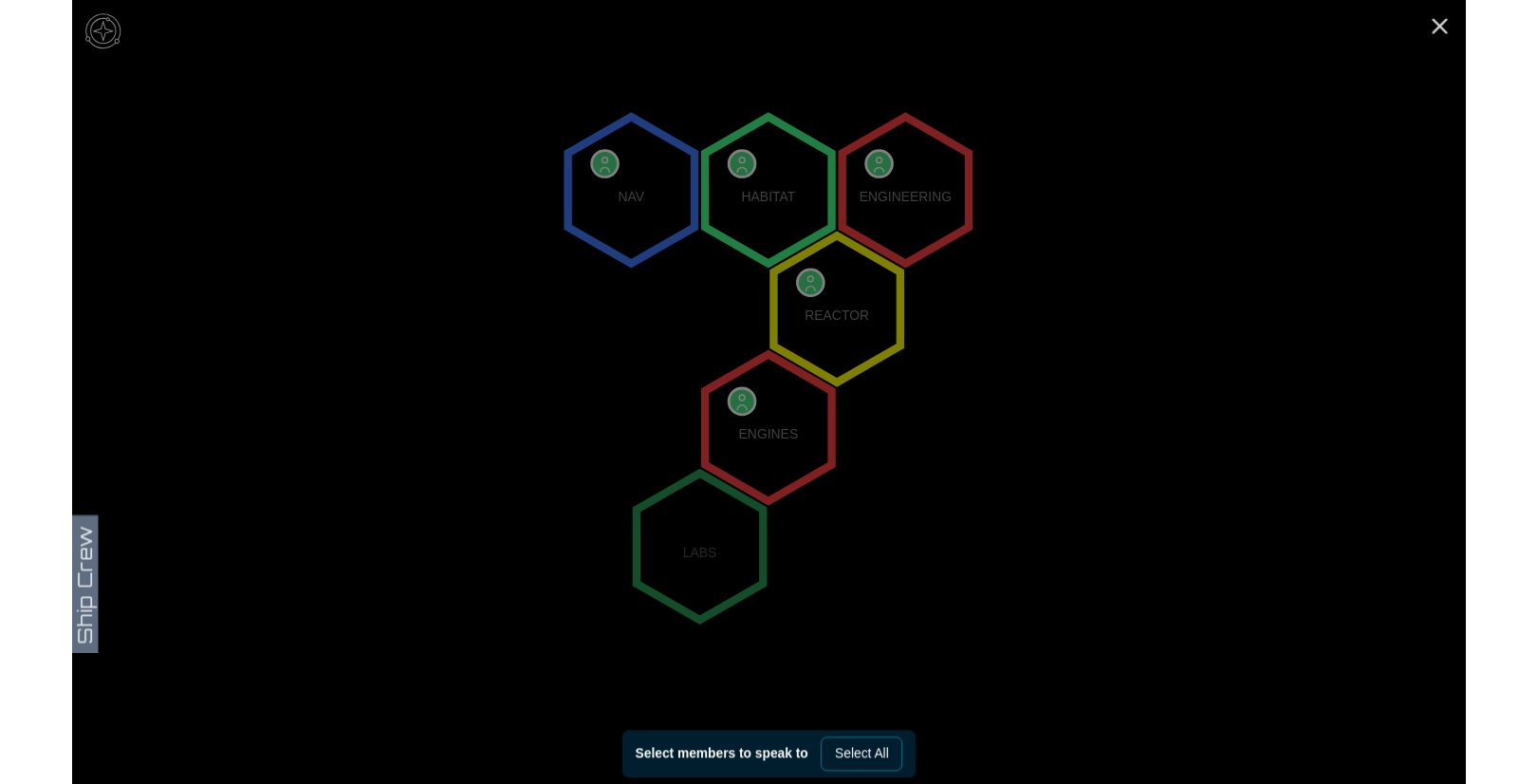
scroll to position [251, 0]
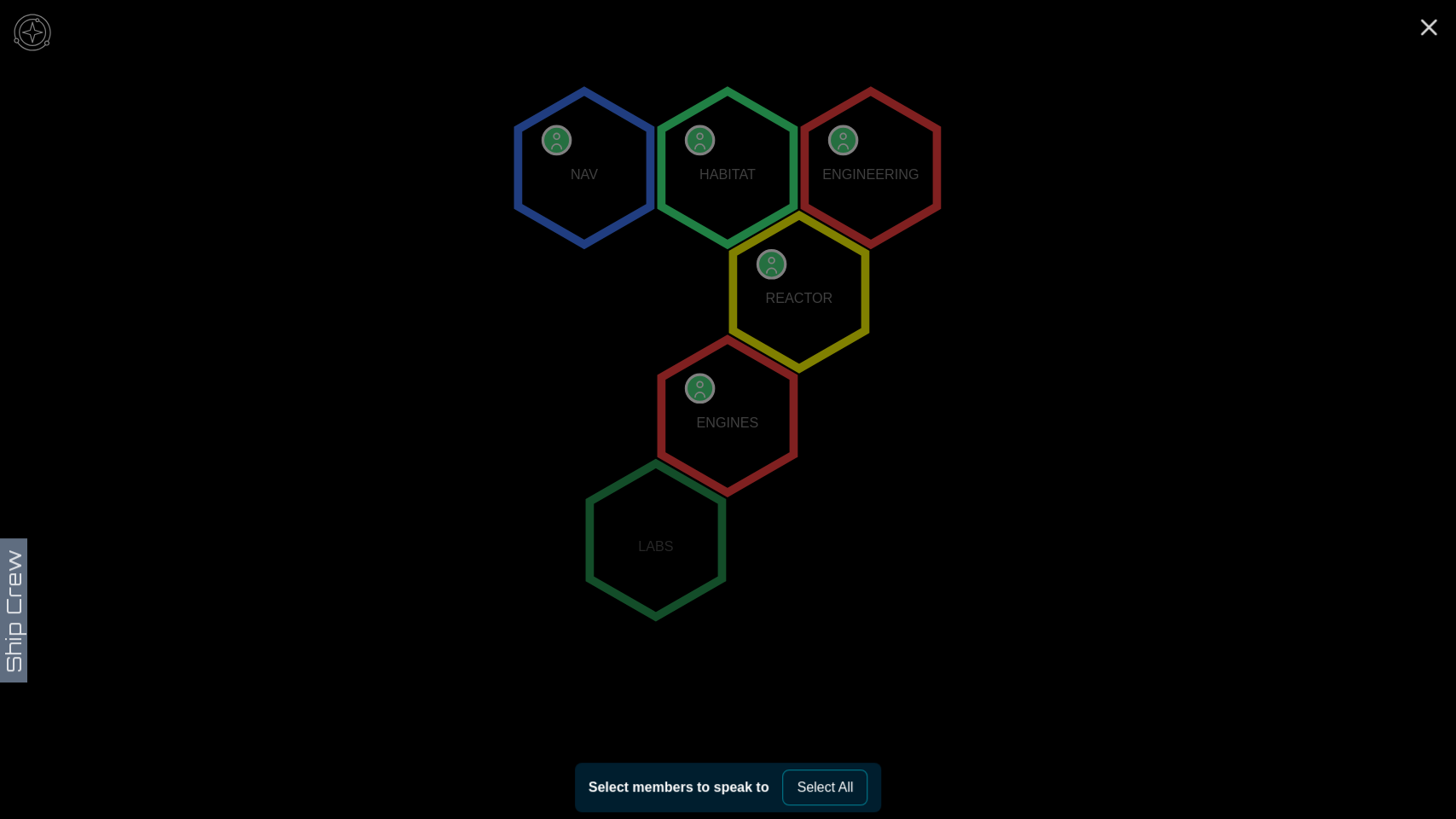
click at [1023, 422] on icon "NAV HABITAT ENGINEERING REACTOR ENGINES LABS" at bounding box center [728, 416] width 1456 height 1283
click at [1012, 287] on icon "NAV HABITAT ENGINEERING REACTOR ENGINES LABS" at bounding box center [728, 416] width 1456 height 1283
click at [1381, 30] on icon "Close" at bounding box center [1428, 27] width 27 height 27
